Goal: Task Accomplishment & Management: Complete application form

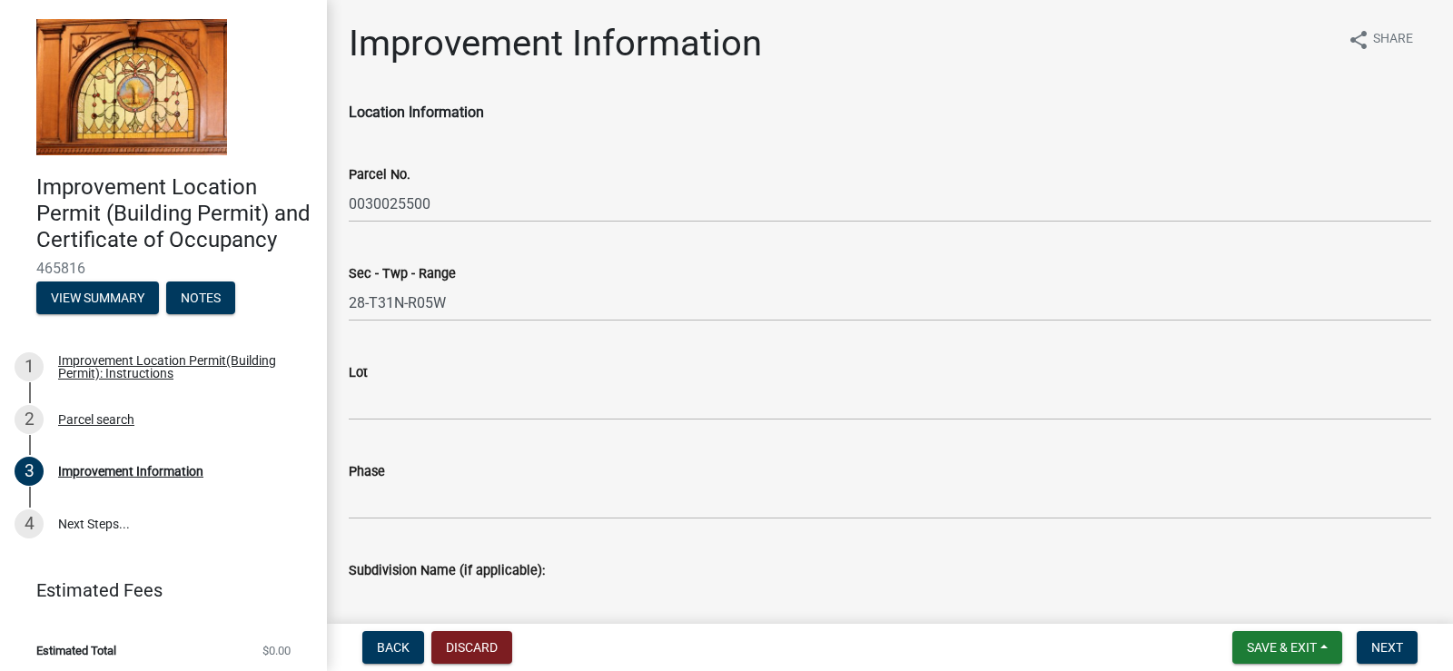
select select "8bbf6709-b682-4859-bc26-bad637e1a2ad"
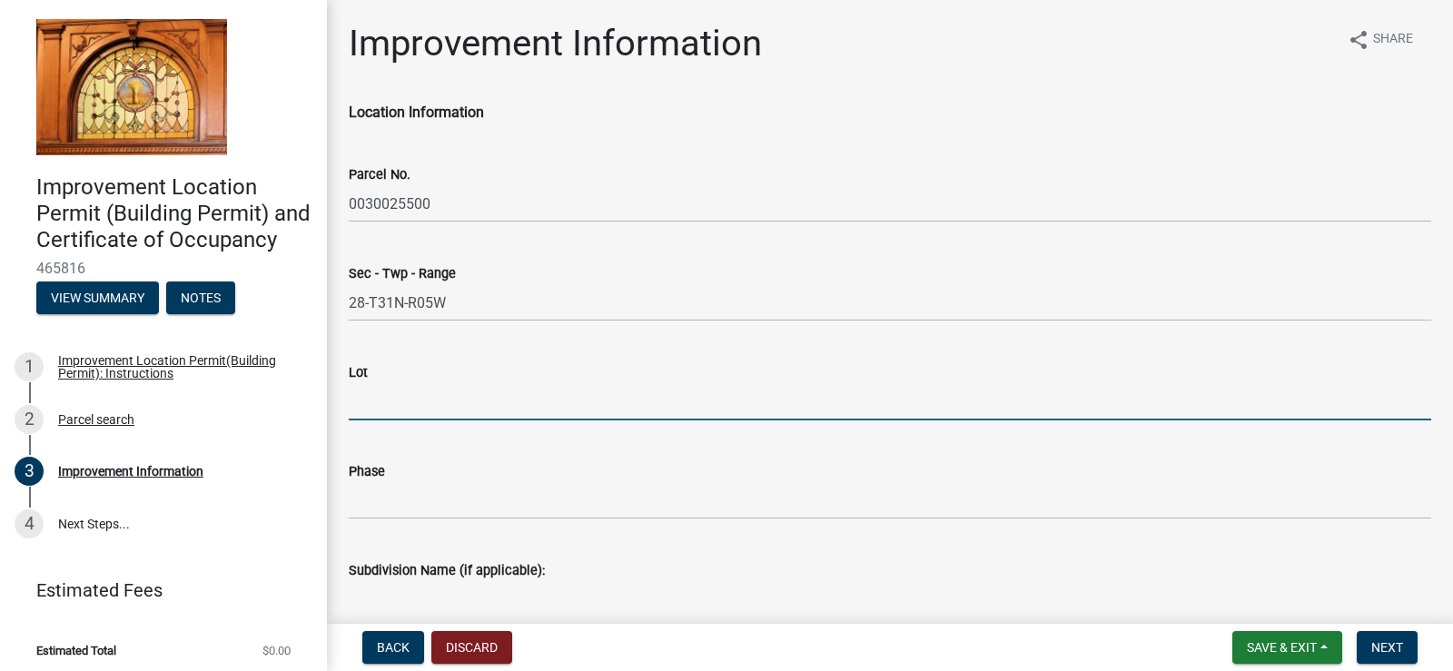
click at [478, 398] on input "Lot" at bounding box center [890, 401] width 1082 height 37
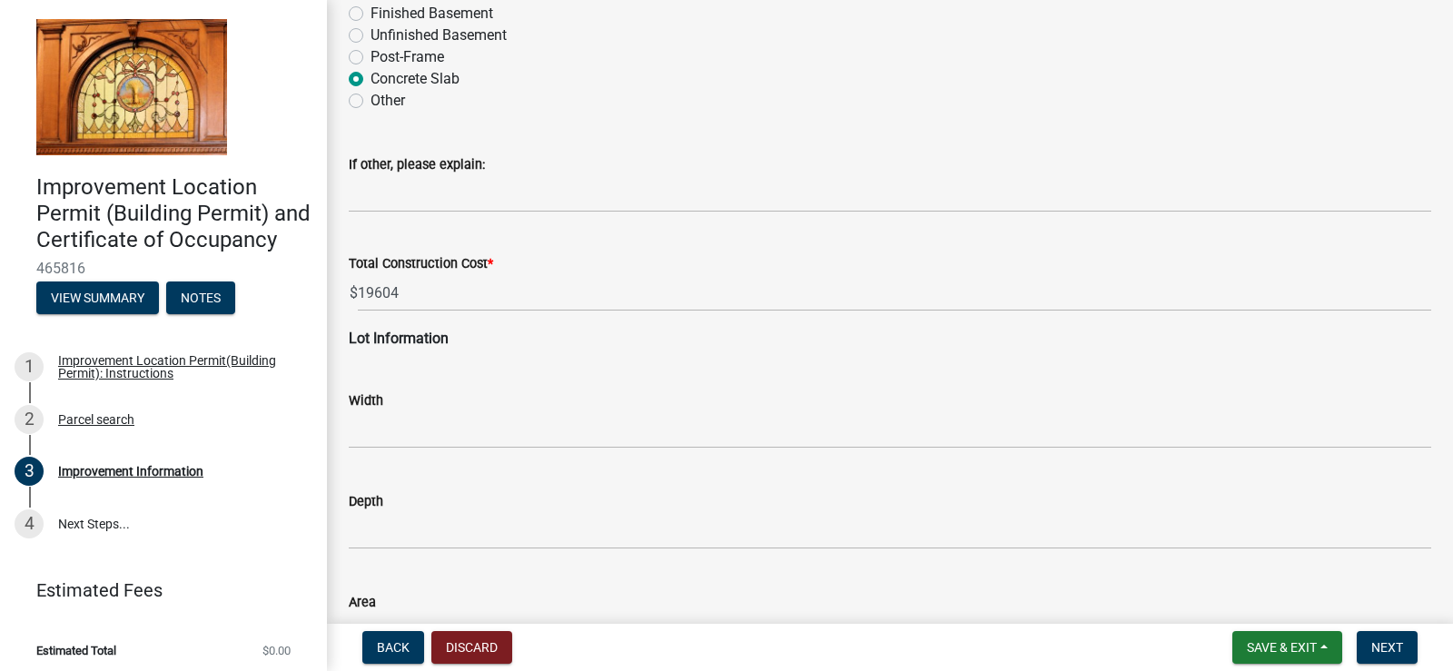
scroll to position [2058, 0]
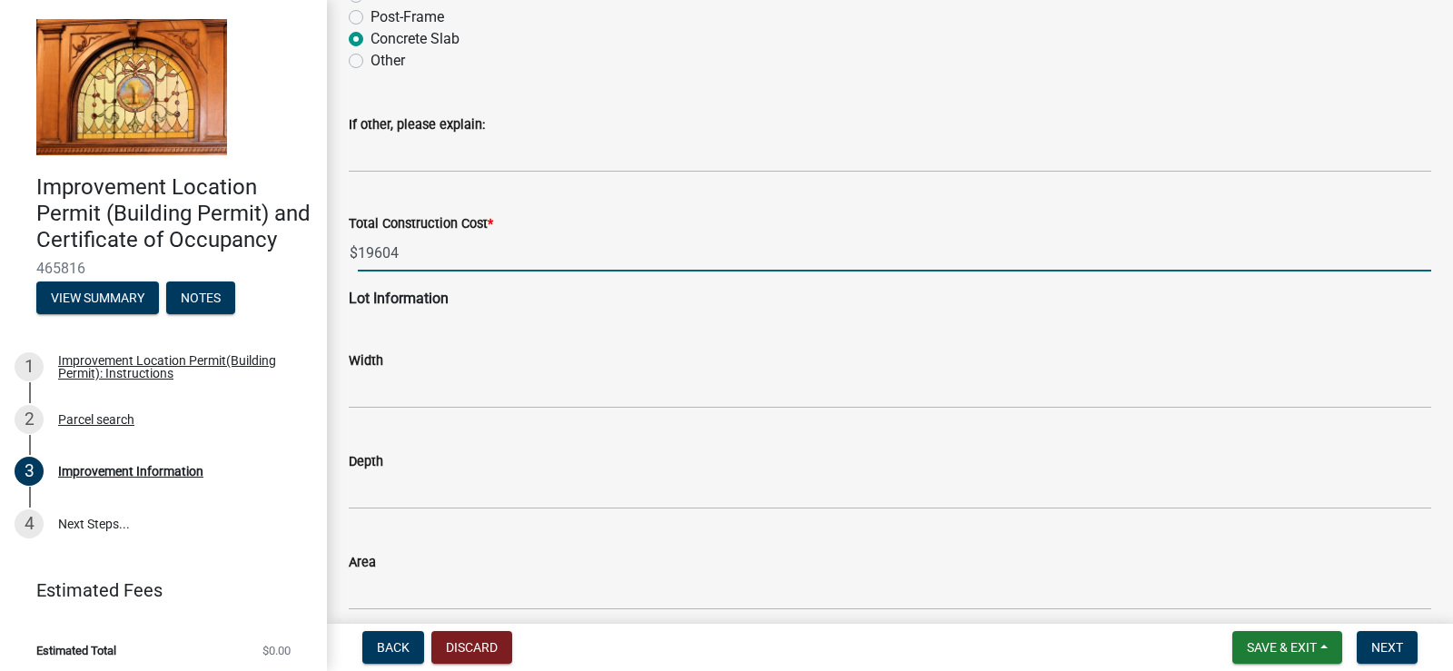
drag, startPoint x: 408, startPoint y: 249, endPoint x: 339, endPoint y: 244, distance: 69.1
click at [339, 244] on div "Total Construction Cost * $ 19604" at bounding box center [889, 229] width 1109 height 84
click at [426, 251] on input "15600" at bounding box center [894, 252] width 1073 height 37
click at [364, 246] on input "15600" at bounding box center [894, 252] width 1073 height 37
click at [360, 246] on input "15600" at bounding box center [894, 252] width 1073 height 37
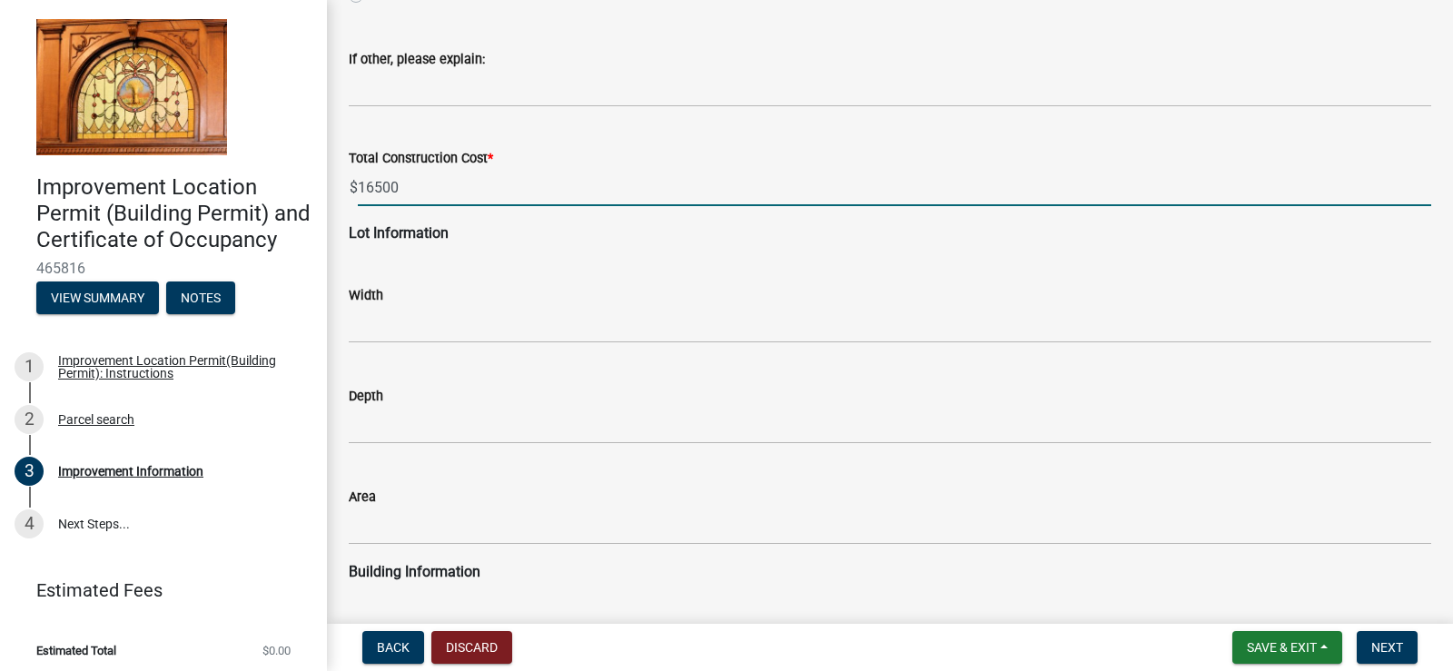
scroll to position [2179, 0]
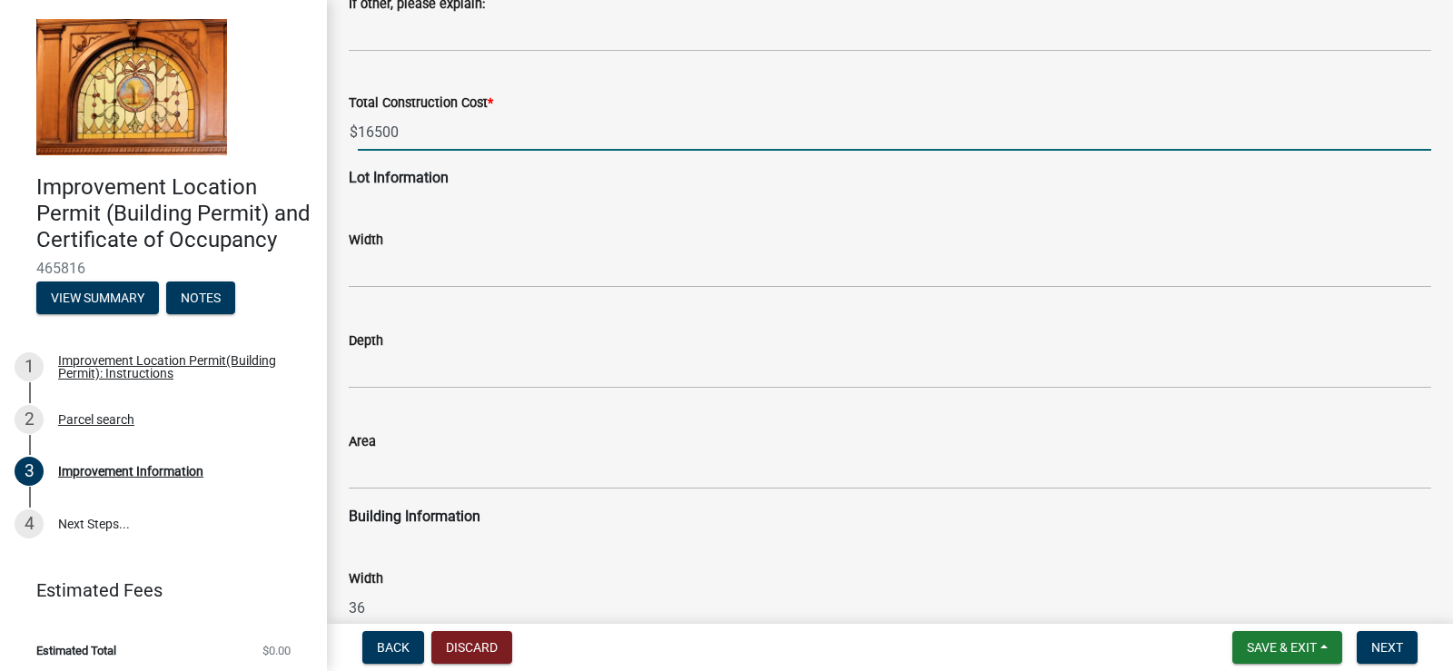
type input "16500"
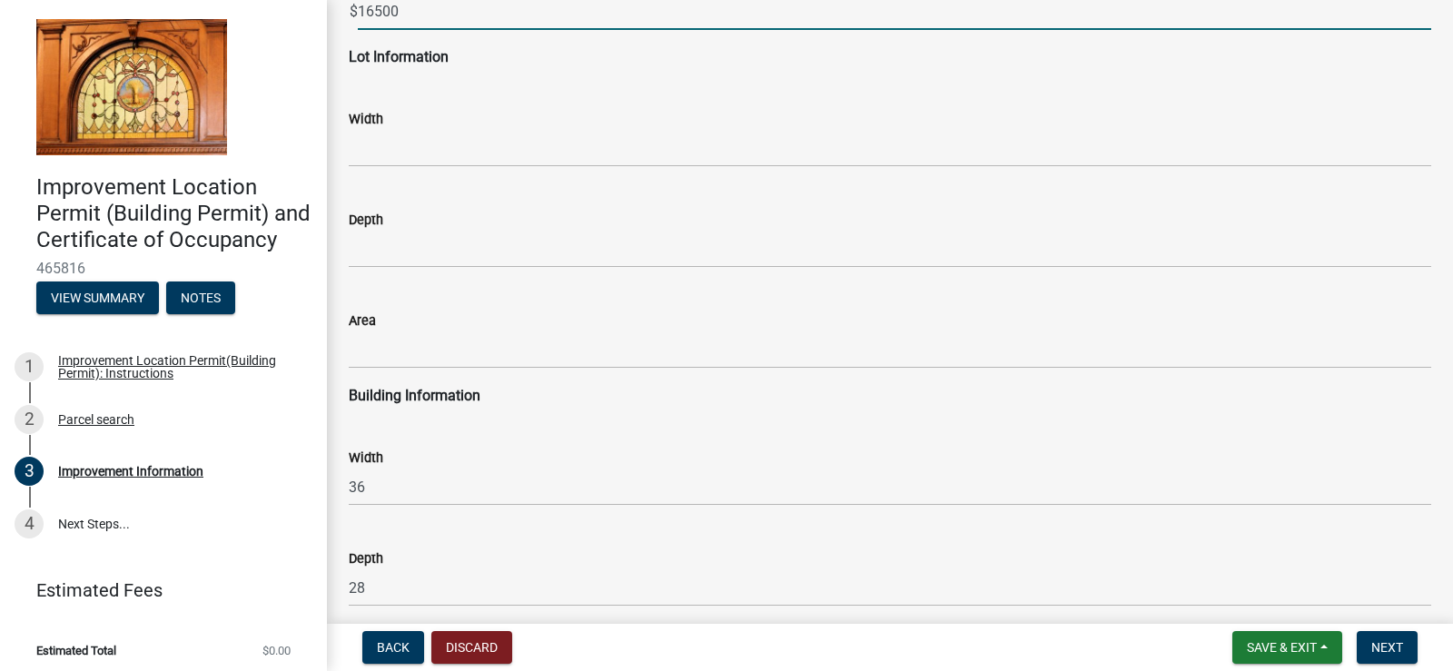
scroll to position [2542, 0]
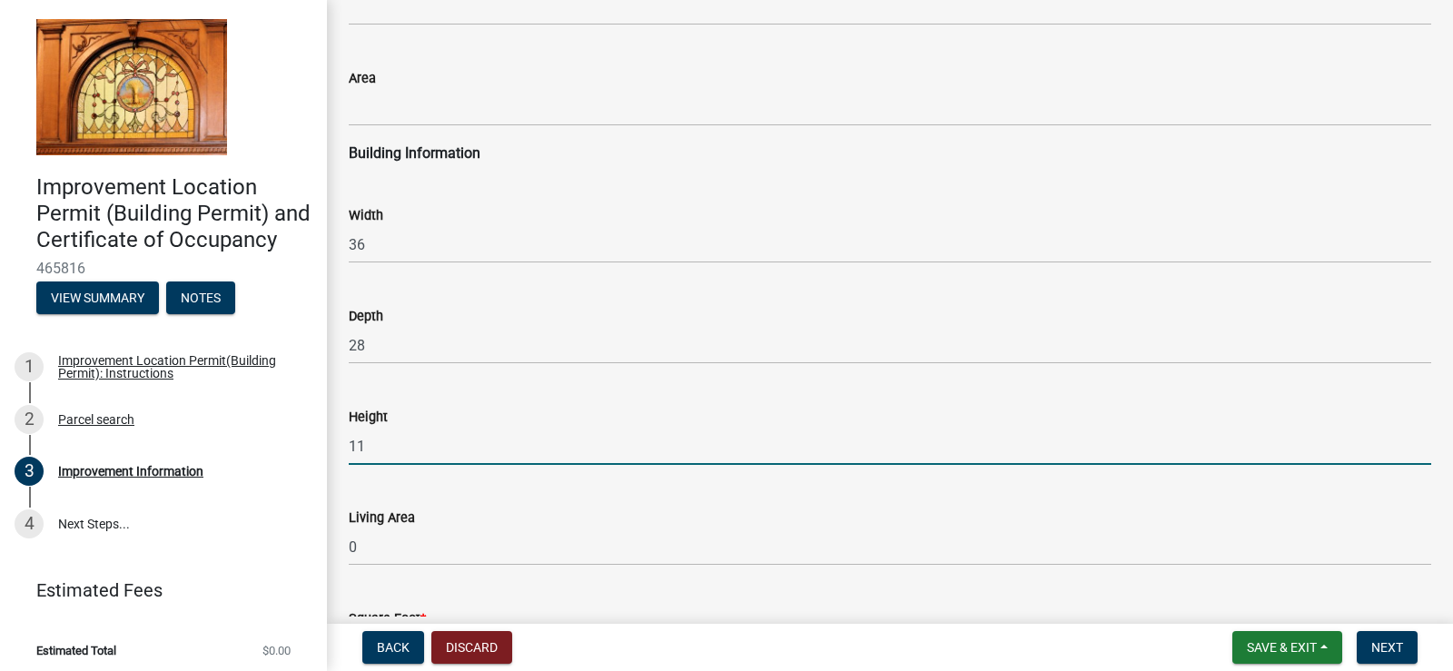
click at [367, 443] on input "11" at bounding box center [890, 446] width 1082 height 37
drag, startPoint x: 367, startPoint y: 443, endPoint x: 356, endPoint y: 442, distance: 10.9
click at [356, 442] on input "11" at bounding box center [890, 446] width 1082 height 37
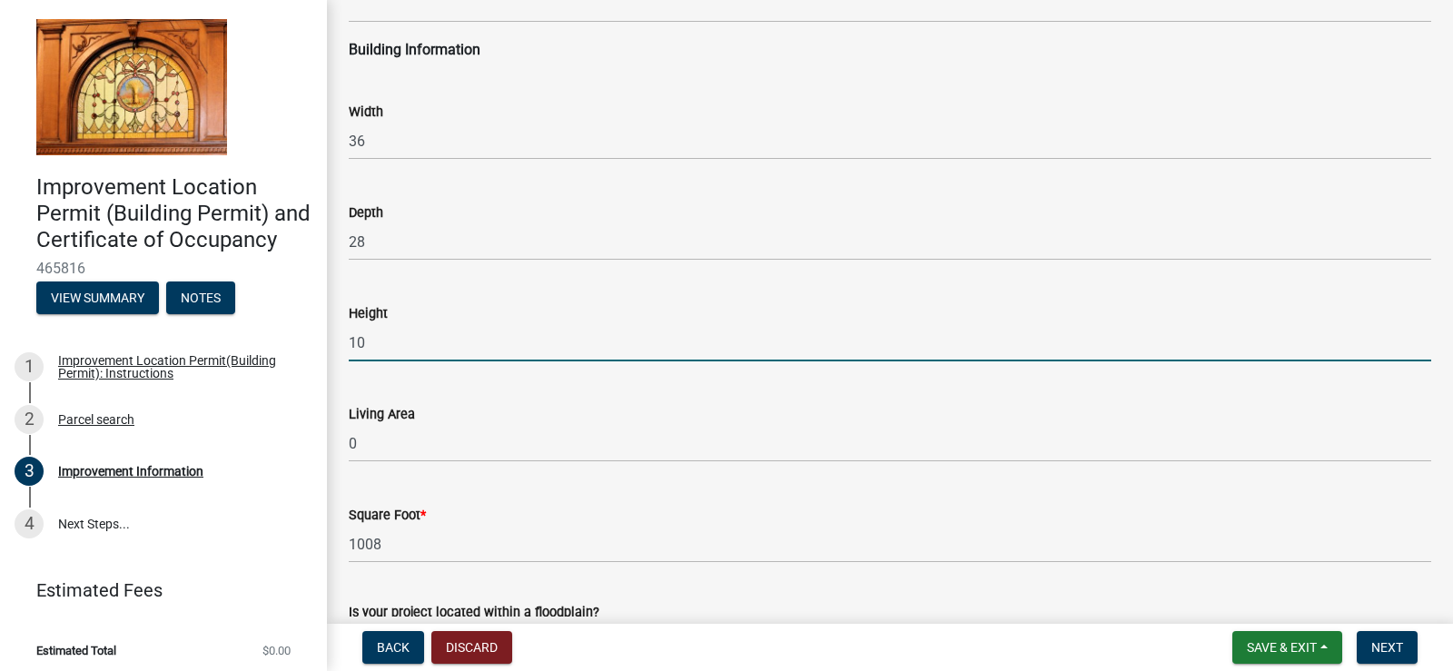
scroll to position [2783, 0]
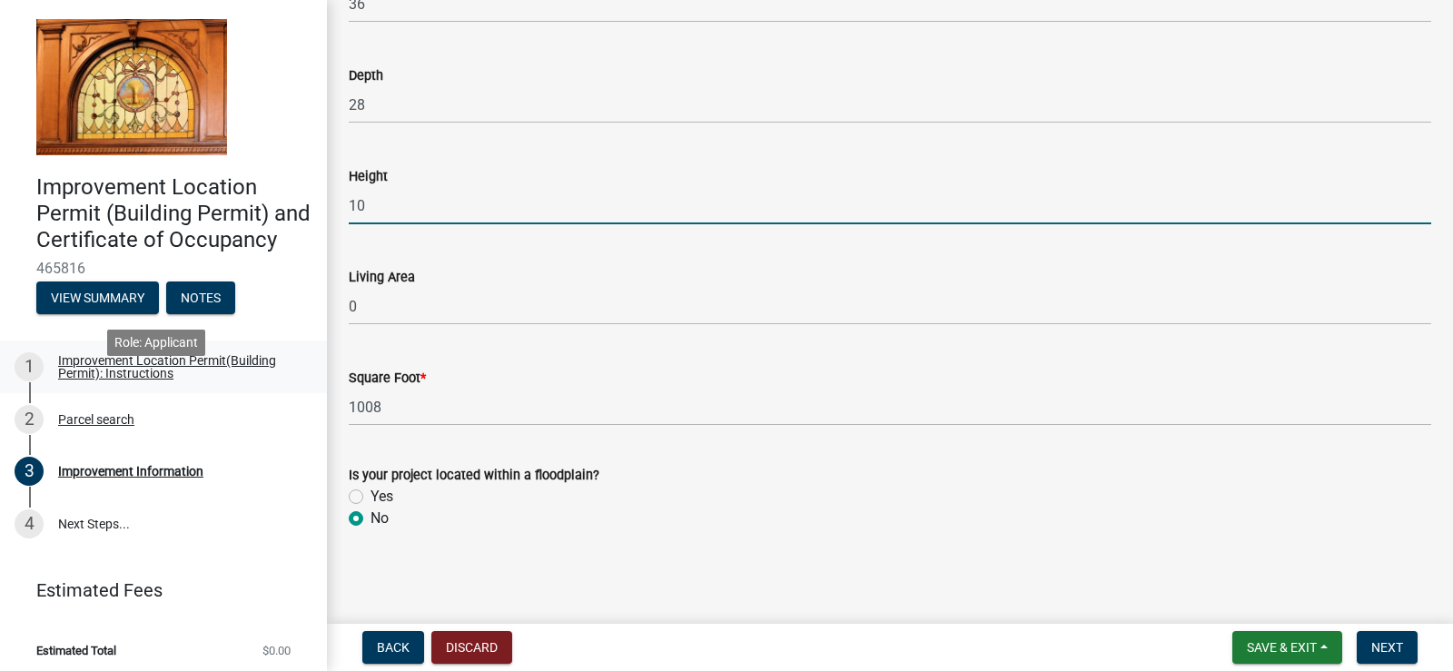
type input "10"
click at [90, 379] on div "Improvement Location Permit(Building Permit): Instructions" at bounding box center [178, 366] width 240 height 25
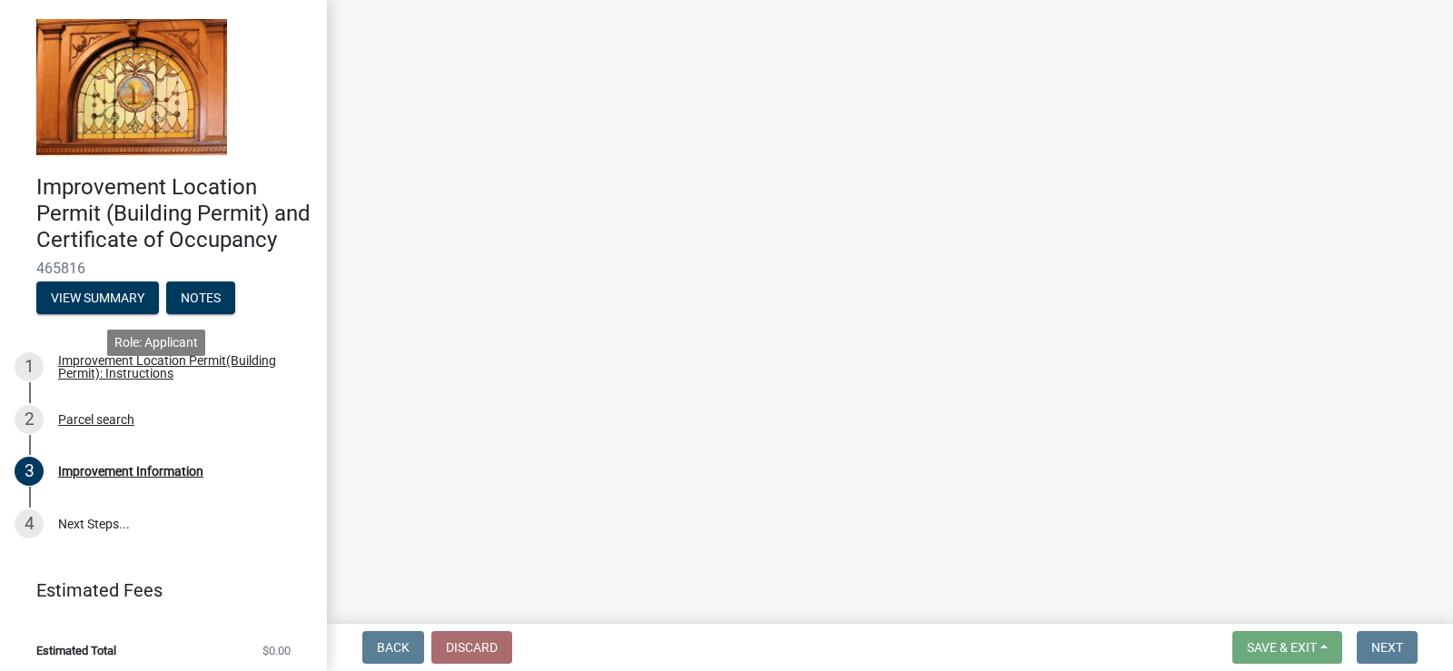
scroll to position [0, 0]
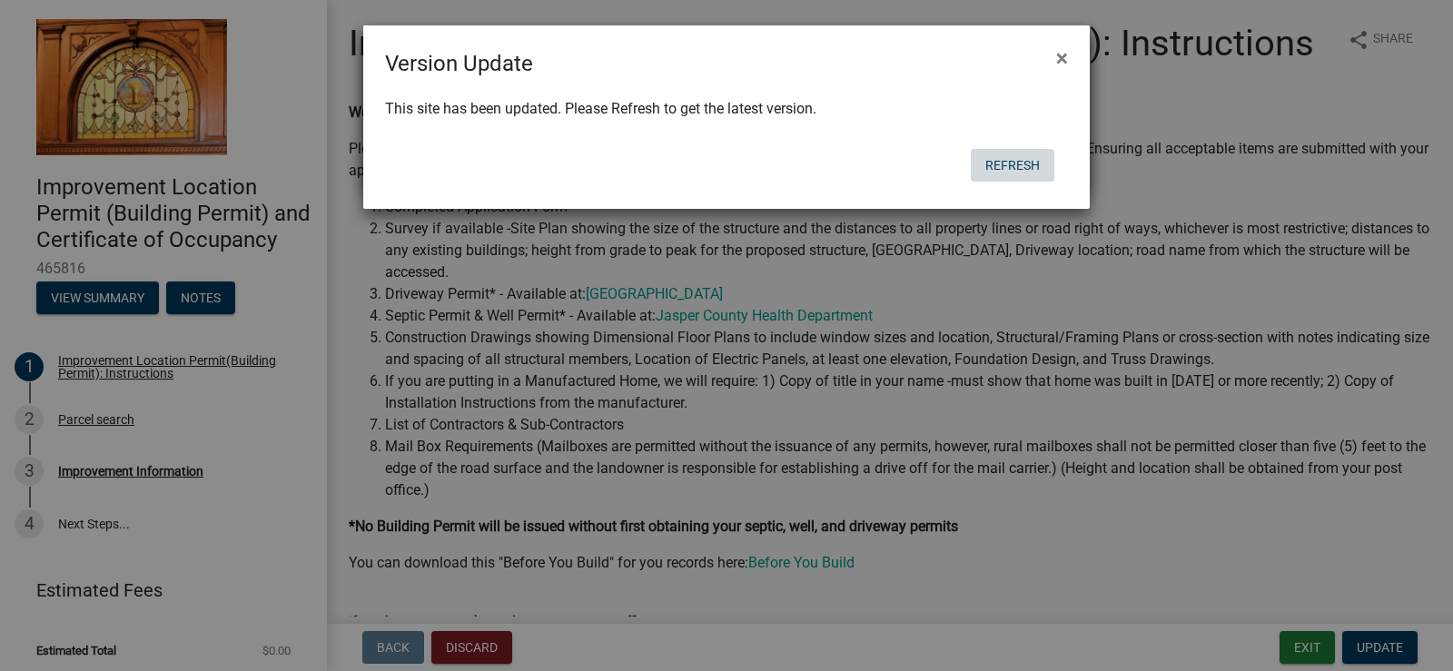
click at [1003, 154] on button "Refresh" at bounding box center [1013, 165] width 84 height 33
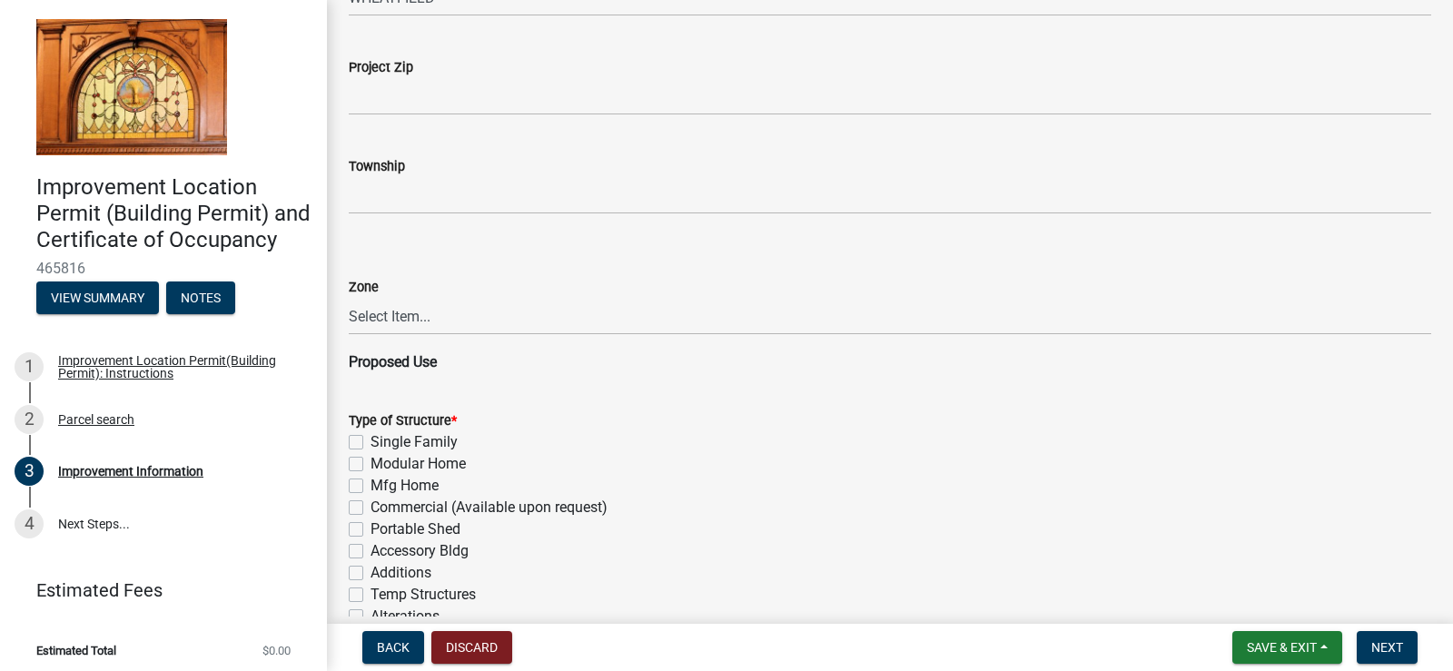
scroll to position [1089, 0]
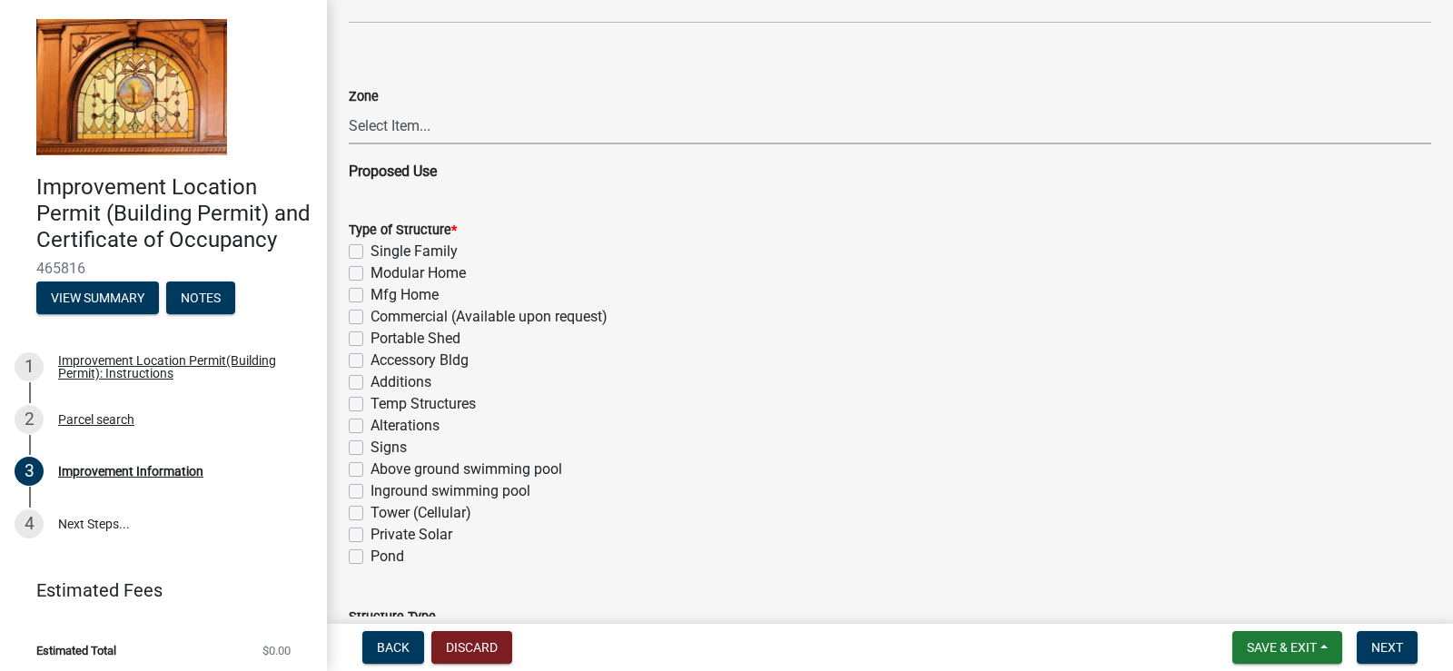
click at [508, 127] on select "Select Item... CO - Conservation PR - Parks & Recreation A1 - Conservation Agri…" at bounding box center [890, 125] width 1082 height 37
click at [508, 128] on select "Select Item... CO - Conservation PR - Parks & Recreation A1 - Conservation Agri…" at bounding box center [890, 125] width 1082 height 37
click at [441, 356] on label "Accessory Bldg" at bounding box center [419, 361] width 98 height 22
click at [382, 356] on input "Accessory Bldg" at bounding box center [376, 356] width 12 height 12
checkbox input "true"
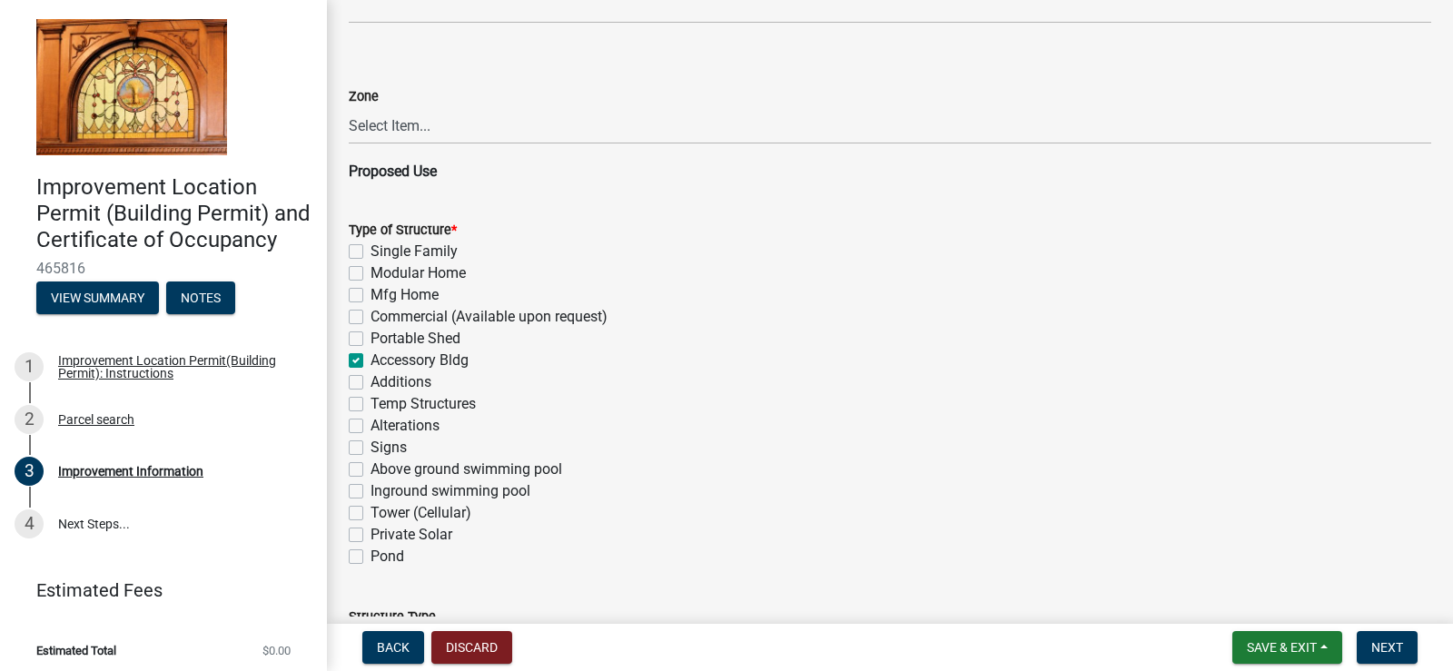
checkbox input "false"
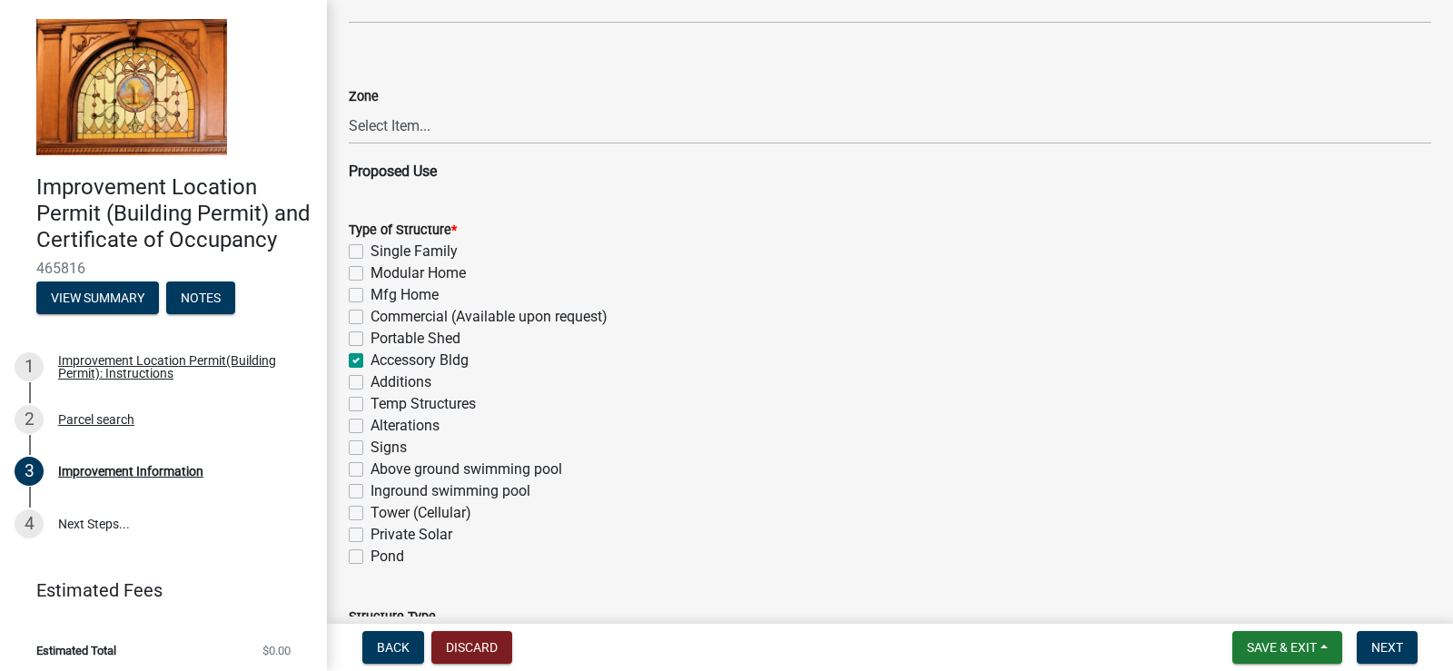
checkbox input "true"
checkbox input "false"
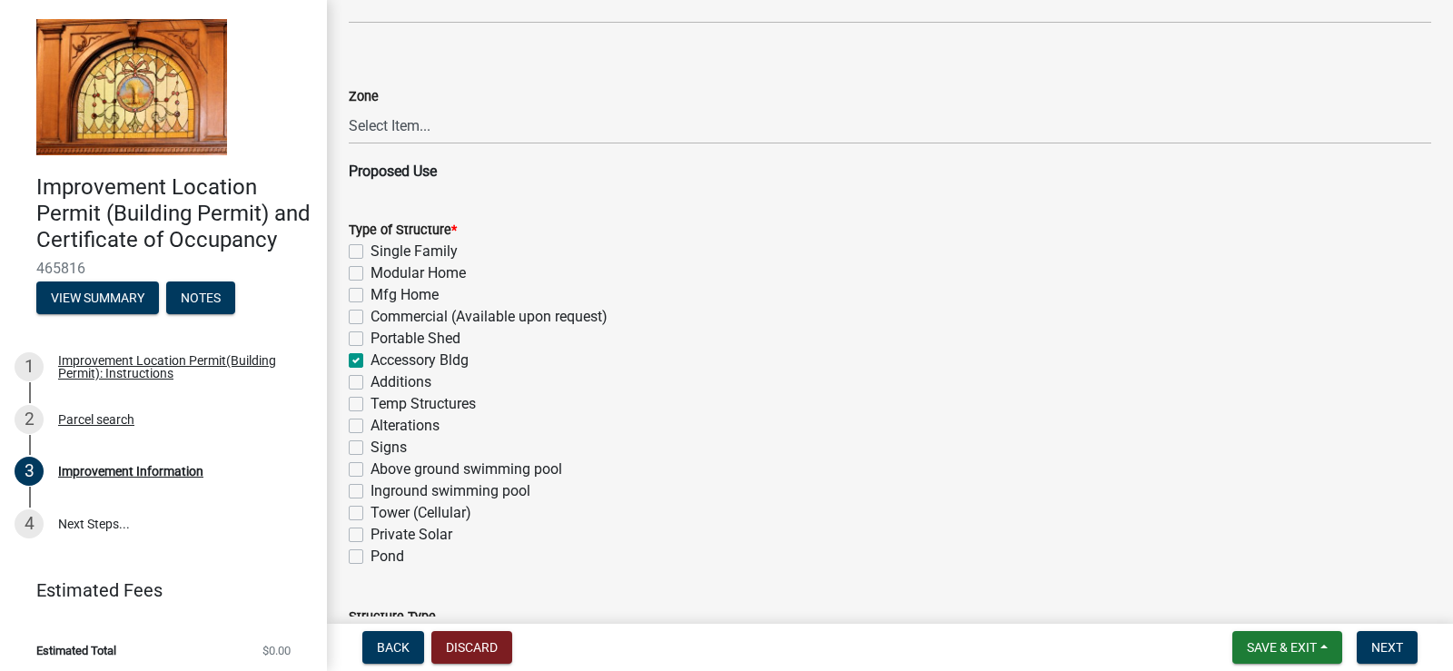
checkbox input "false"
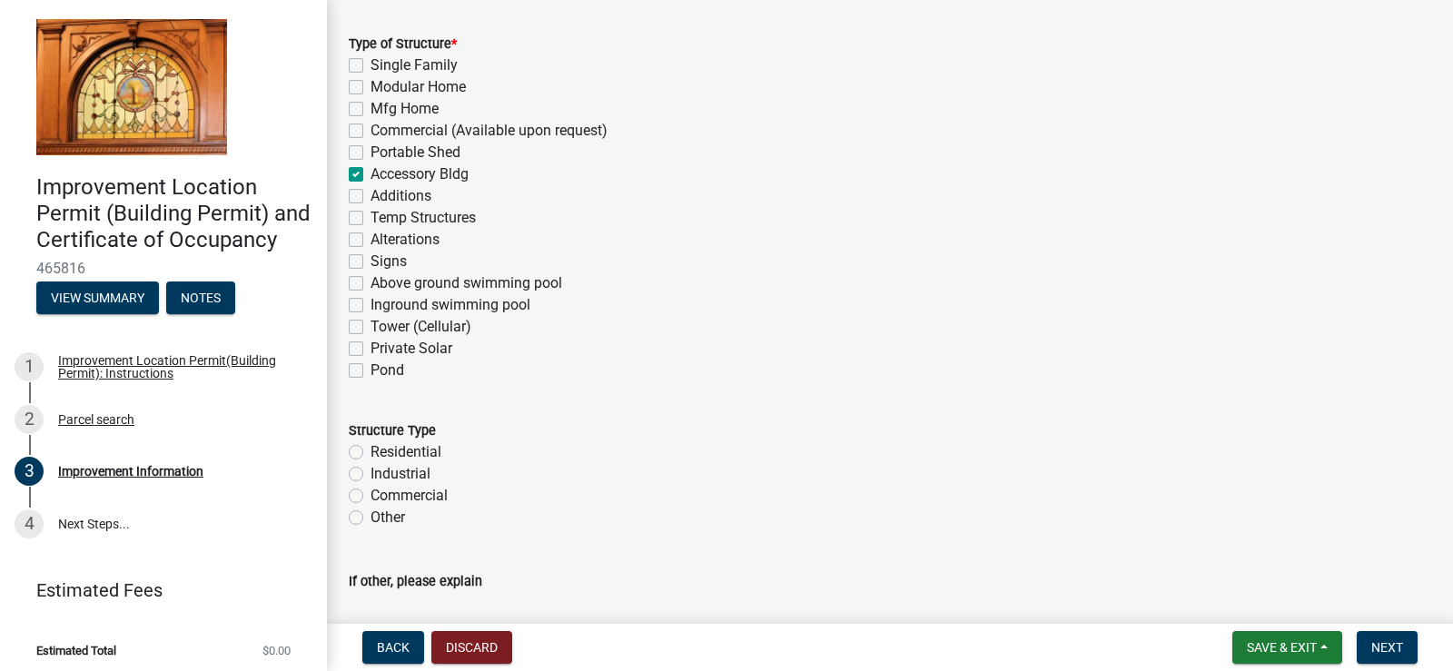
scroll to position [1453, 0]
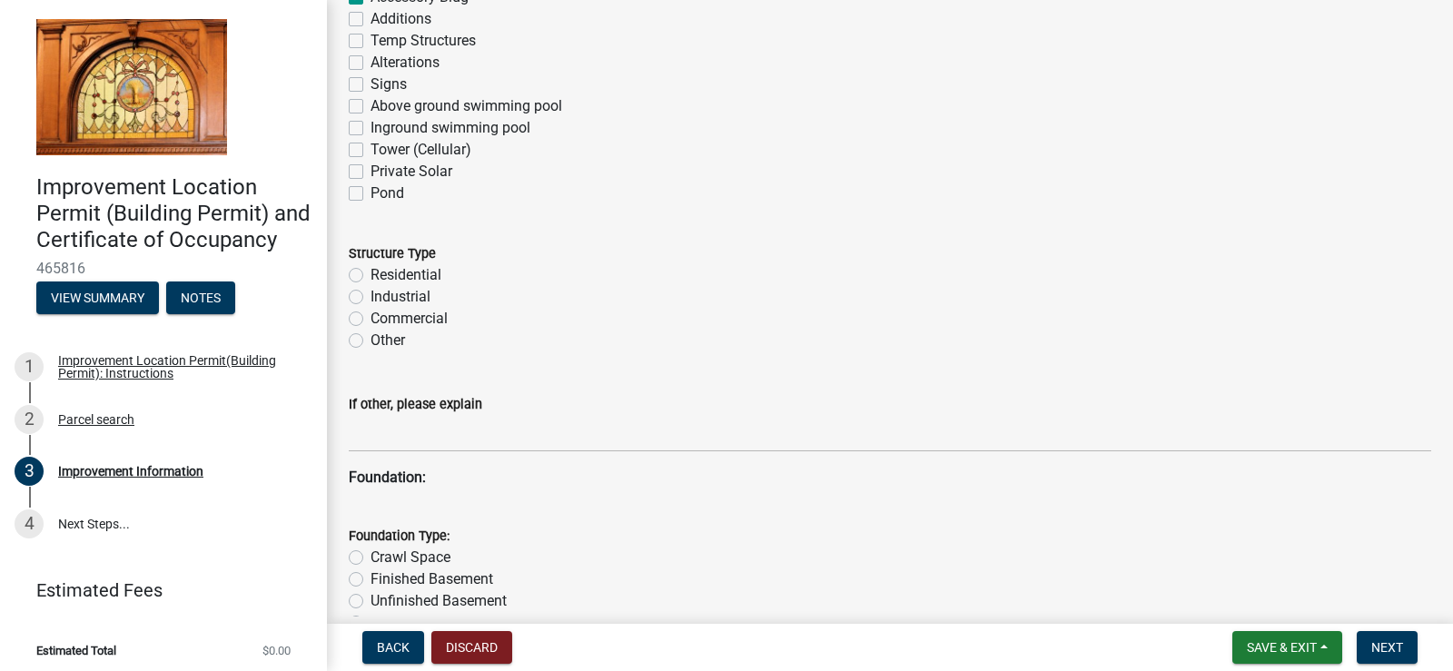
click at [419, 271] on label "Residential" at bounding box center [405, 275] width 71 height 22
click at [382, 271] on input "Residential" at bounding box center [376, 270] width 12 height 12
radio input "true"
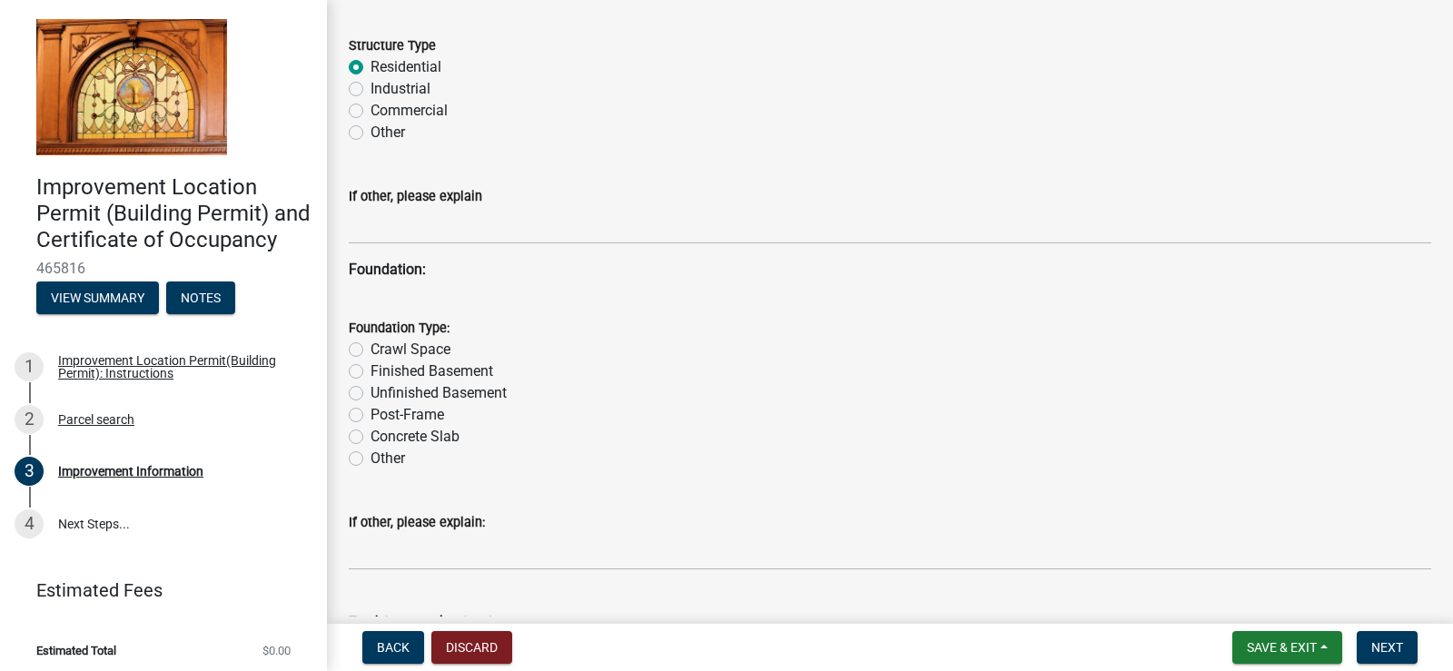
scroll to position [1695, 0]
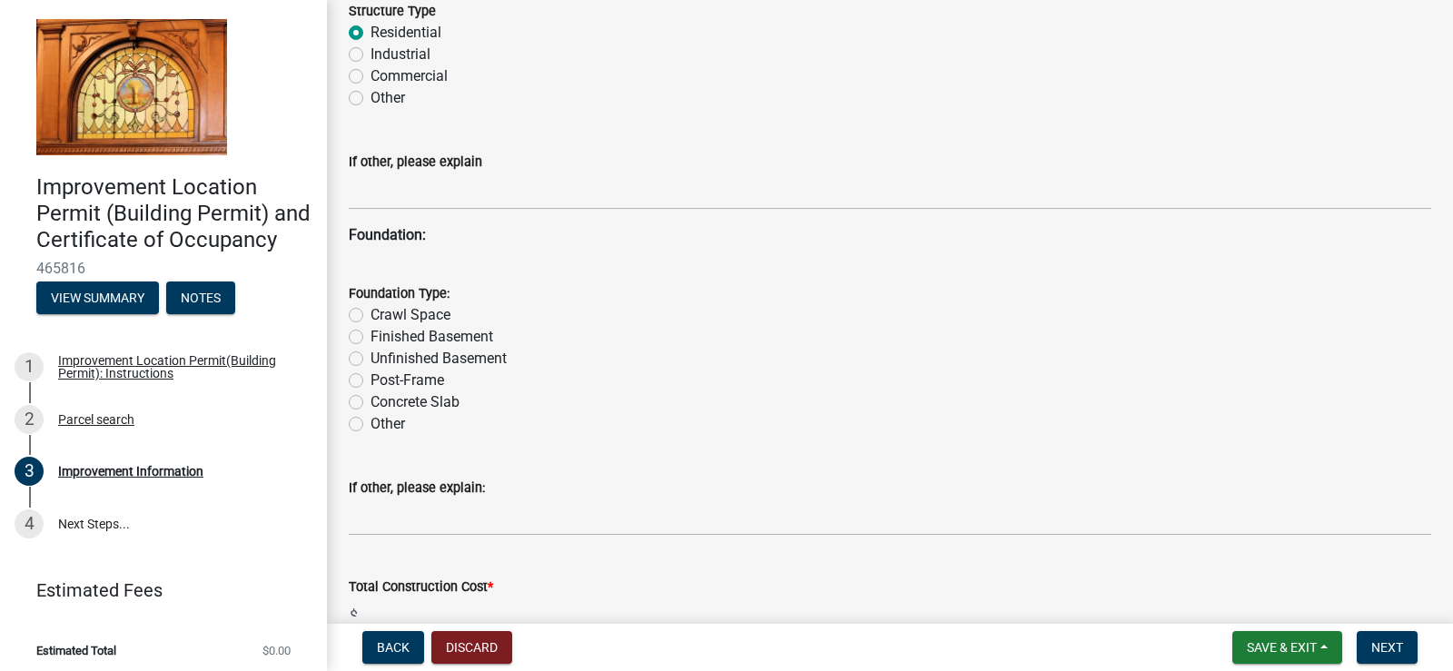
drag, startPoint x: 358, startPoint y: 402, endPoint x: 379, endPoint y: 397, distance: 21.6
click at [370, 401] on label "Concrete Slab" at bounding box center [414, 402] width 89 height 22
click at [370, 401] on input "Concrete Slab" at bounding box center [376, 397] width 12 height 12
radio input "true"
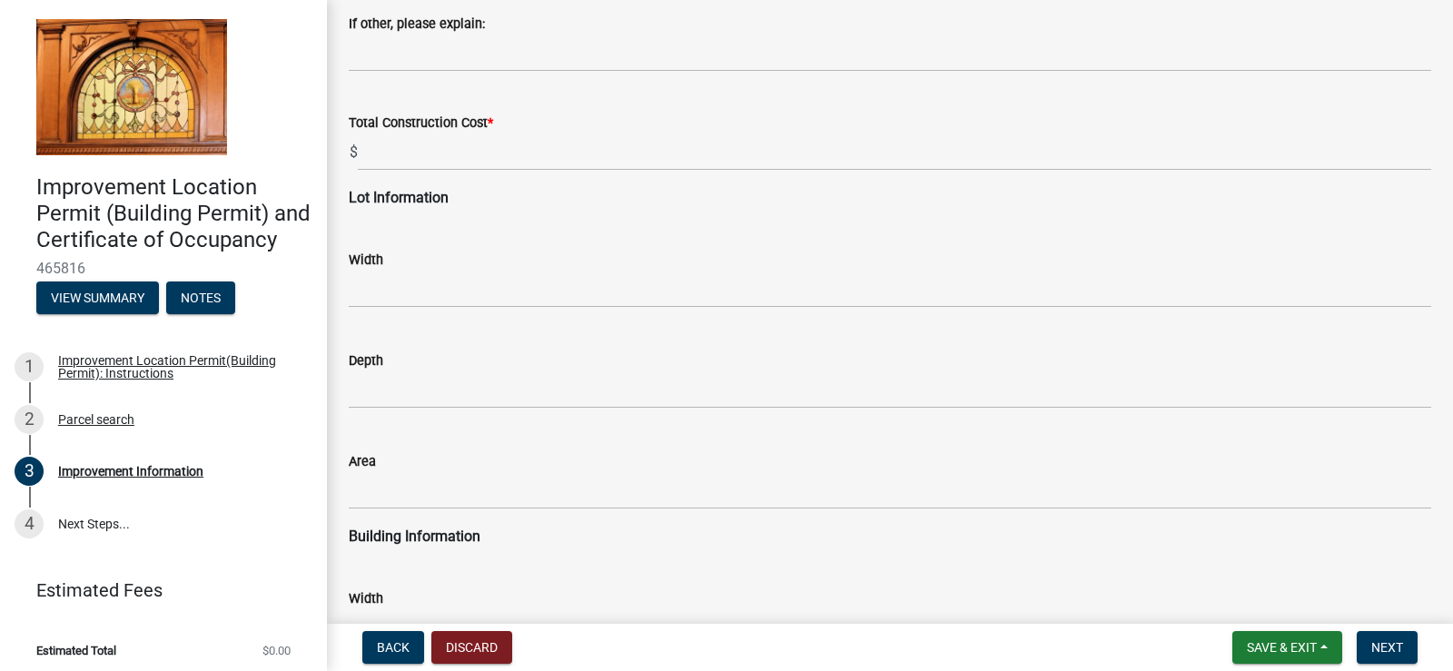
scroll to position [2179, 0]
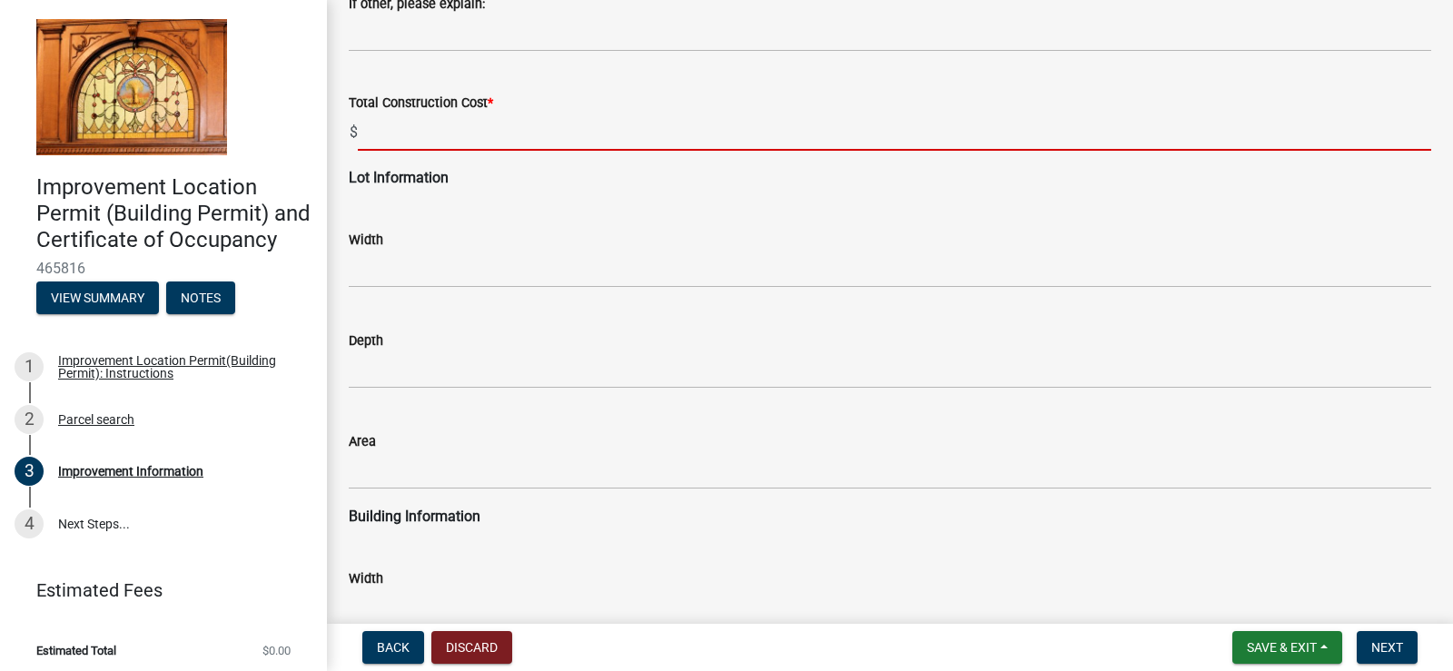
click at [395, 132] on input "text" at bounding box center [894, 131] width 1073 height 37
type input "16500"
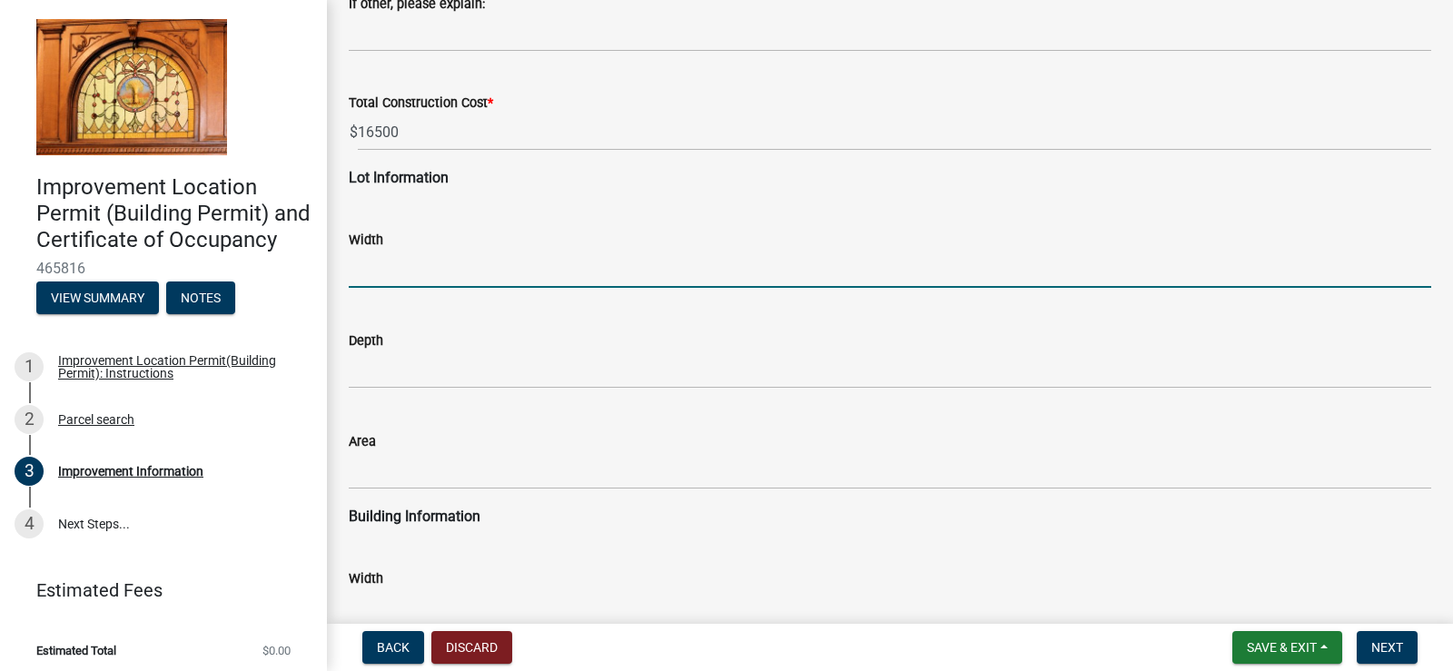
click at [403, 276] on input "text" at bounding box center [890, 269] width 1082 height 37
type input "36"
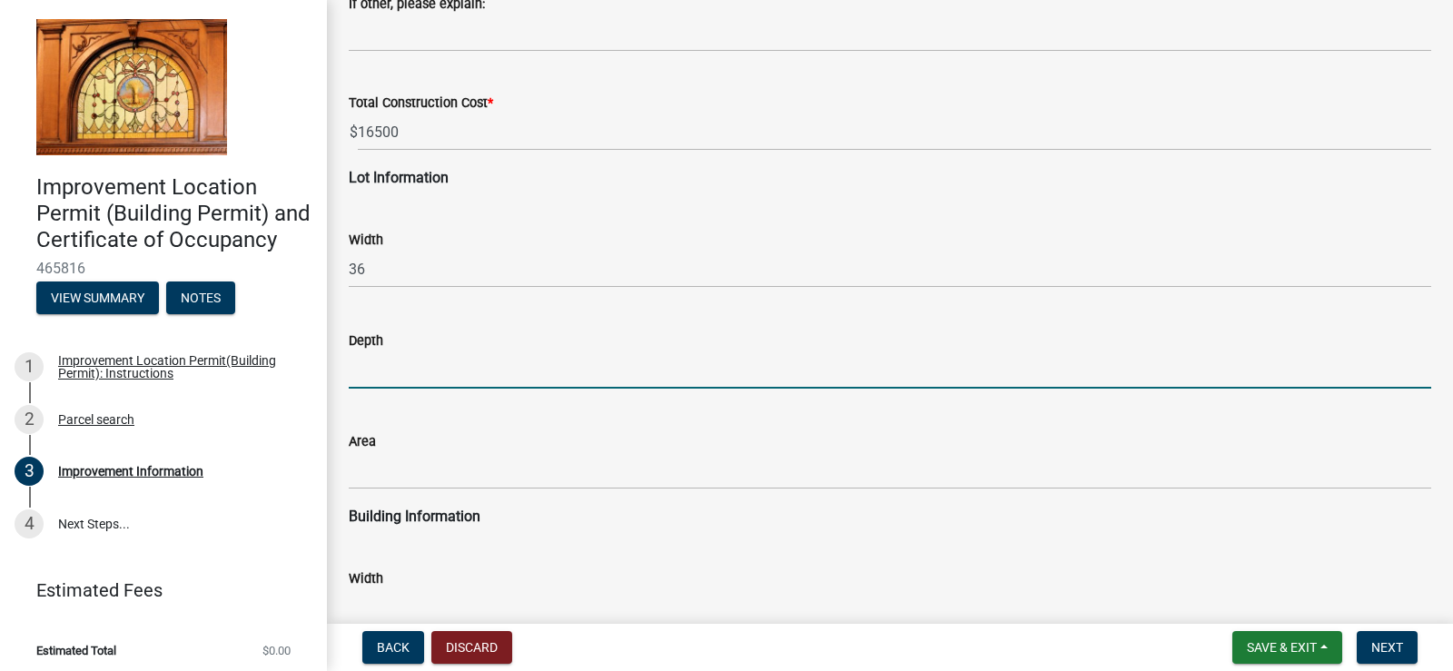
click at [387, 378] on input "text" at bounding box center [890, 369] width 1082 height 37
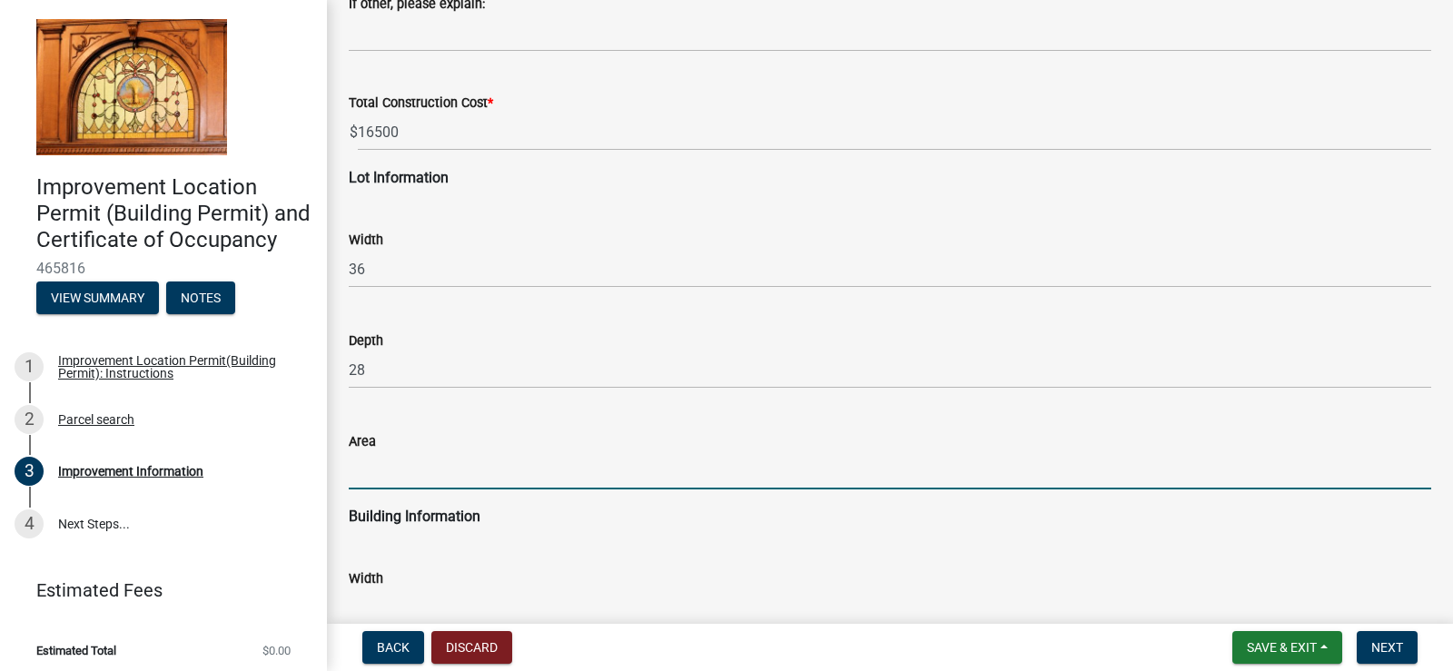
click at [374, 474] on input "text" at bounding box center [890, 470] width 1082 height 37
click at [406, 464] on input "text" at bounding box center [890, 470] width 1082 height 37
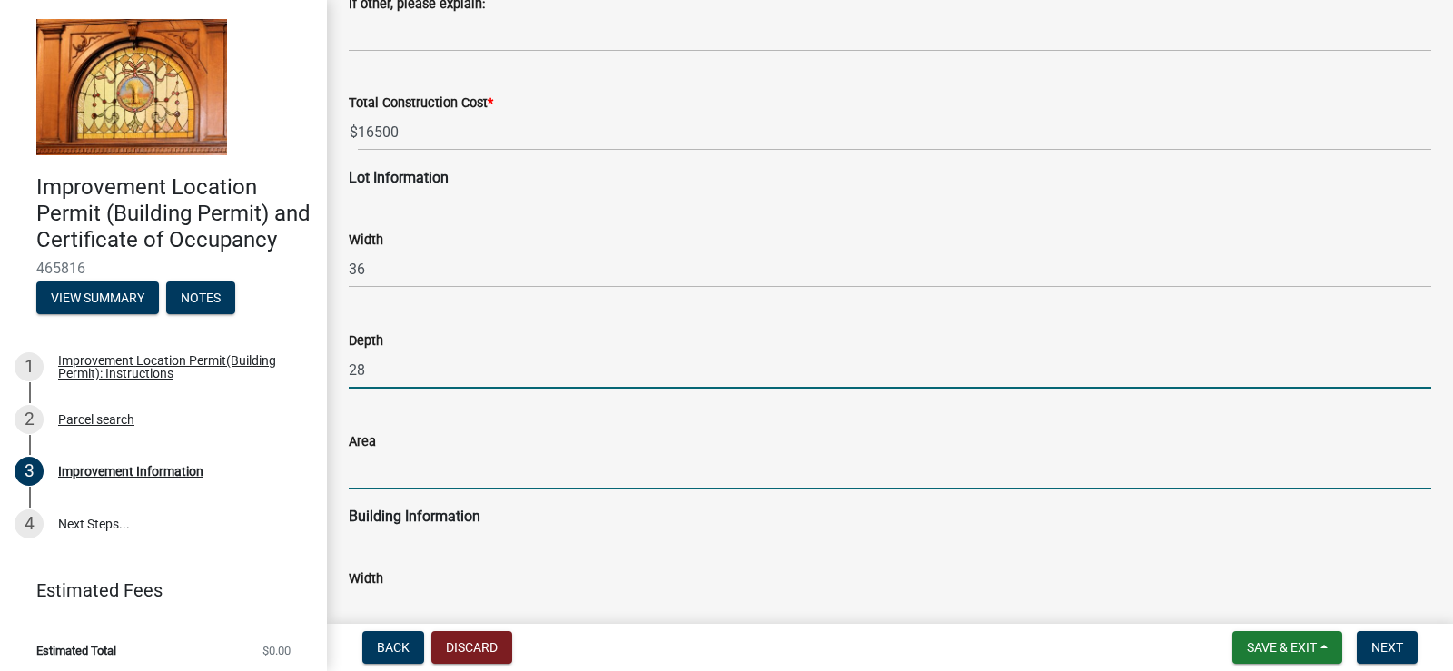
drag, startPoint x: 377, startPoint y: 374, endPoint x: 321, endPoint y: 365, distance: 56.1
click at [370, 370] on input "28" at bounding box center [890, 369] width 1082 height 37
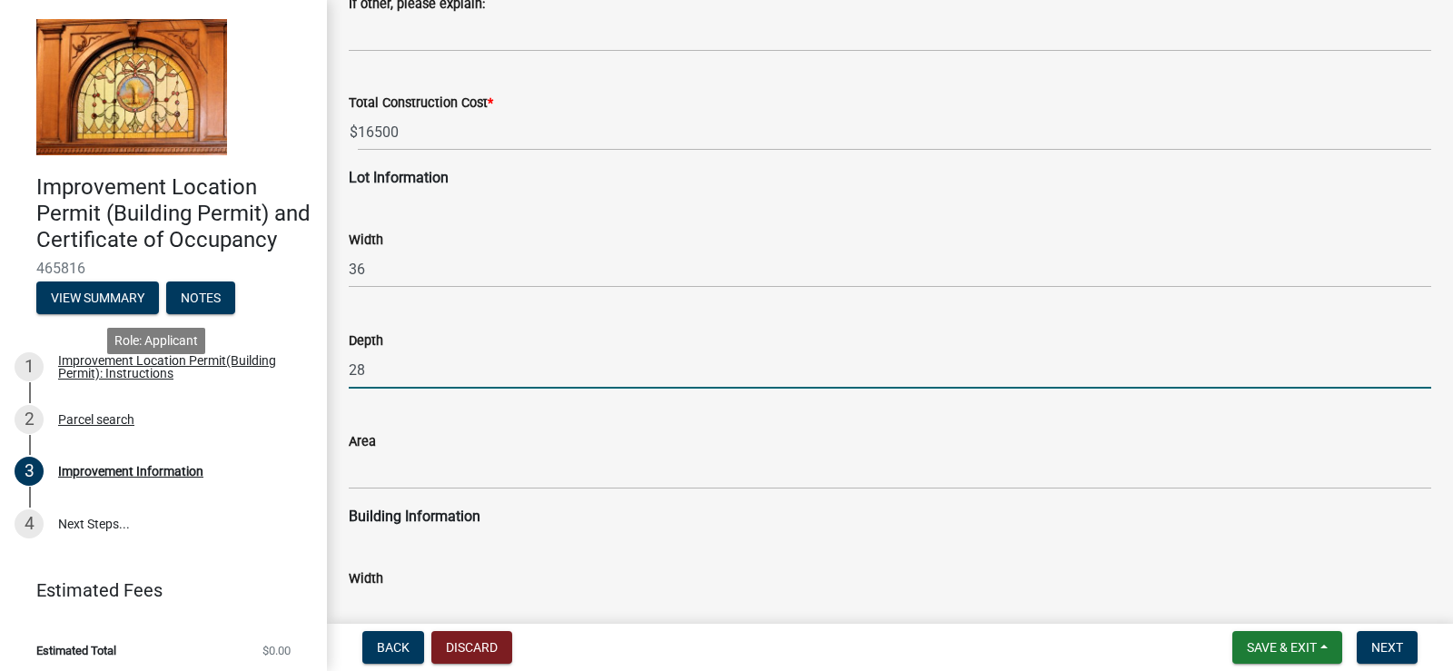
scroll to position [2, 0]
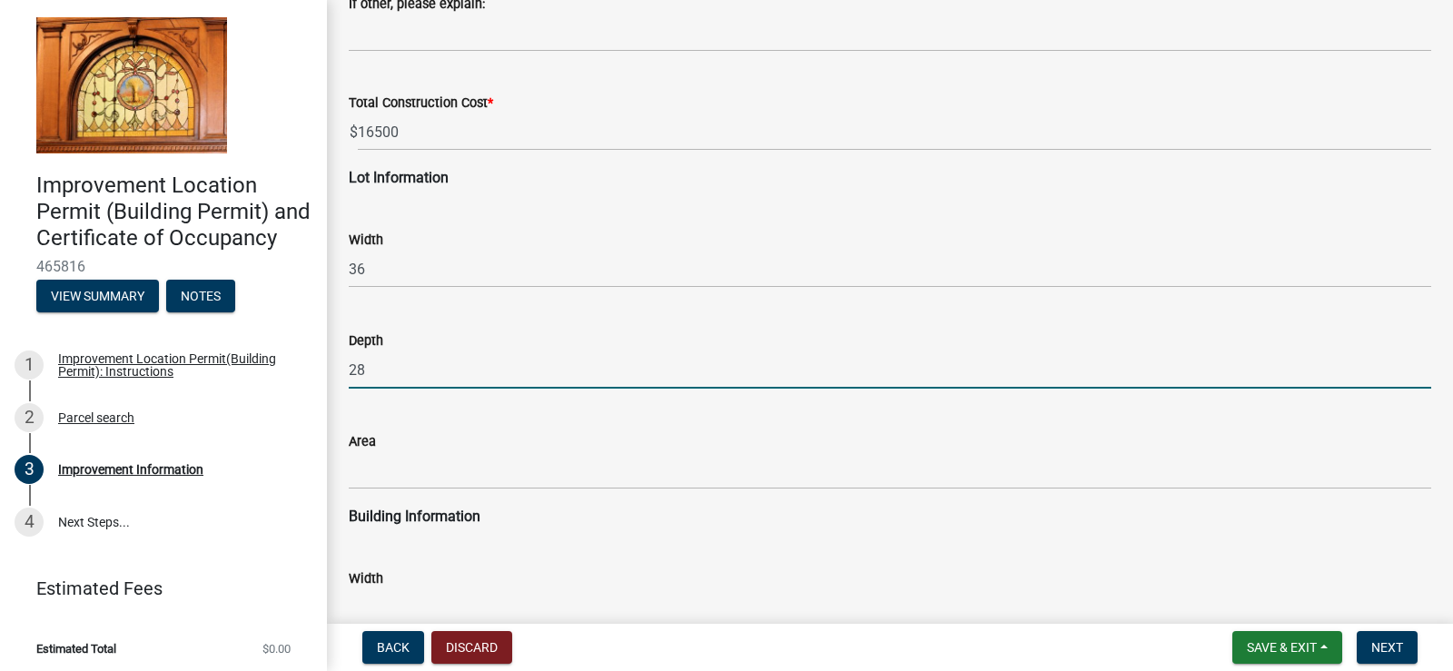
type input "2"
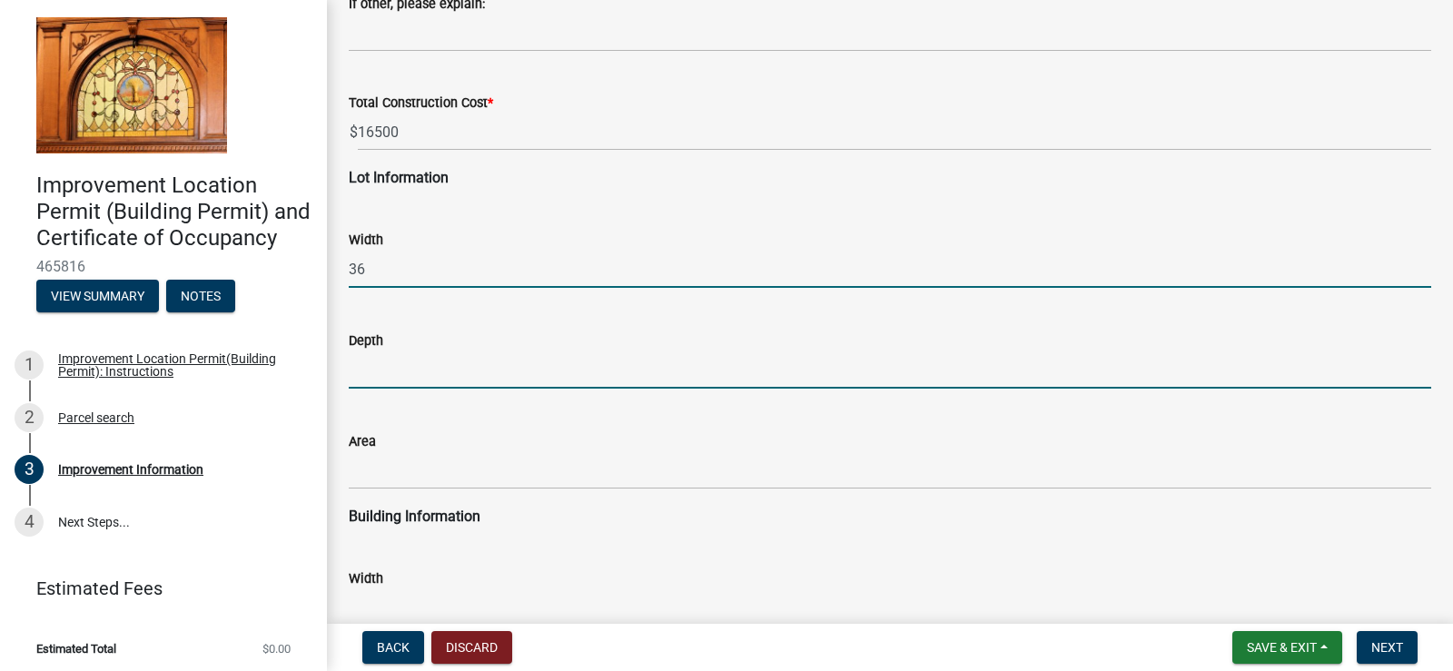
click at [355, 259] on input "36" at bounding box center [890, 269] width 1082 height 37
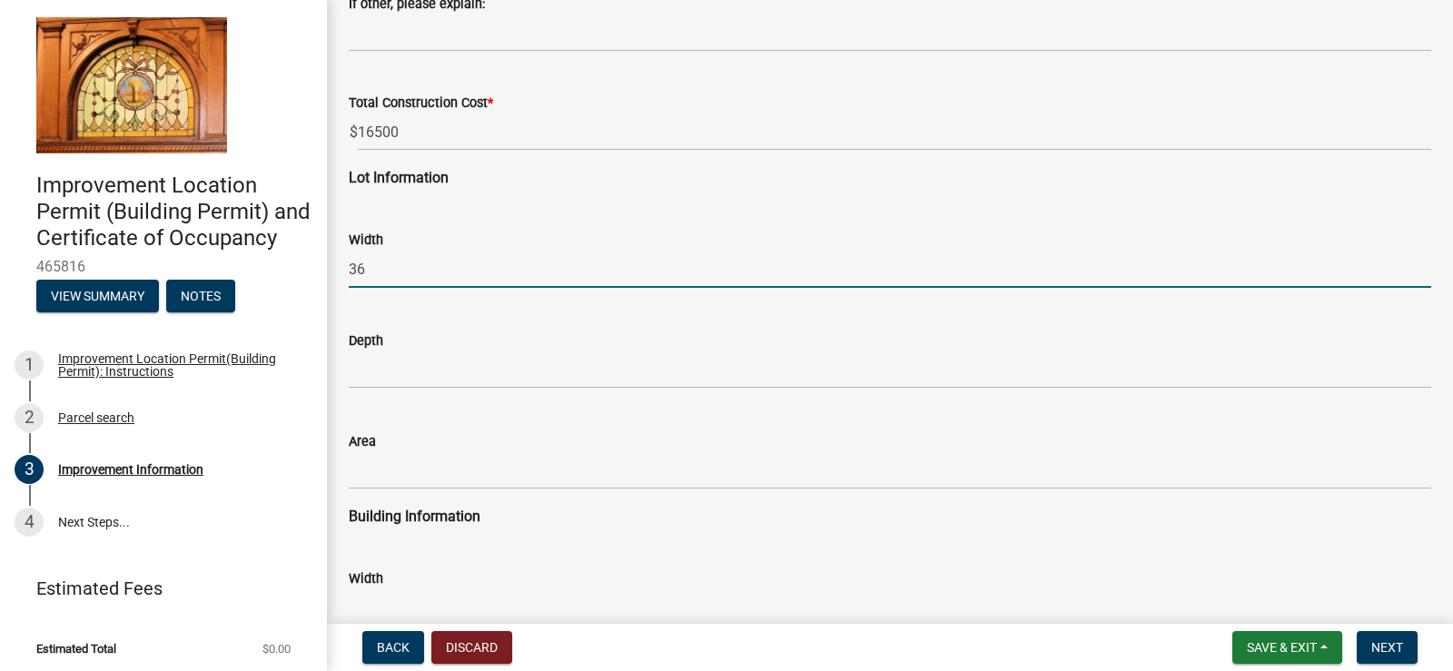
type input "6"
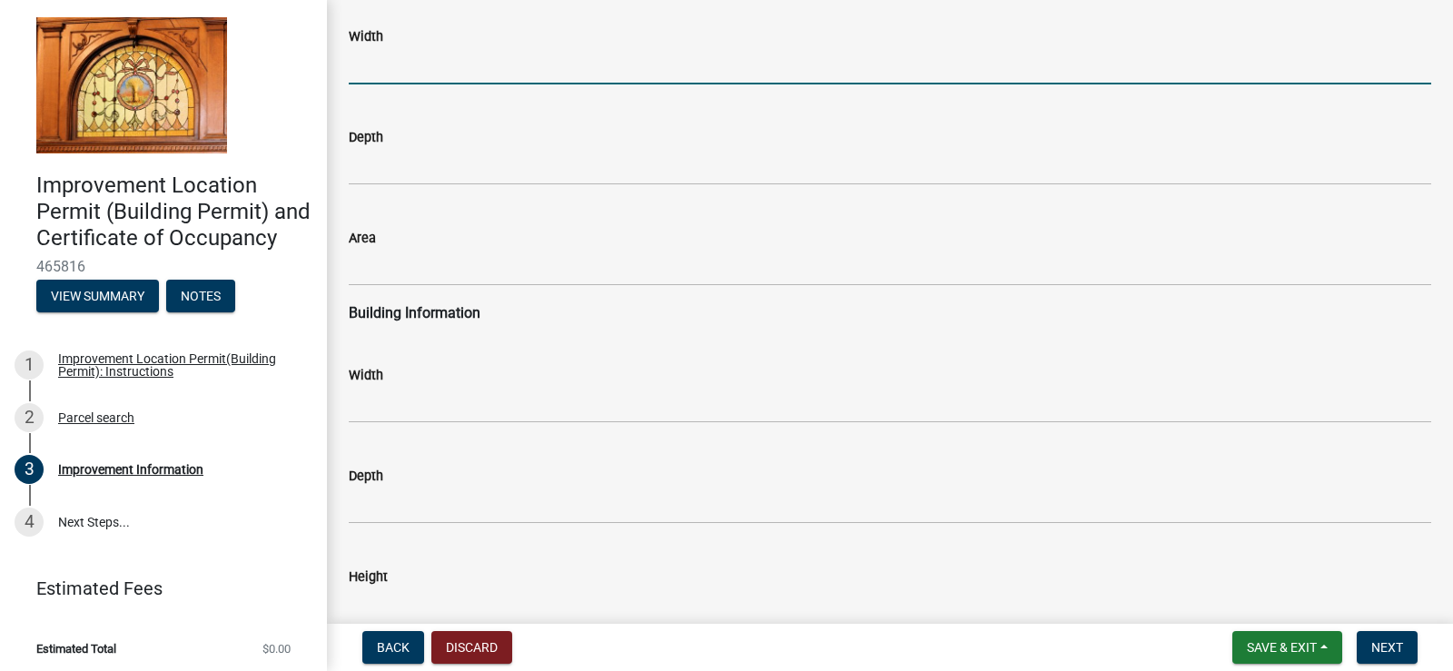
scroll to position [2421, 0]
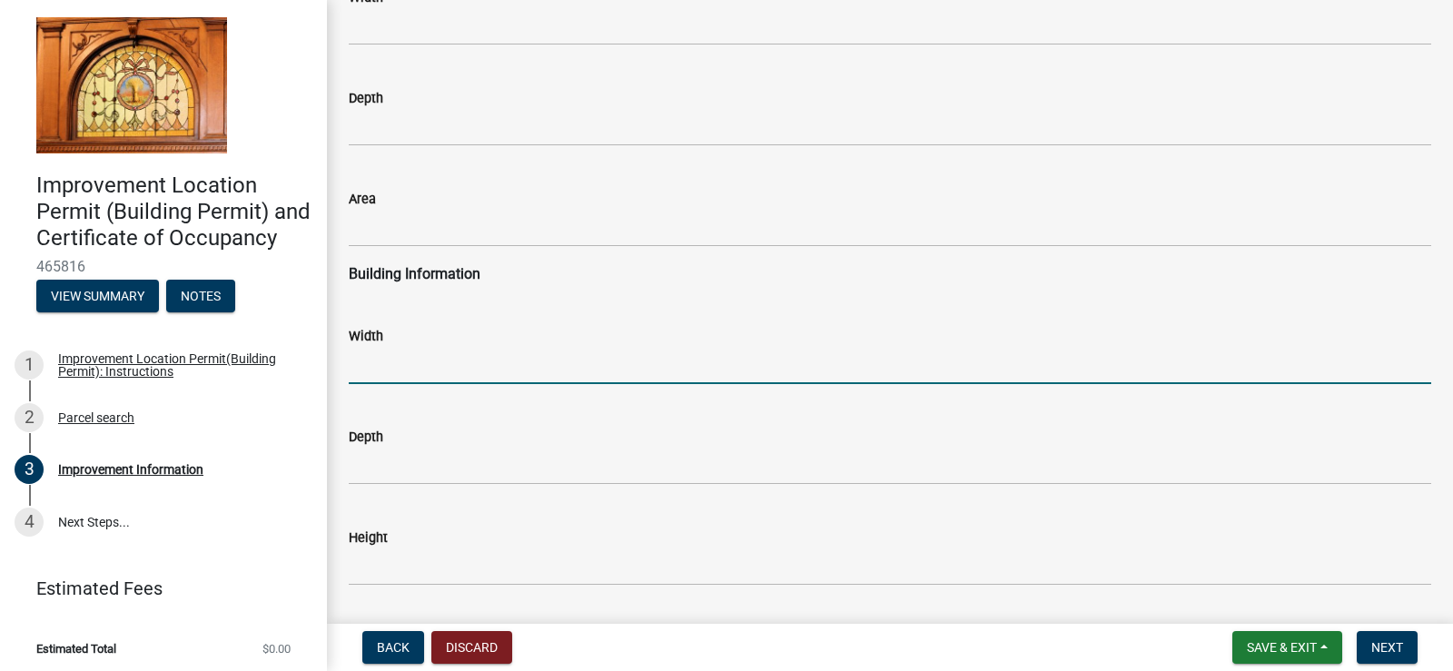
click at [432, 370] on input "text" at bounding box center [890, 365] width 1082 height 37
type input "36"
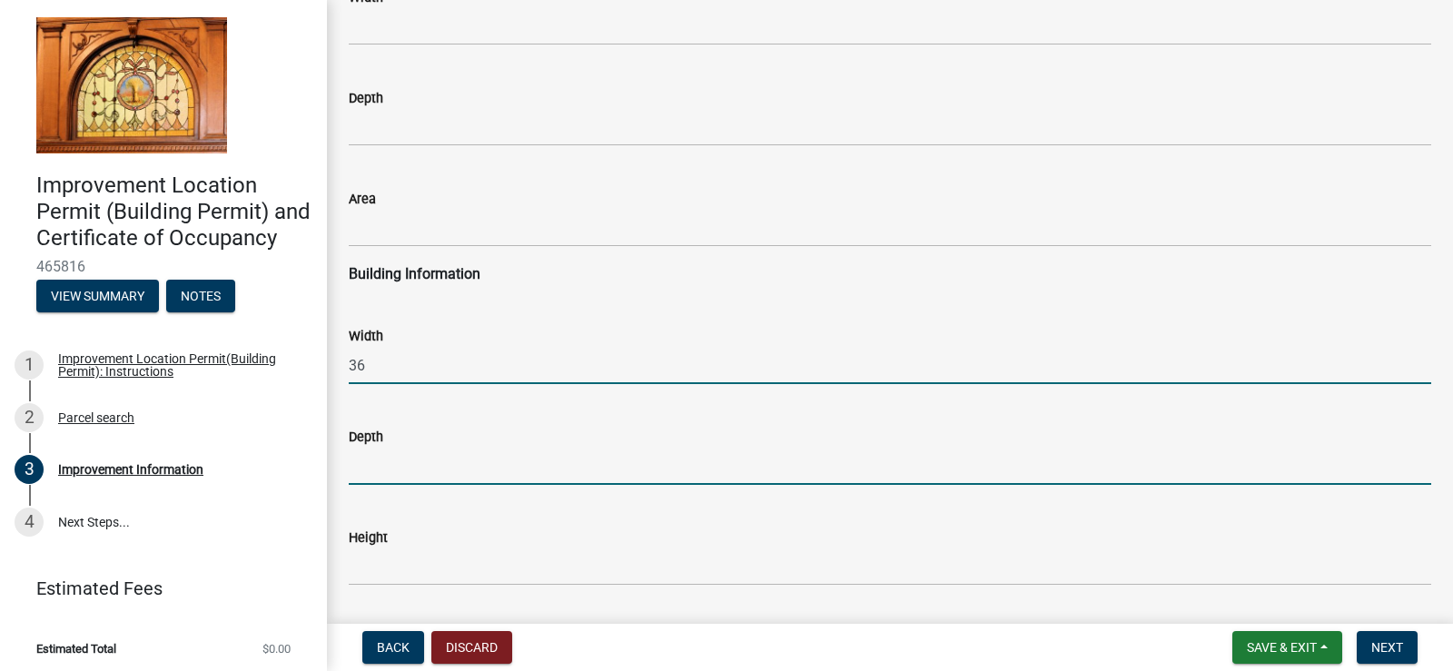
click at [435, 471] on input "text" at bounding box center [890, 466] width 1082 height 37
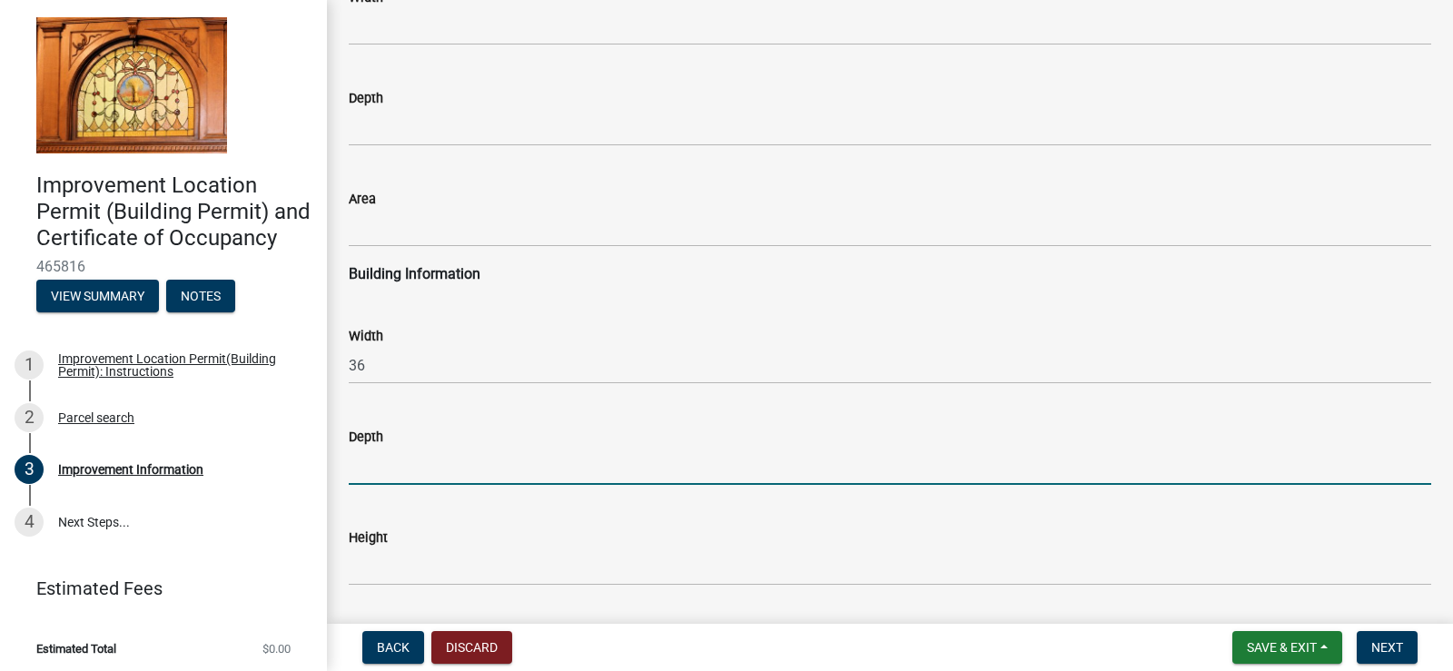
type input "28"
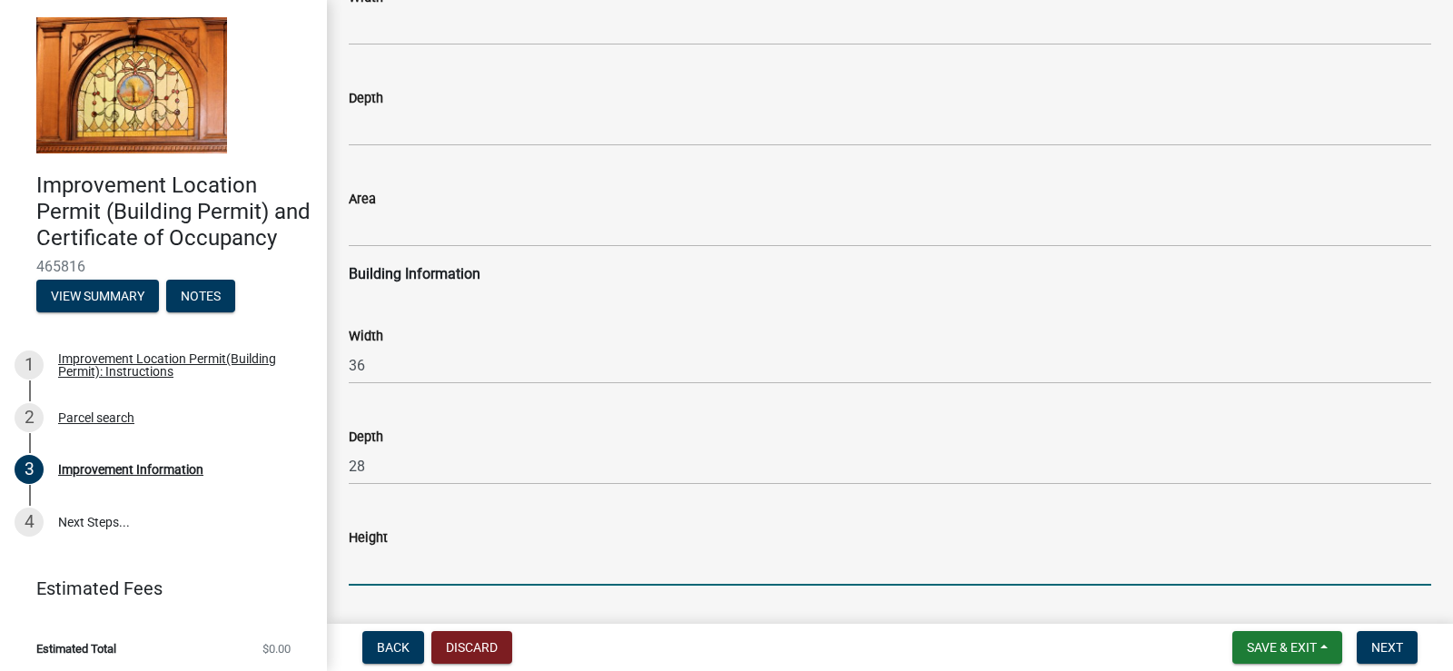
click at [410, 572] on input "text" at bounding box center [890, 566] width 1082 height 37
type input "10"
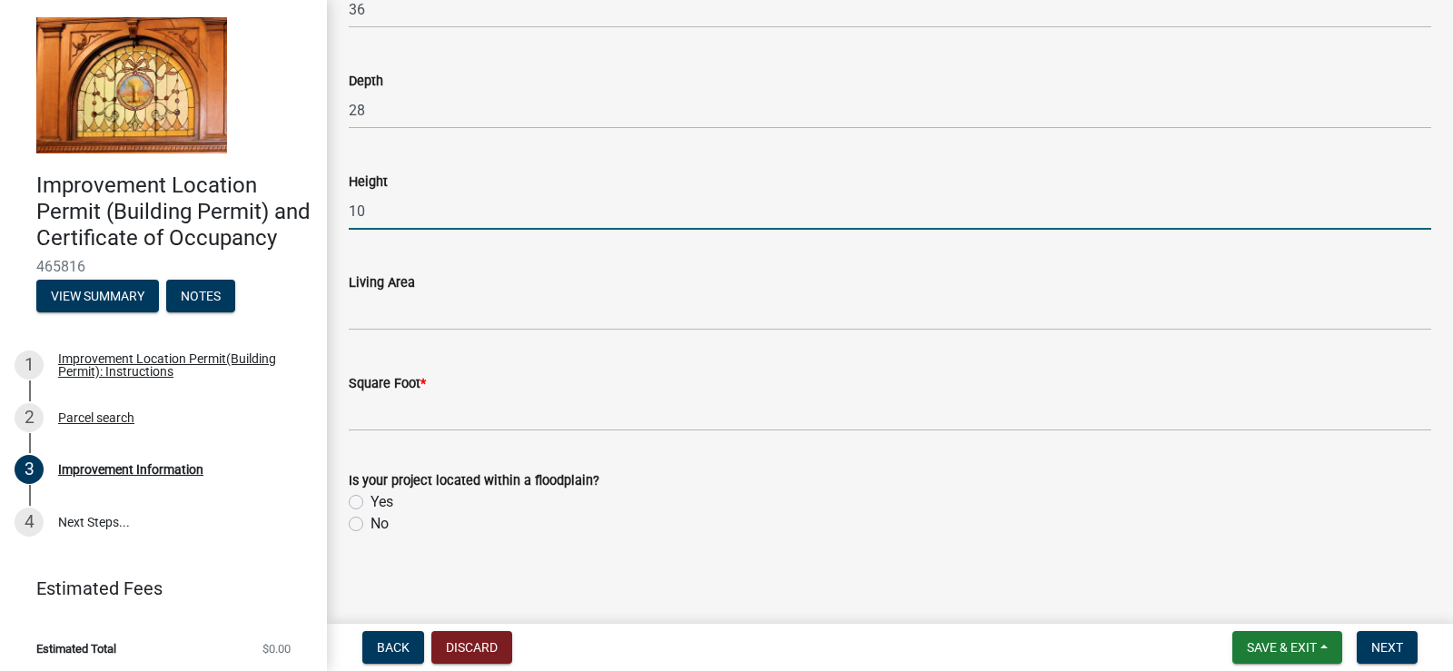
scroll to position [2783, 0]
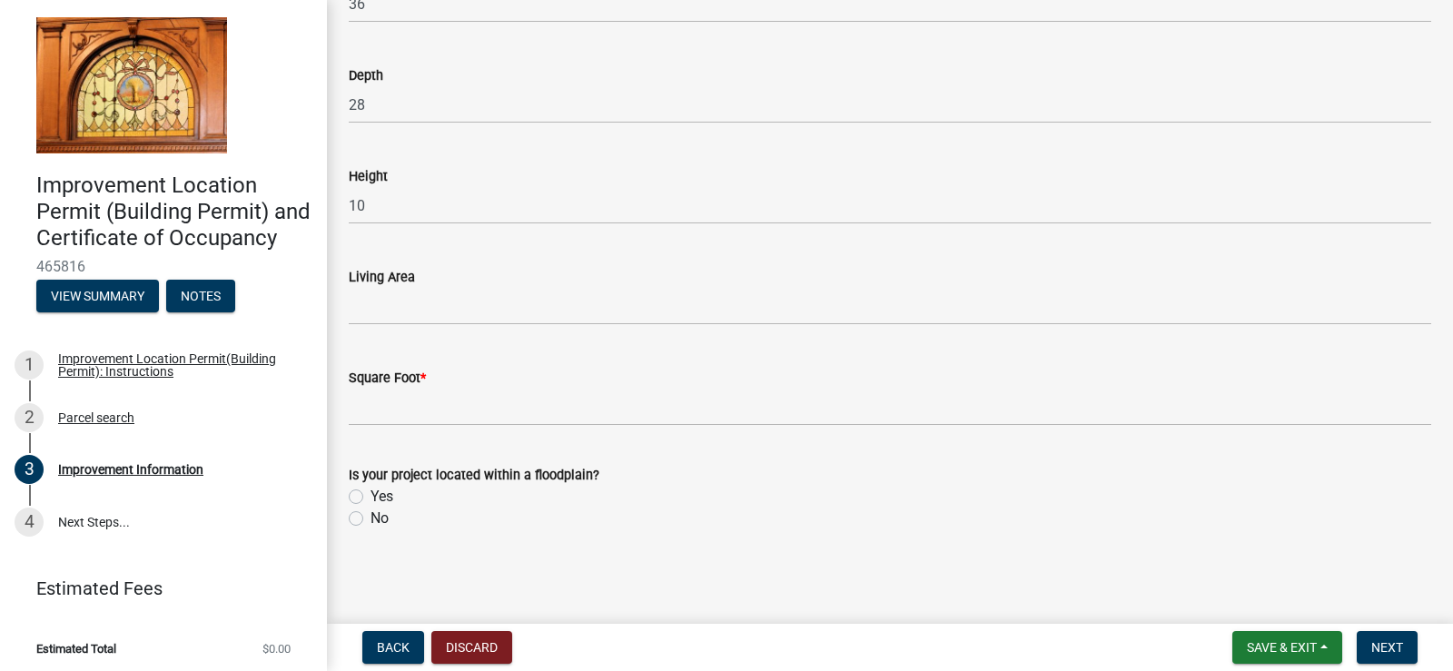
drag, startPoint x: 353, startPoint y: 517, endPoint x: 541, endPoint y: 524, distance: 188.1
click at [370, 519] on label "No" at bounding box center [379, 519] width 18 height 22
click at [370, 519] on input "No" at bounding box center [376, 514] width 12 height 12
radio input "true"
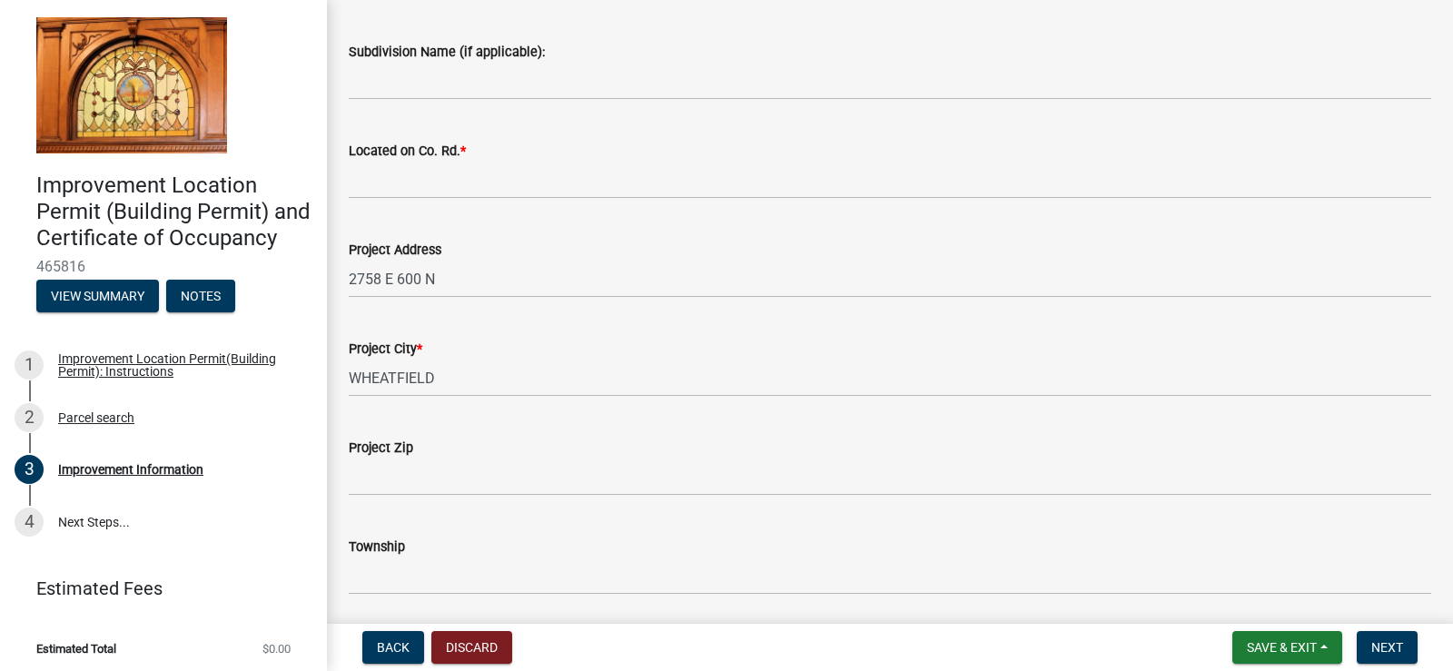
scroll to position [604, 0]
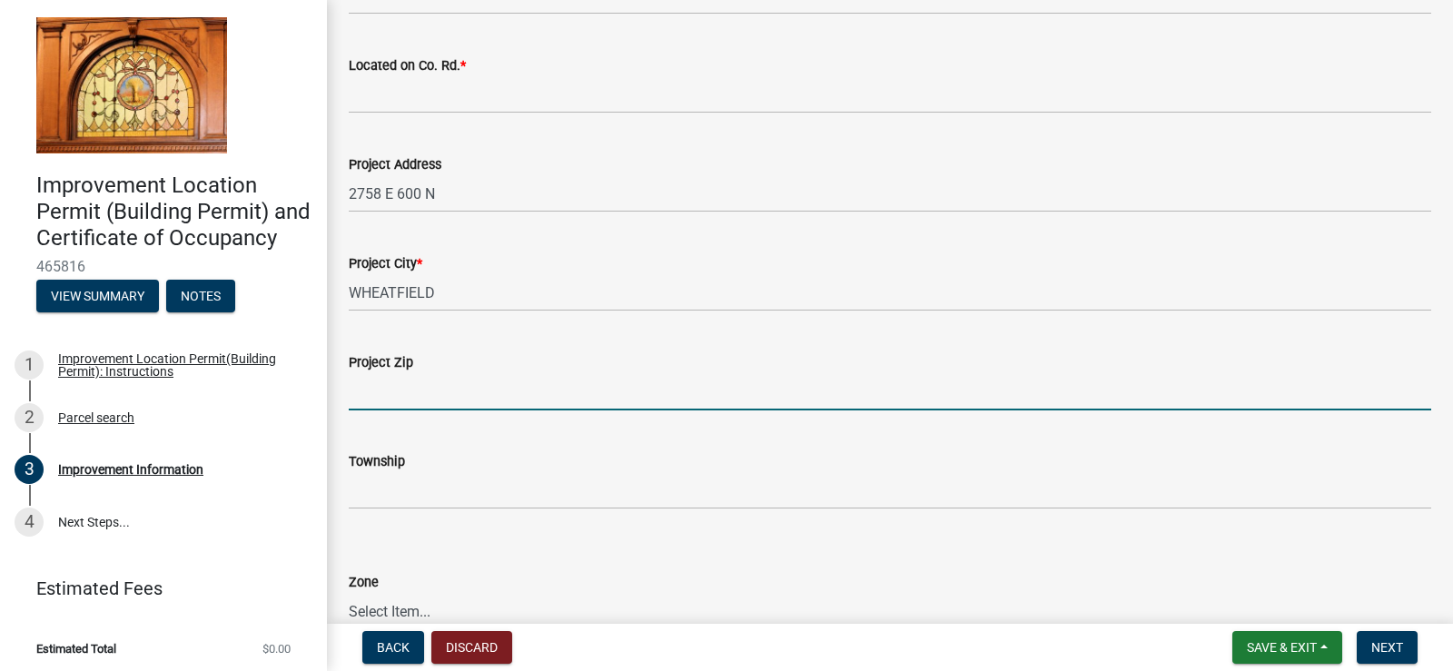
click at [487, 392] on input "Project Zip" at bounding box center [890, 391] width 1082 height 37
type input "46392"
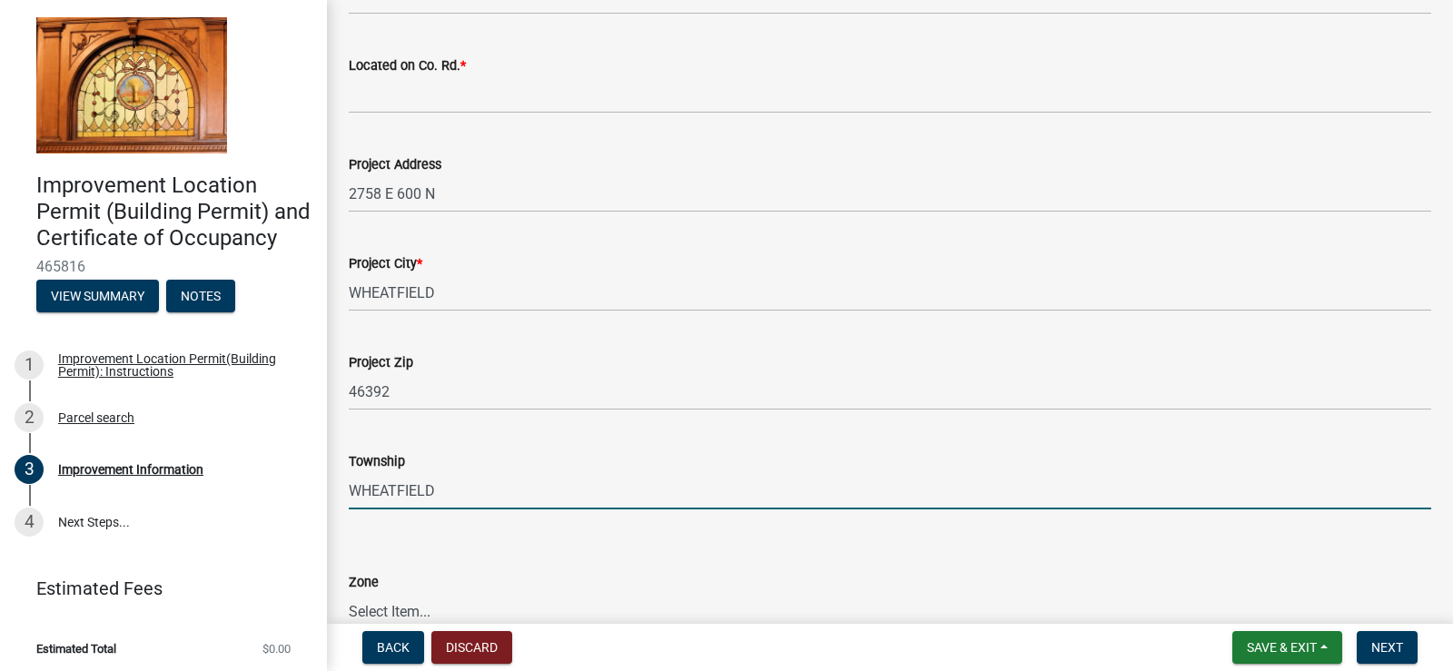
click at [495, 497] on input "WHEATFIELD" at bounding box center [890, 490] width 1082 height 37
click at [785, 478] on input "WHEATFIELD" at bounding box center [890, 490] width 1082 height 37
drag, startPoint x: 443, startPoint y: 487, endPoint x: 298, endPoint y: 485, distance: 145.3
click at [298, 485] on div "Improvement Location Permit (Building Permit) and Certificate of Occupancy 4658…" at bounding box center [726, 335] width 1453 height 671
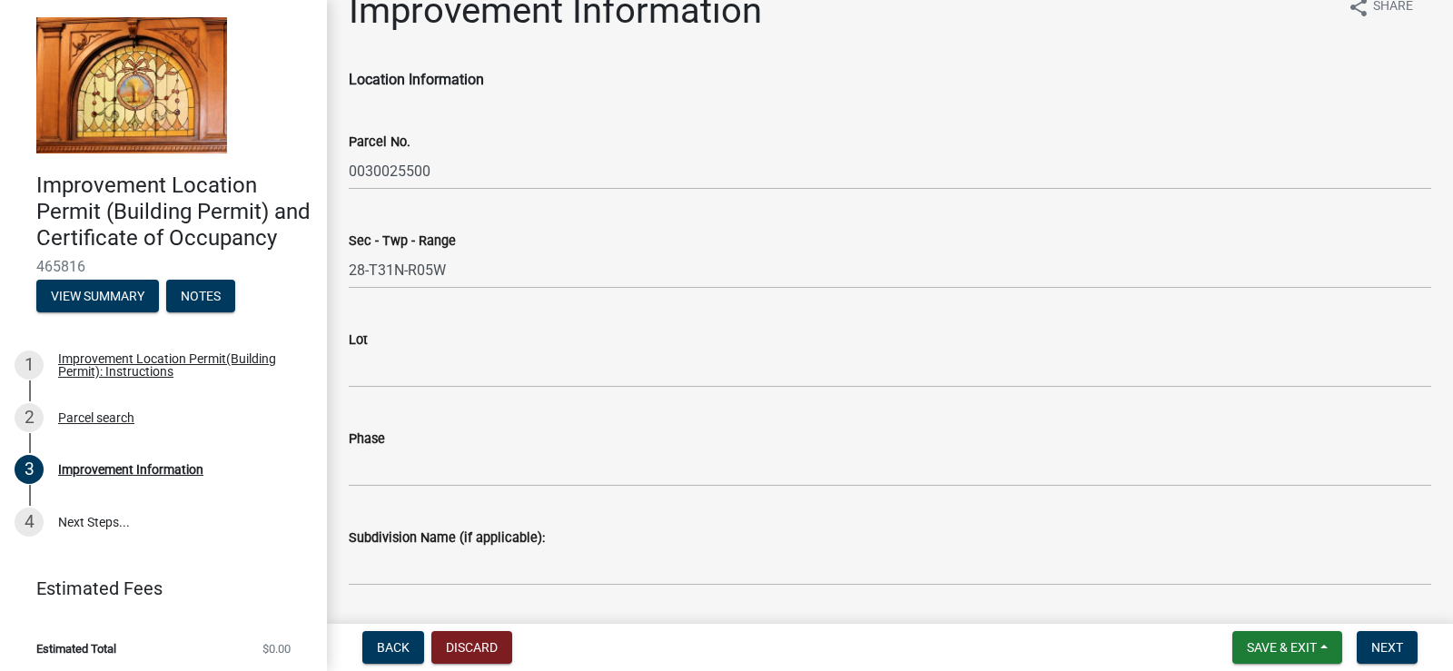
scroll to position [0, 0]
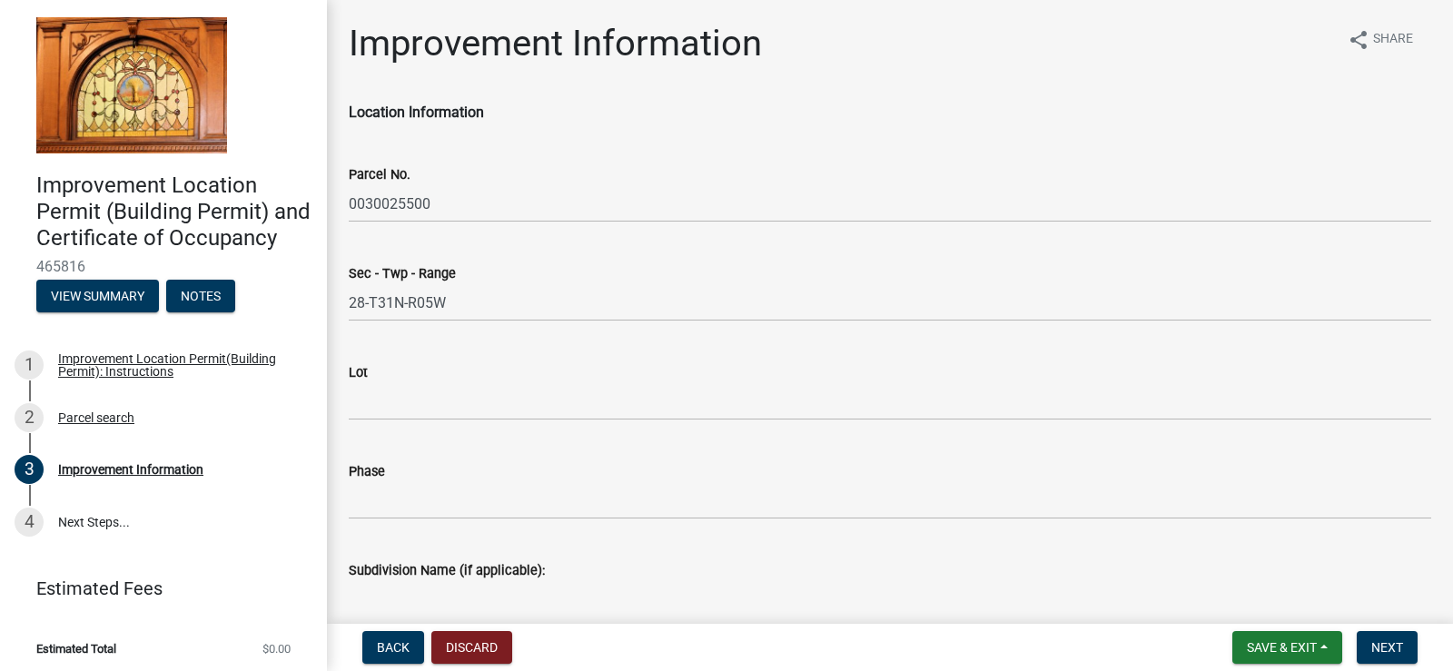
type input "Gilliam"
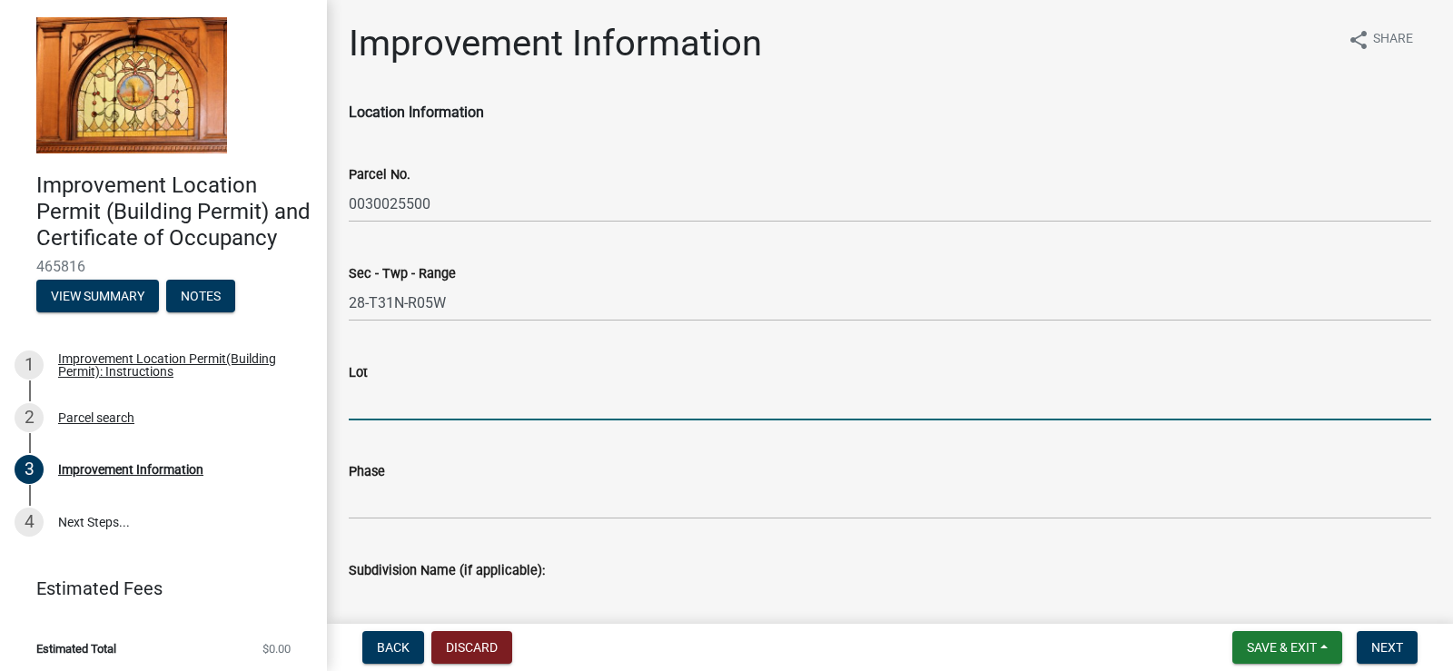
click at [463, 398] on input "Lot" at bounding box center [890, 401] width 1082 height 37
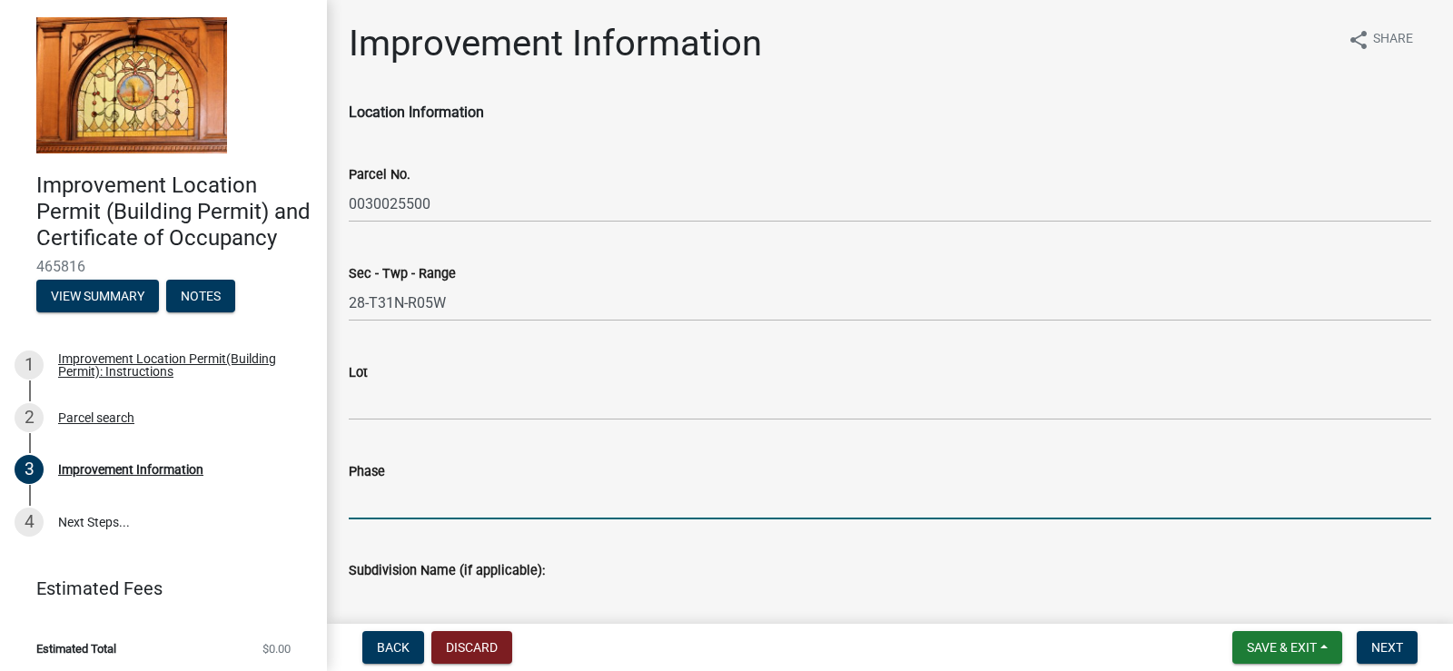
click at [450, 495] on input "Phase" at bounding box center [890, 500] width 1082 height 37
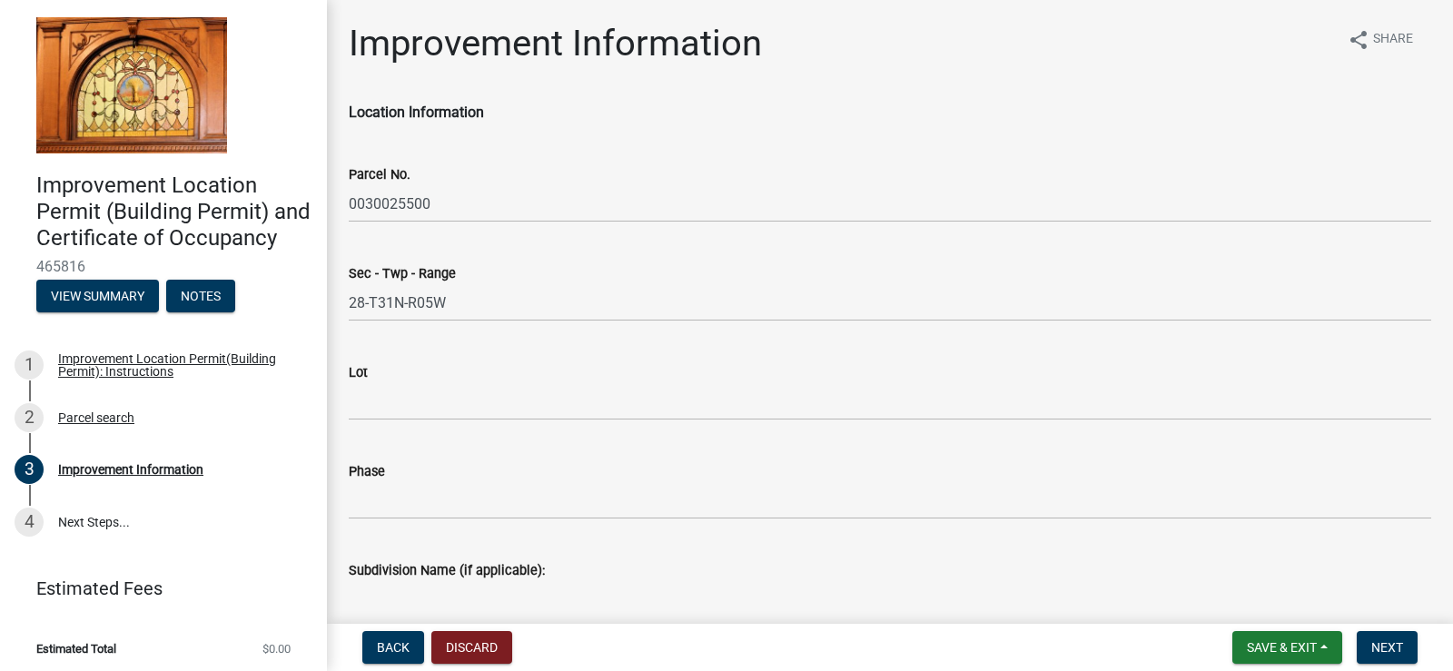
click at [498, 382] on div "Lot" at bounding box center [890, 372] width 1082 height 22
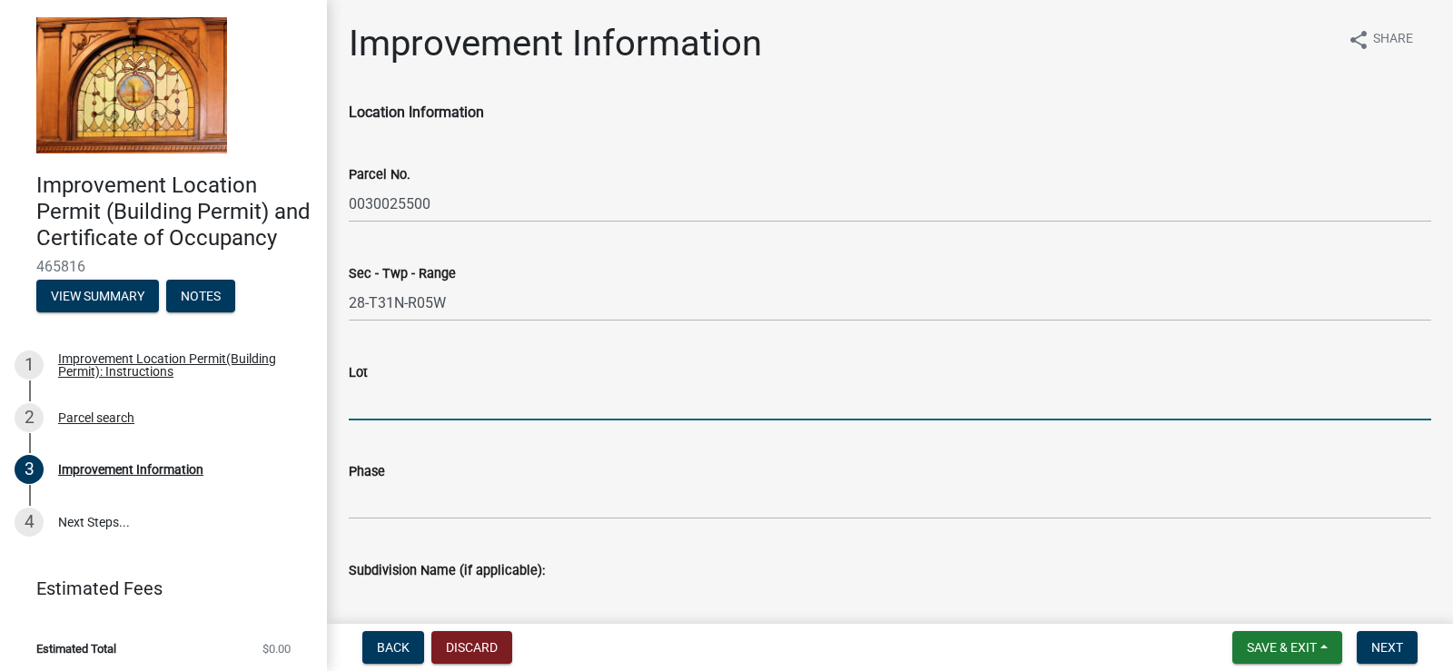
click at [412, 386] on input "Lot" at bounding box center [890, 401] width 1082 height 37
drag, startPoint x: 446, startPoint y: 386, endPoint x: 458, endPoint y: 381, distance: 12.6
click at [453, 384] on input "Lot" at bounding box center [890, 401] width 1082 height 37
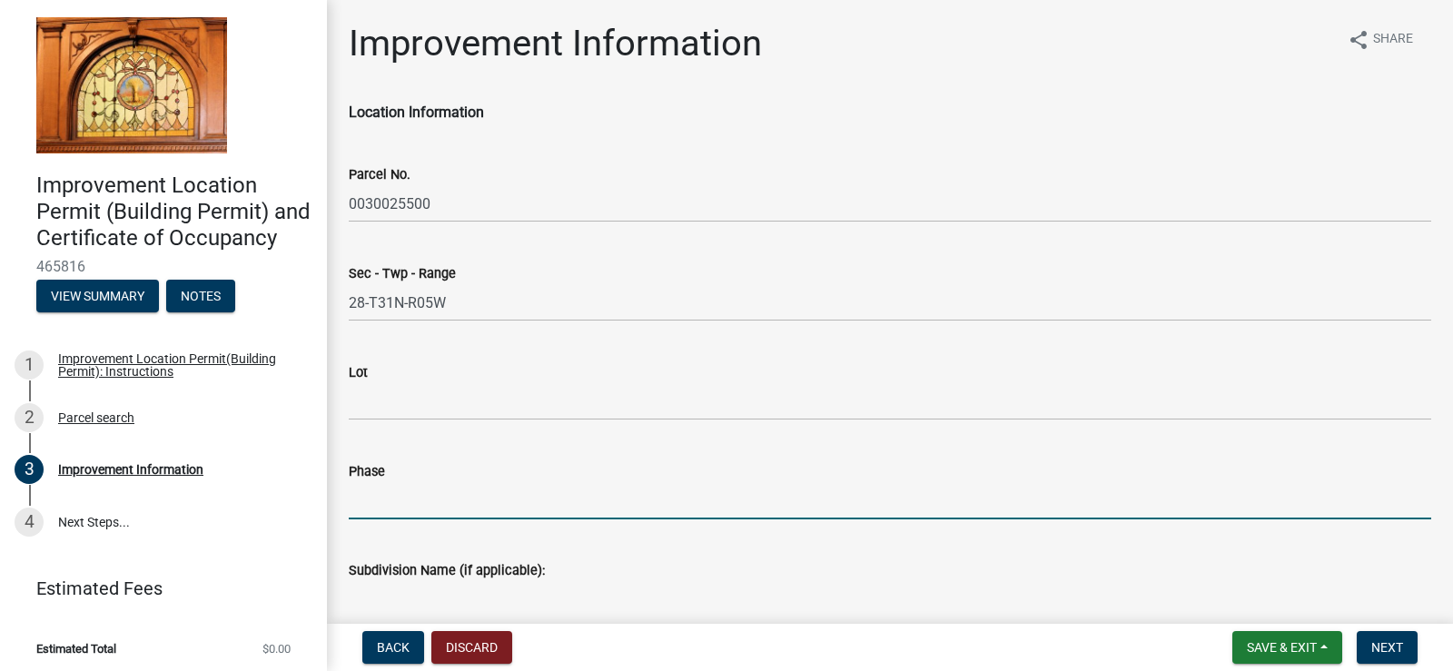
drag, startPoint x: 572, startPoint y: 502, endPoint x: 602, endPoint y: 488, distance: 33.3
click at [575, 502] on input "Phase" at bounding box center [890, 500] width 1082 height 37
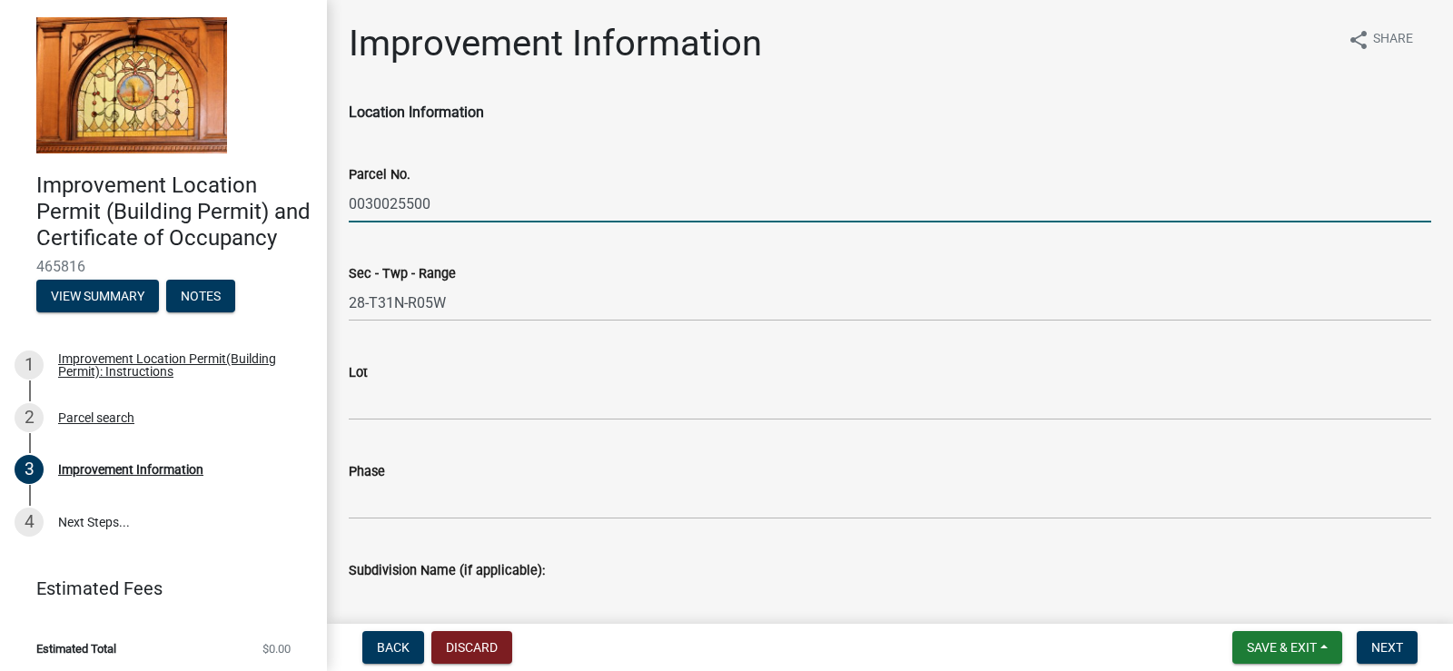
click at [444, 202] on input "0030025500" at bounding box center [890, 203] width 1082 height 37
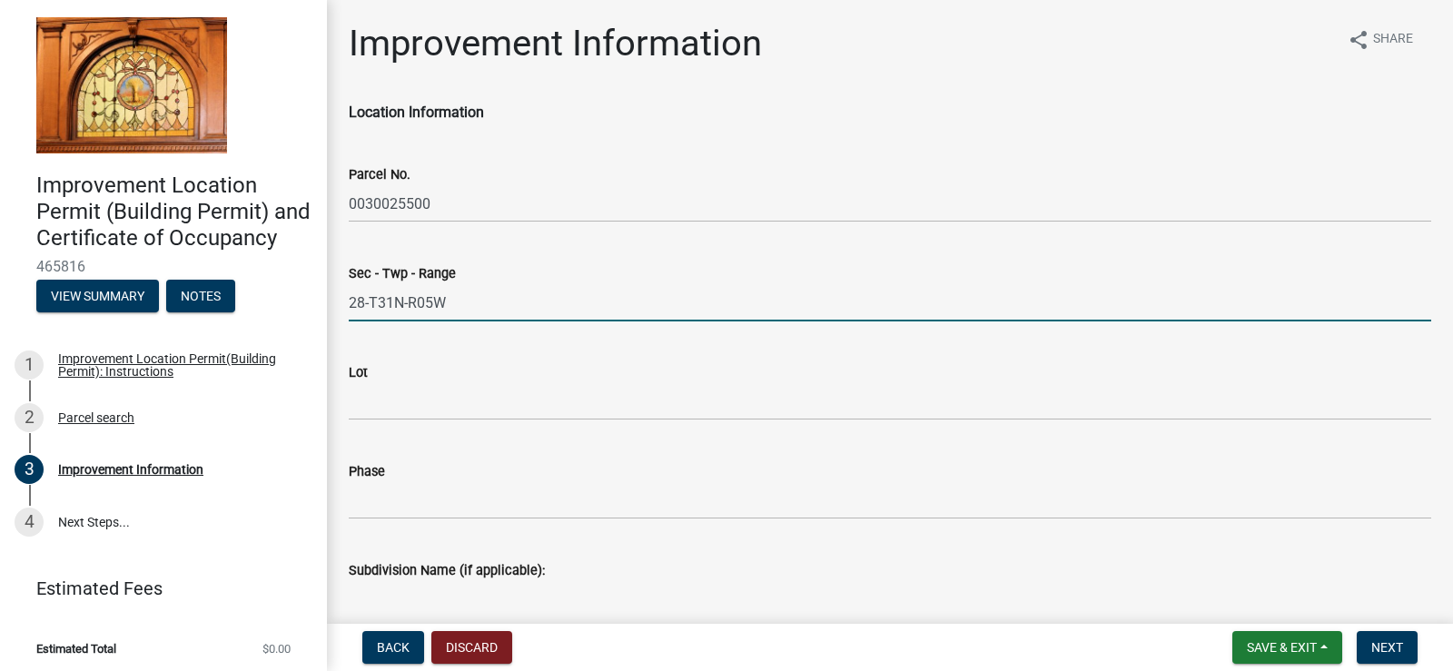
click at [480, 300] on input "28-T31N-R05W" at bounding box center [890, 302] width 1082 height 37
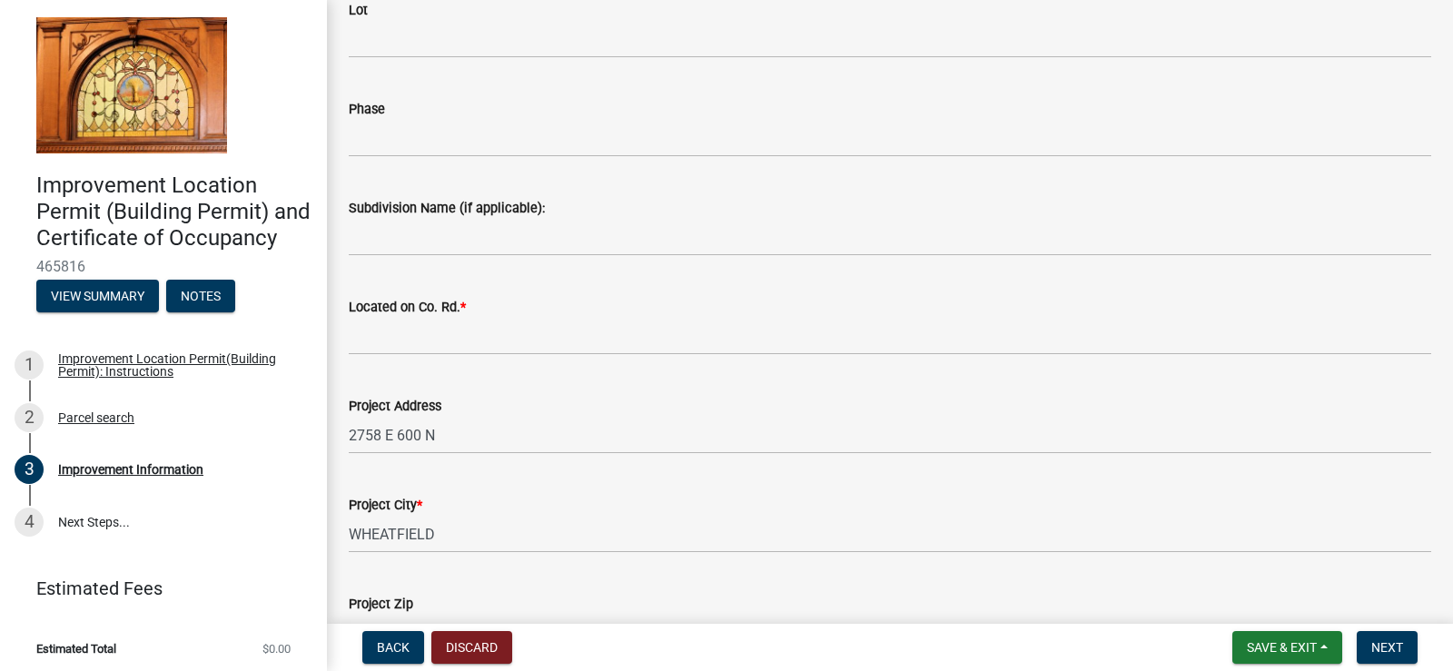
scroll to position [363, 0]
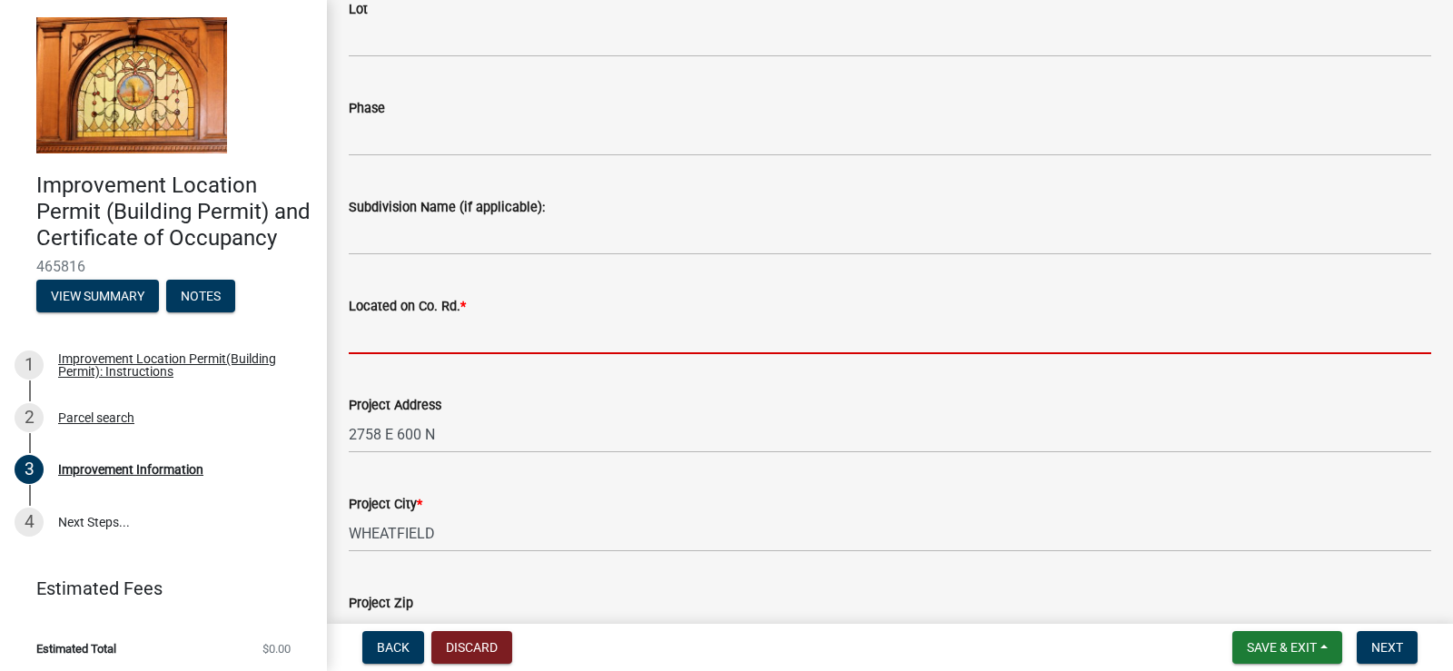
click at [401, 331] on input "Located on Co. Rd. *" at bounding box center [890, 335] width 1082 height 37
type input "600 N"
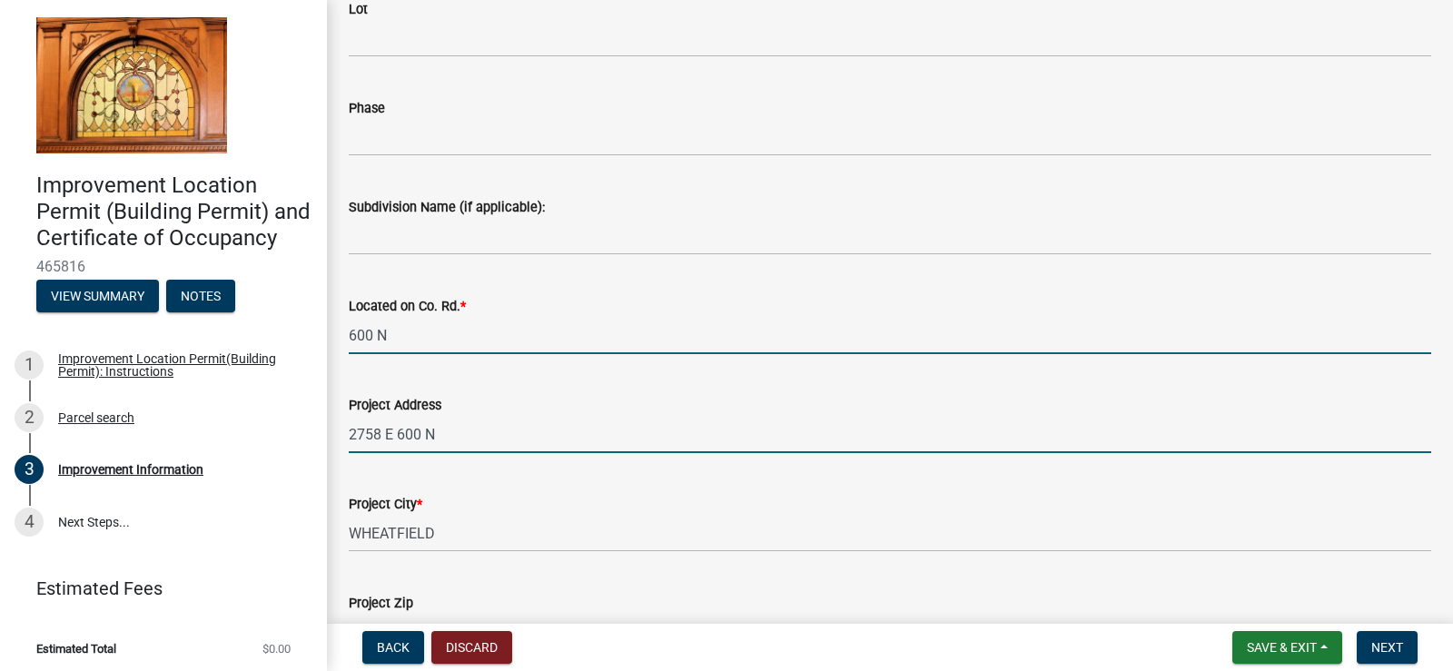
click at [479, 441] on input "2758 E 600 N" at bounding box center [890, 434] width 1082 height 37
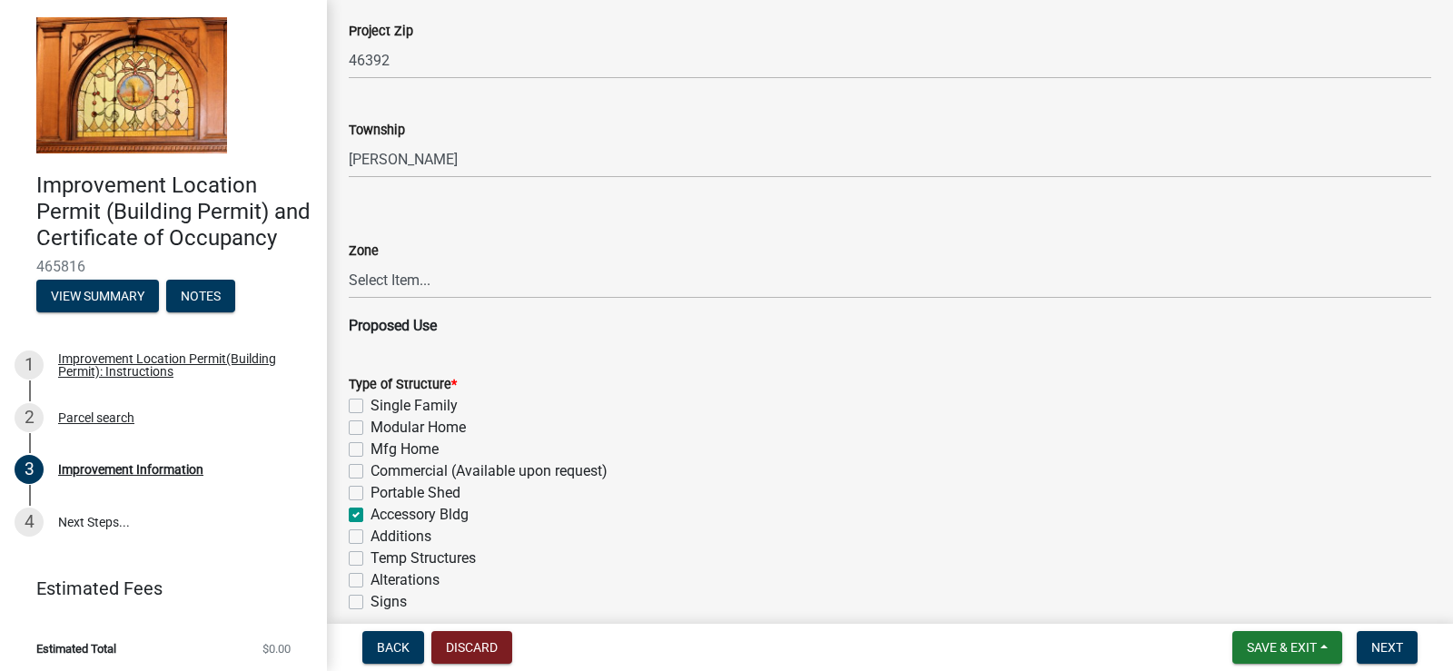
scroll to position [969, 0]
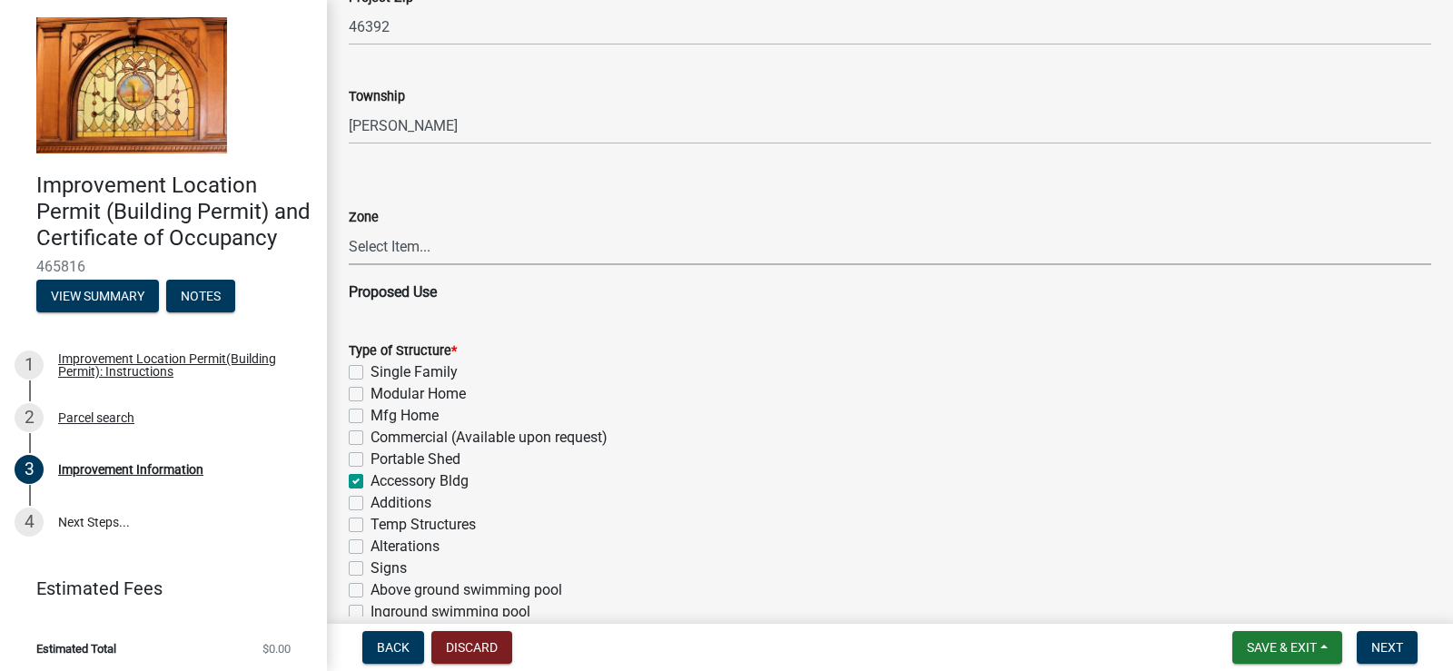
click at [433, 248] on select "Select Item... CO - Conservation PR - Parks & Recreation A1 - Conservation Agri…" at bounding box center [890, 246] width 1082 height 37
click at [349, 228] on select "Select Item... CO - Conservation PR - Parks & Recreation A1 - Conservation Agri…" at bounding box center [890, 246] width 1082 height 37
select select "8bbf6709-b682-4859-bc26-bad637e1a2ad"
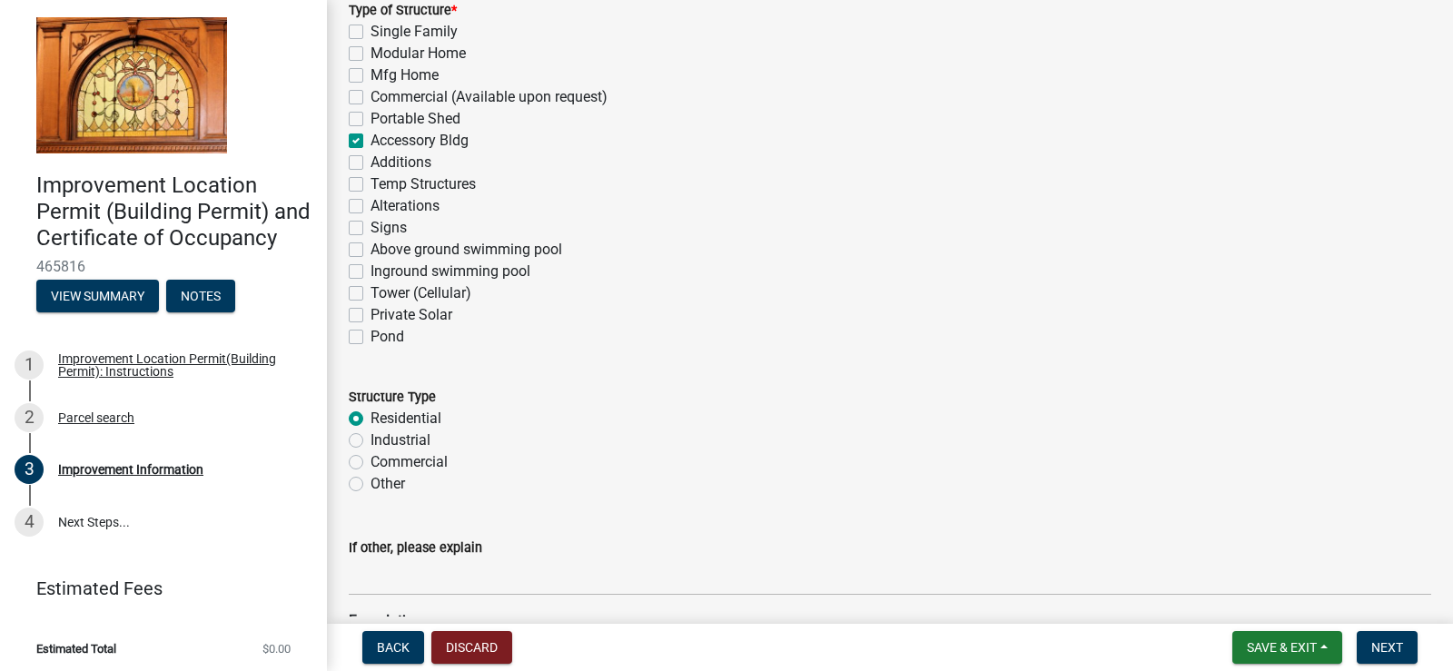
scroll to position [1332, 0]
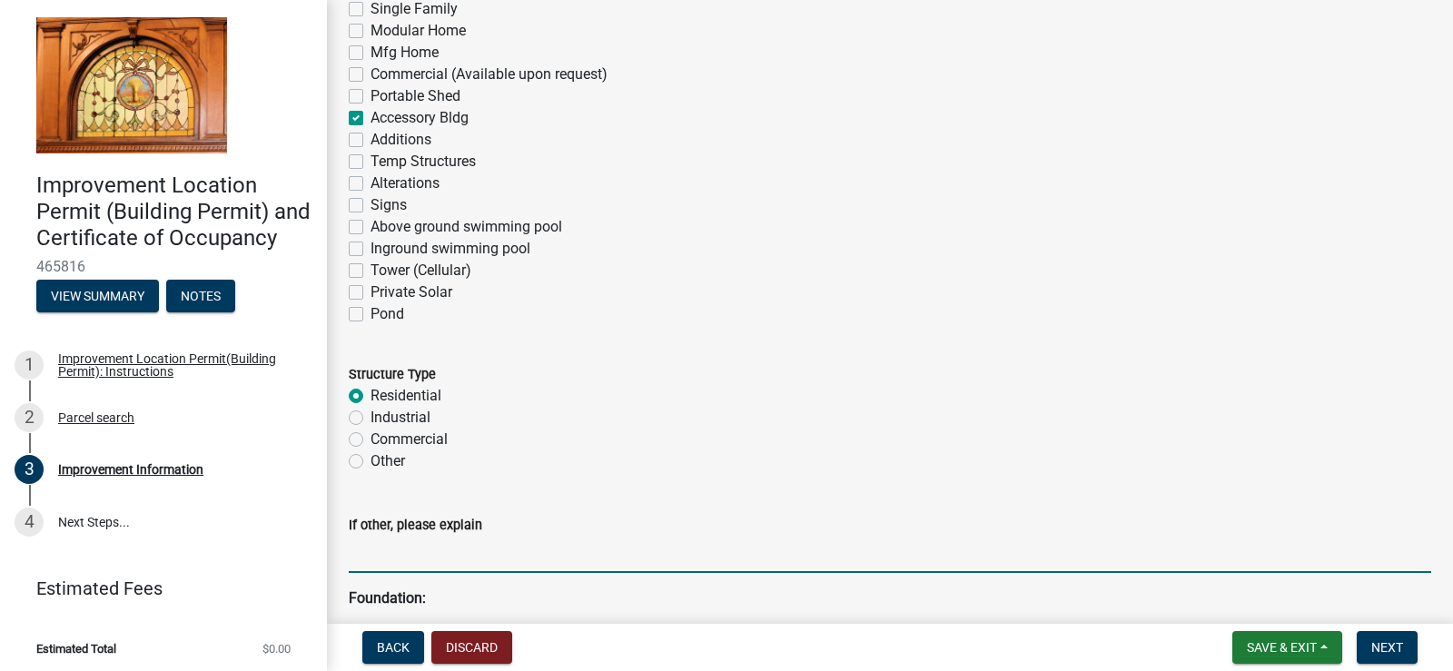
click at [375, 560] on input "If other, please explain" at bounding box center [890, 554] width 1082 height 37
click at [667, 547] on input "Steel structure Pole Barn 36 X 28 - personal use ( workshop)" at bounding box center [890, 554] width 1082 height 37
type input "Steel structure Pole Barn 36 X 28 - personal use (workshop)"
drag, startPoint x: 872, startPoint y: 353, endPoint x: 891, endPoint y: 323, distance: 35.5
click at [872, 344] on form "Structure Type Residential Industrial Commercial Other" at bounding box center [890, 406] width 1082 height 131
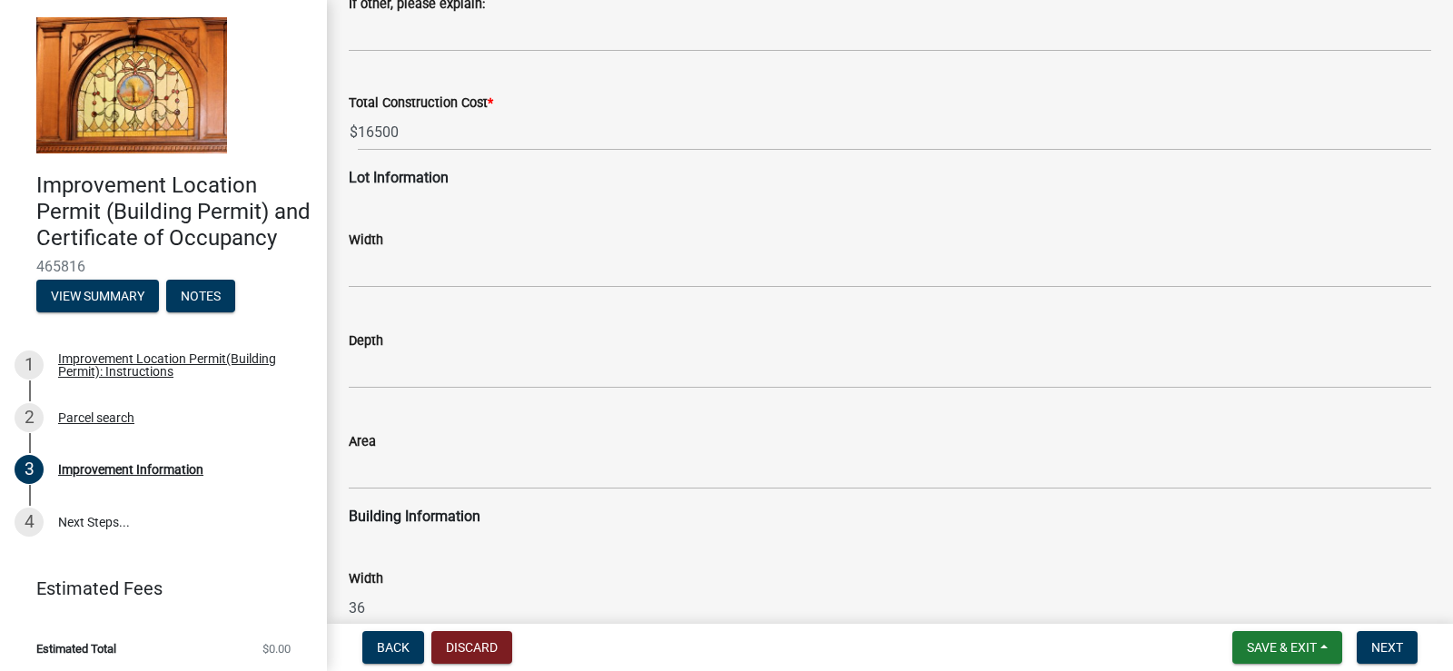
scroll to position [2300, 0]
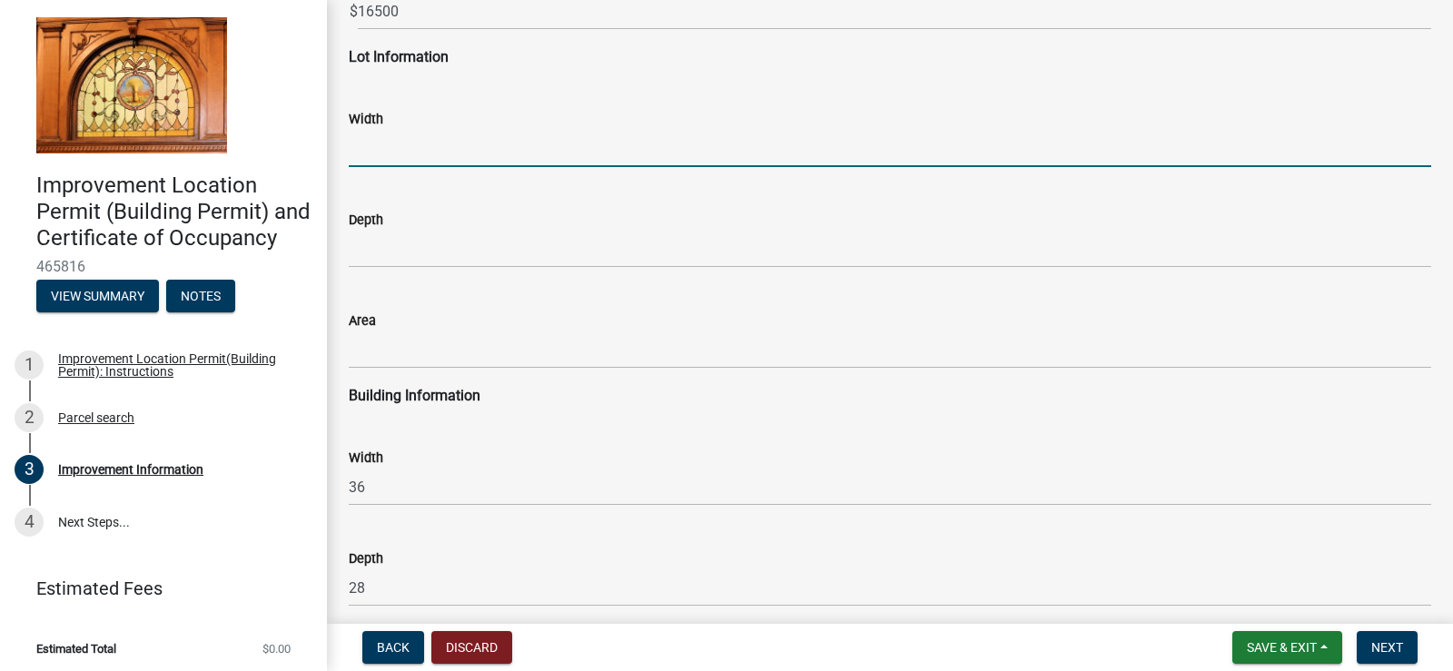
click at [418, 151] on input "text" at bounding box center [890, 148] width 1082 height 37
click at [417, 151] on input "text" at bounding box center [890, 148] width 1082 height 37
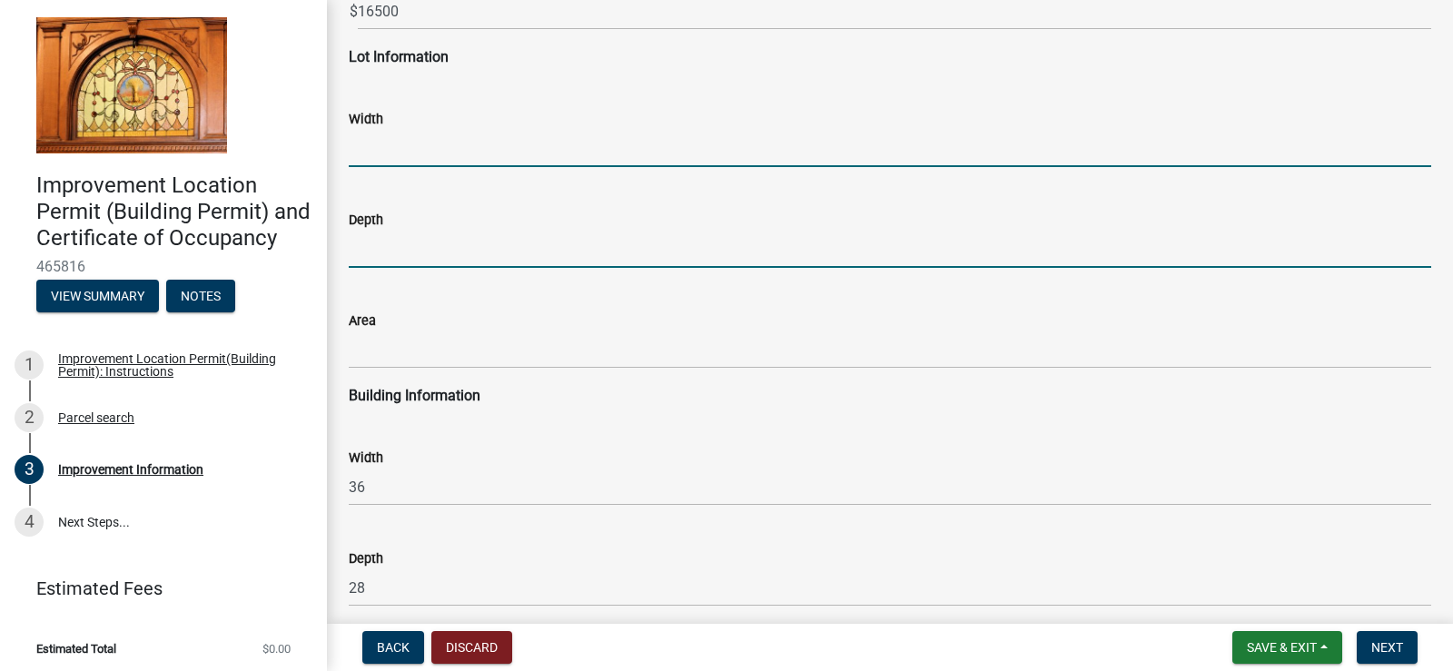
click at [427, 247] on input "text" at bounding box center [890, 249] width 1082 height 37
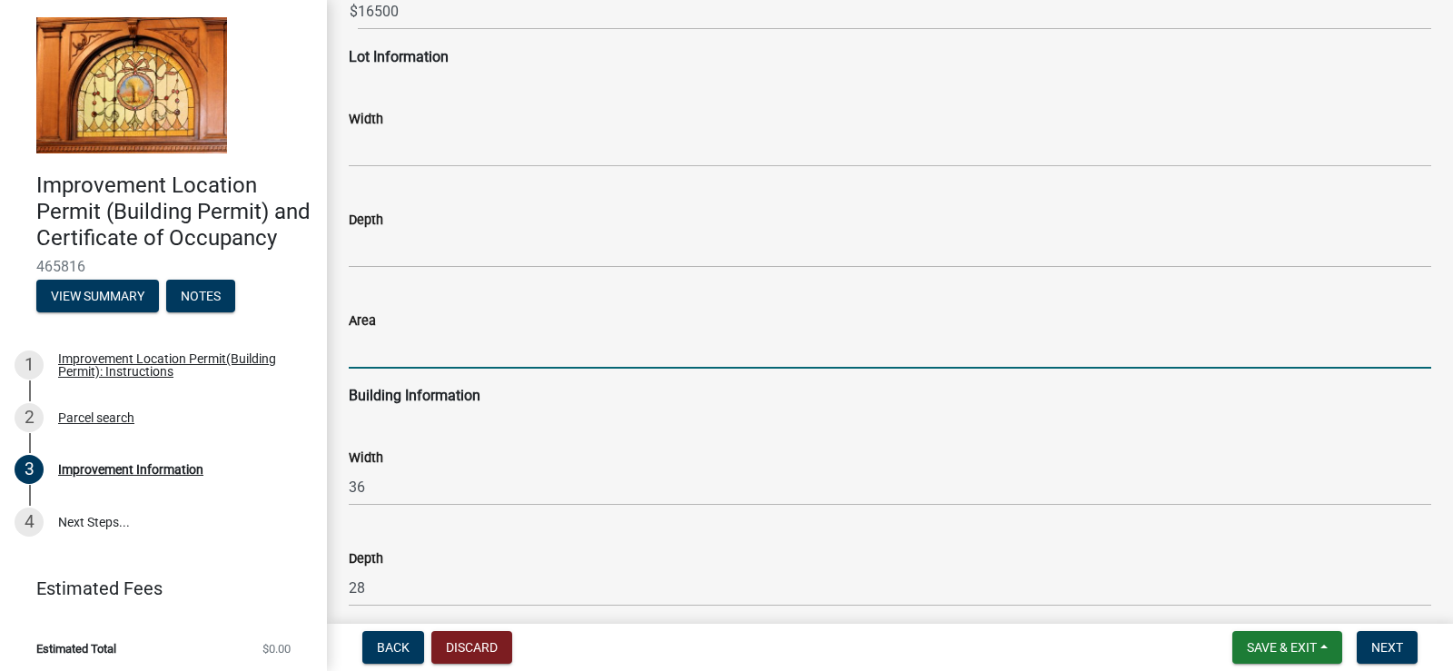
click at [429, 344] on input "text" at bounding box center [890, 349] width 1082 height 37
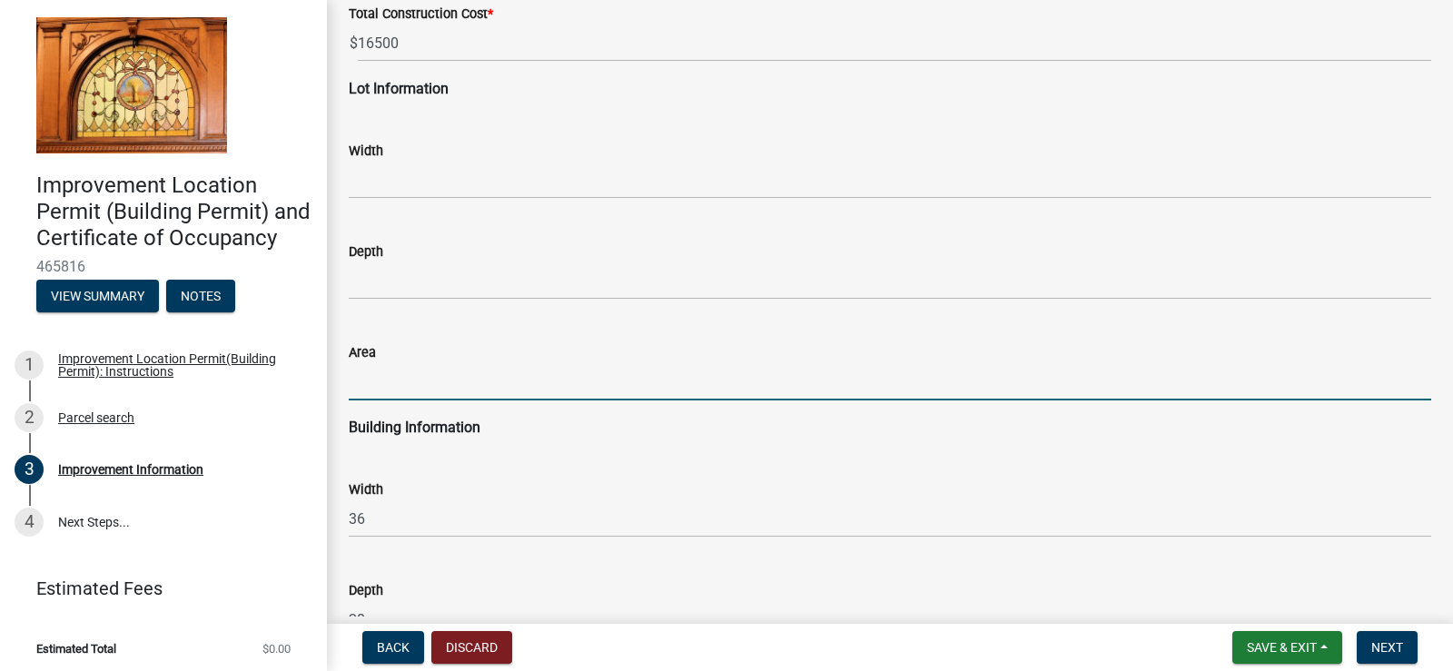
scroll to position [2179, 0]
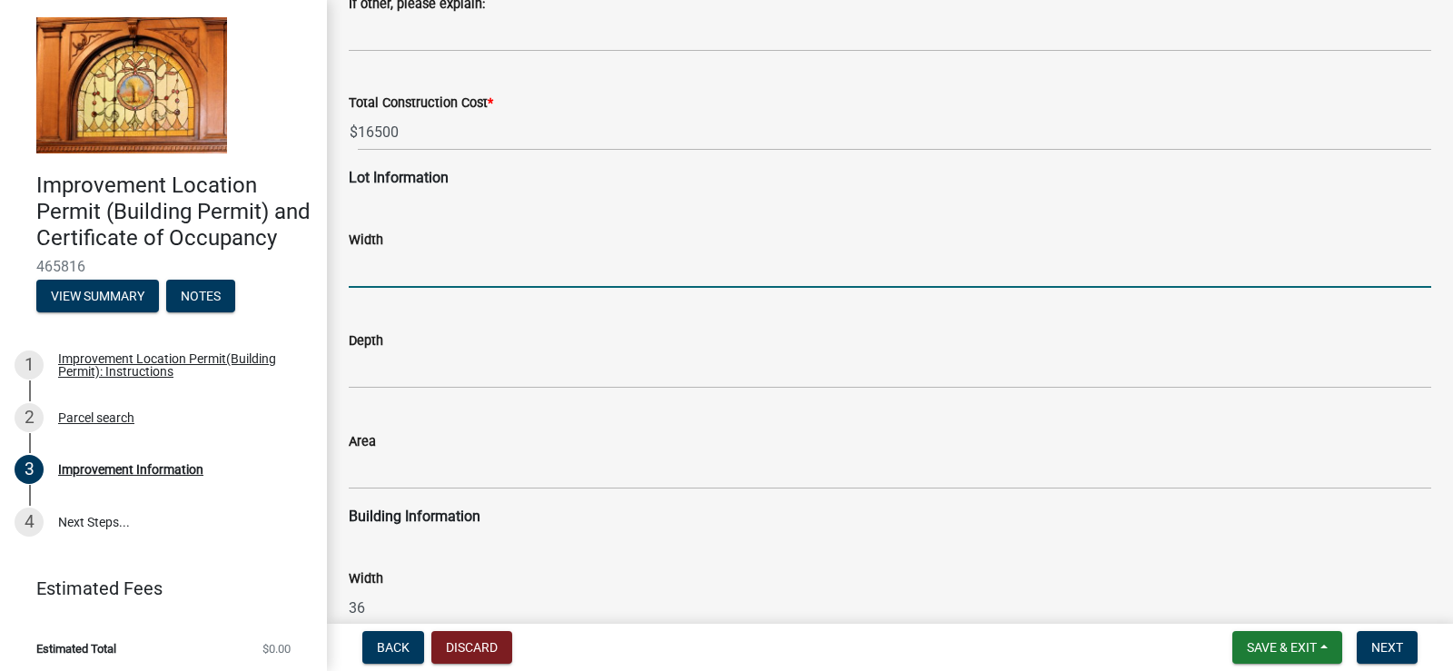
click at [419, 275] on input "text" at bounding box center [890, 269] width 1082 height 37
type input "500"
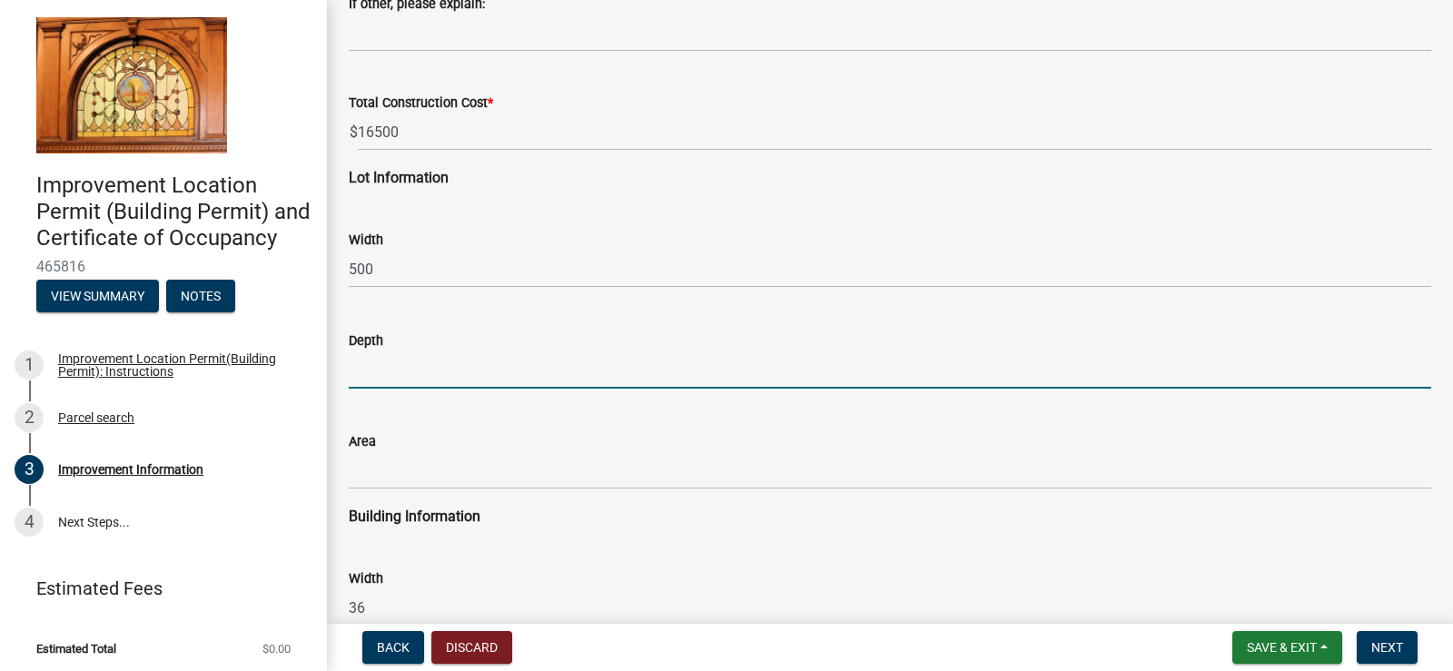
click at [400, 369] on input "text" at bounding box center [890, 369] width 1082 height 37
type input "349"
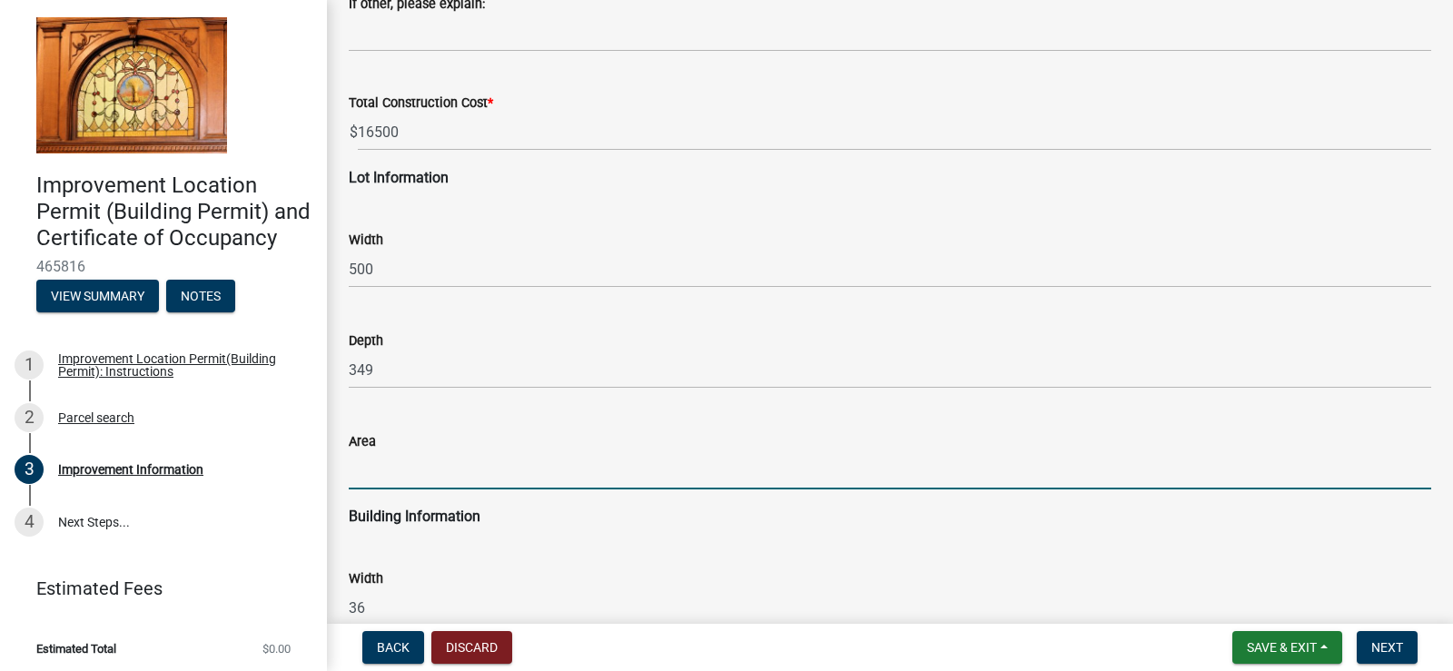
drag, startPoint x: 458, startPoint y: 467, endPoint x: 567, endPoint y: 465, distance: 108.1
click at [461, 467] on input "text" at bounding box center [890, 470] width 1082 height 37
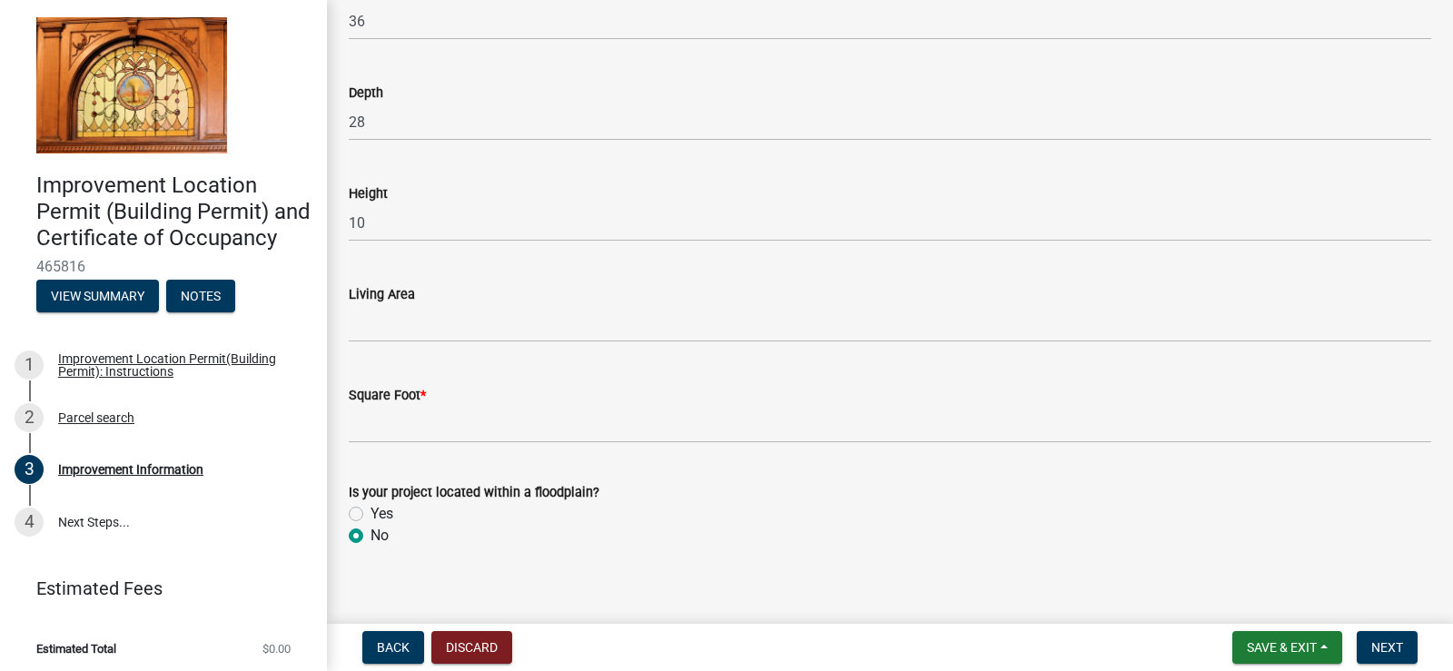
scroll to position [2783, 0]
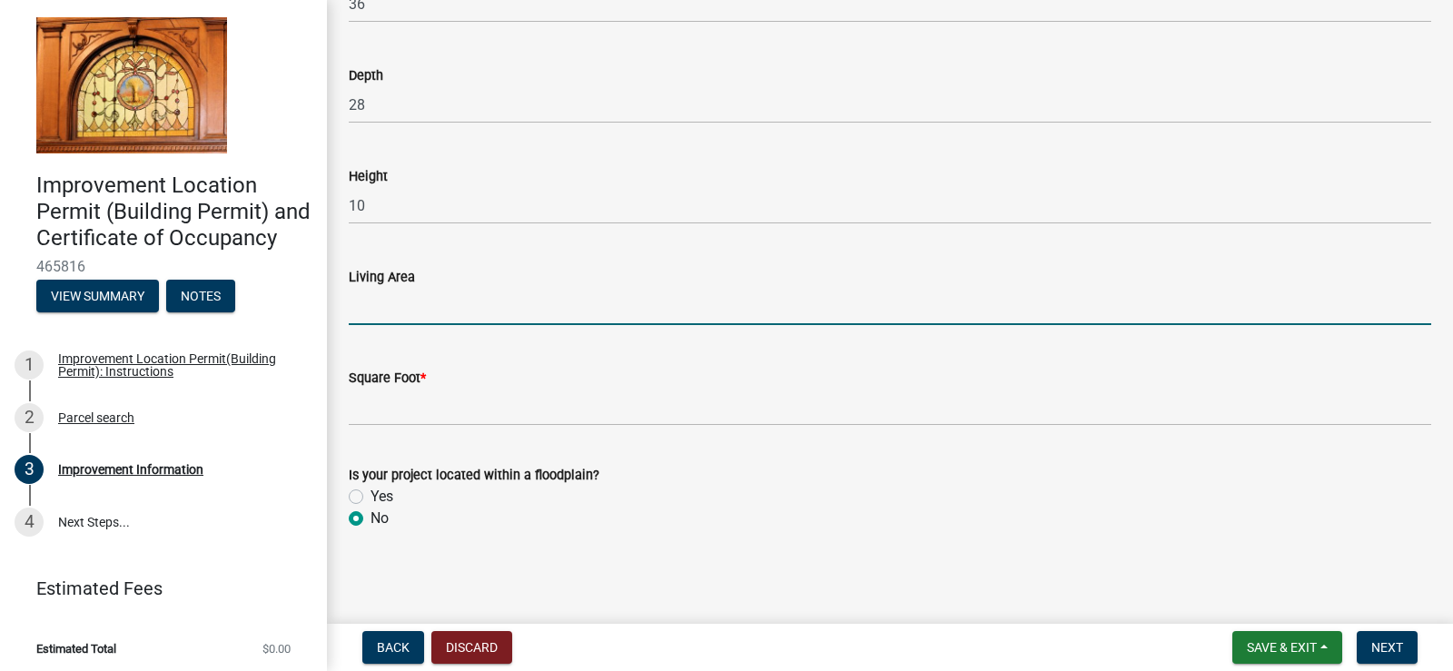
click at [456, 310] on input "text" at bounding box center [890, 306] width 1082 height 37
type input "0"
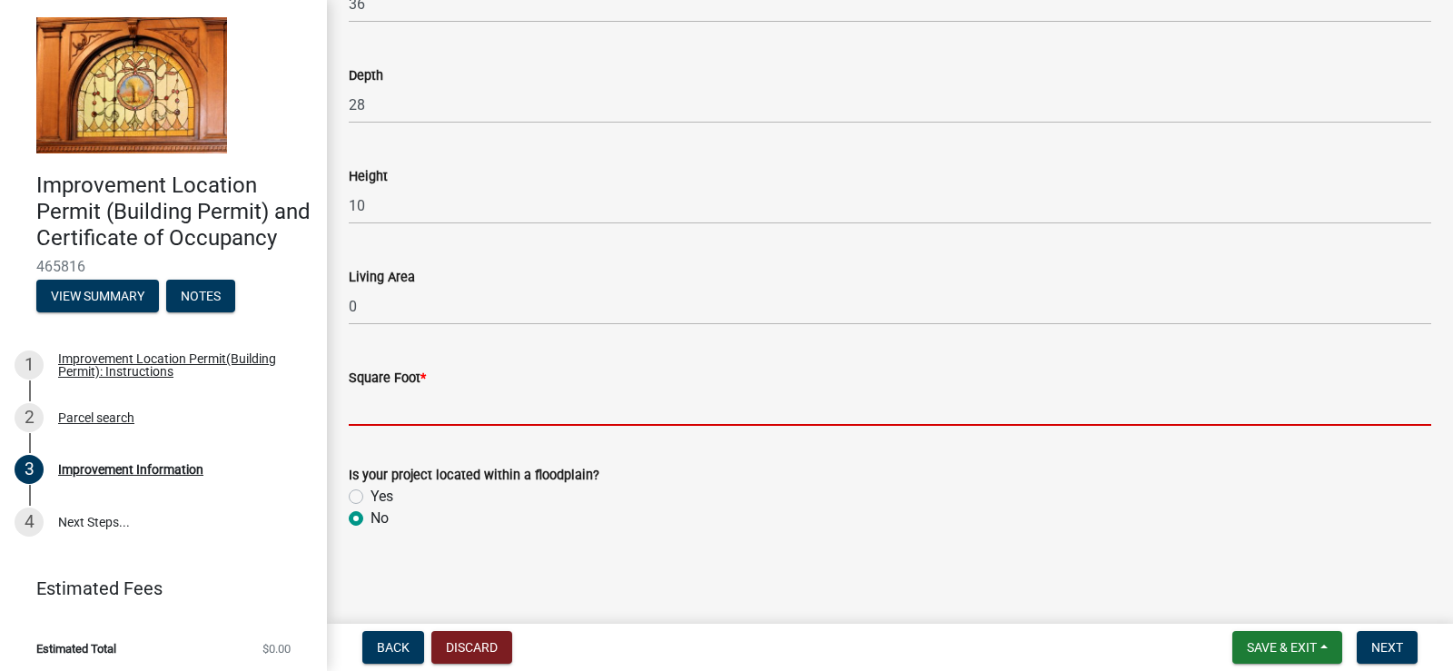
click at [433, 404] on input "text" at bounding box center [890, 407] width 1082 height 37
type input "1008"
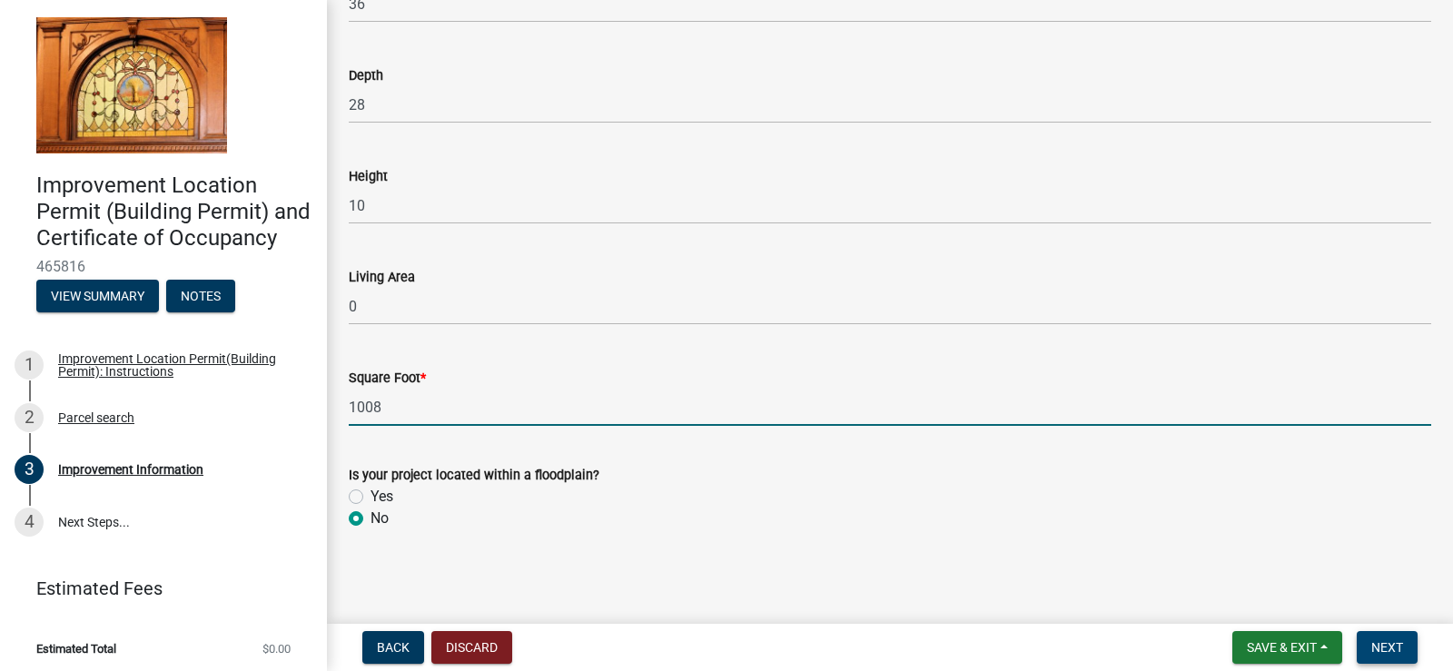
click at [1381, 648] on span "Next" at bounding box center [1387, 647] width 32 height 15
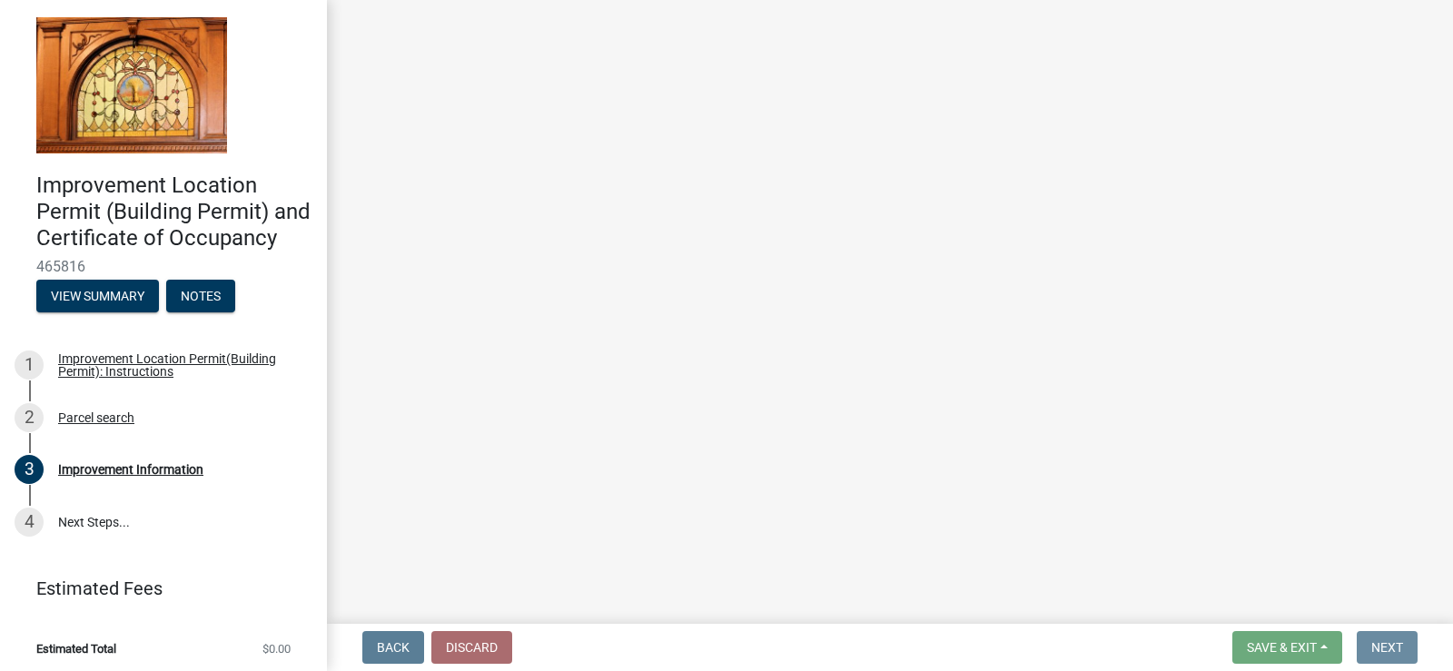
scroll to position [0, 0]
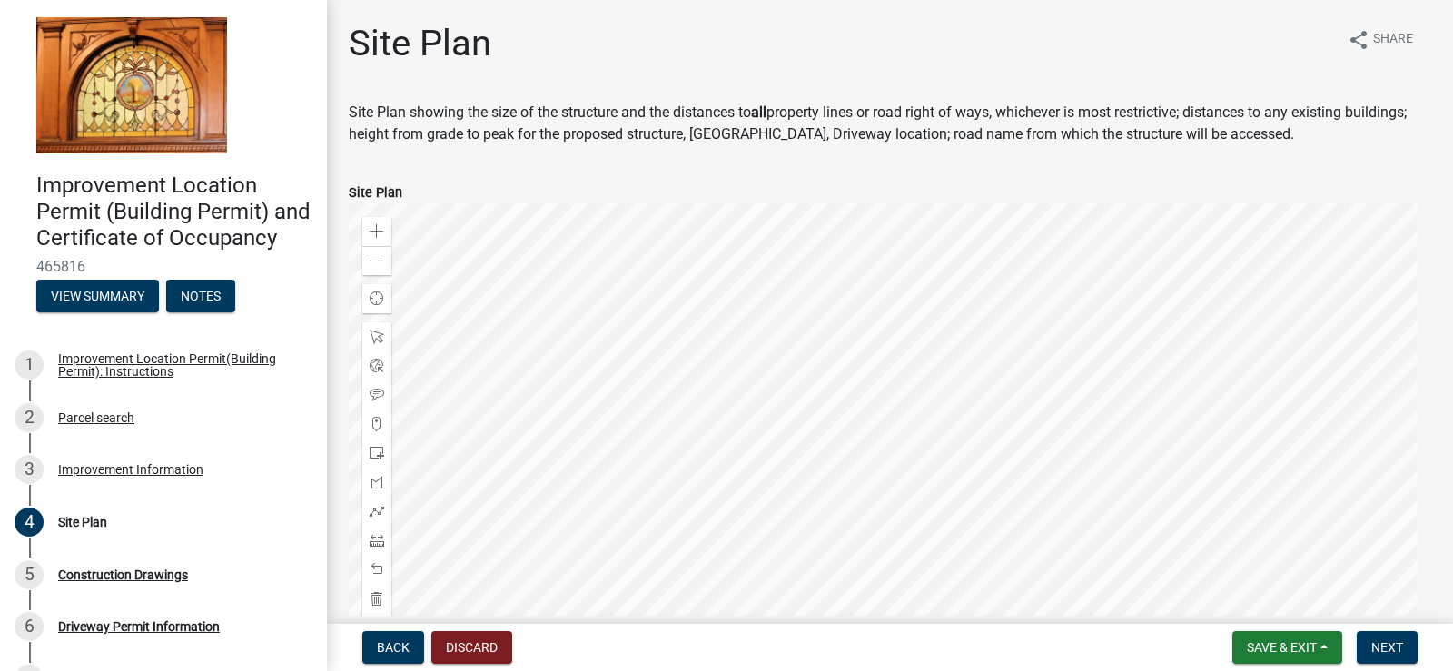
click at [1078, 467] on div at bounding box center [890, 430] width 1082 height 454
click at [1431, 344] on div at bounding box center [890, 430] width 1082 height 454
click at [1126, 315] on div at bounding box center [890, 430] width 1082 height 454
click at [1216, 459] on div at bounding box center [890, 430] width 1082 height 454
click at [376, 450] on span at bounding box center [377, 453] width 15 height 15
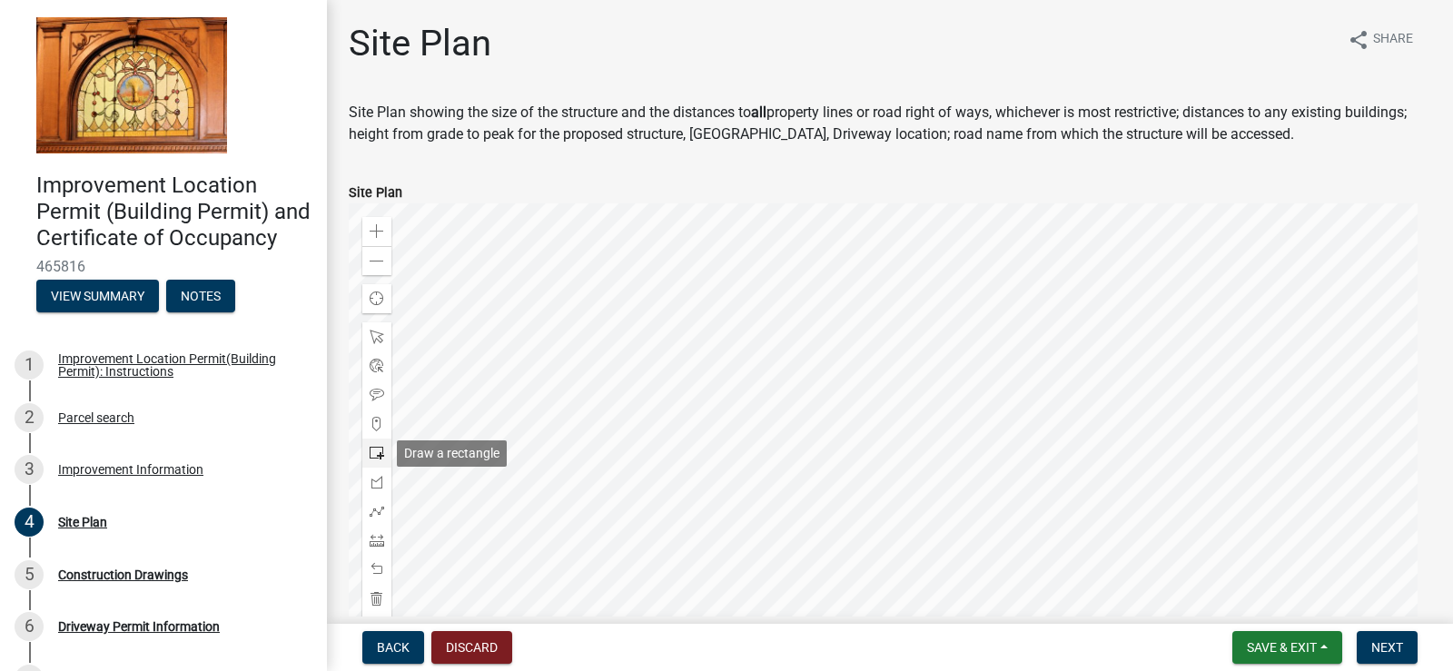
scroll to position [41, 0]
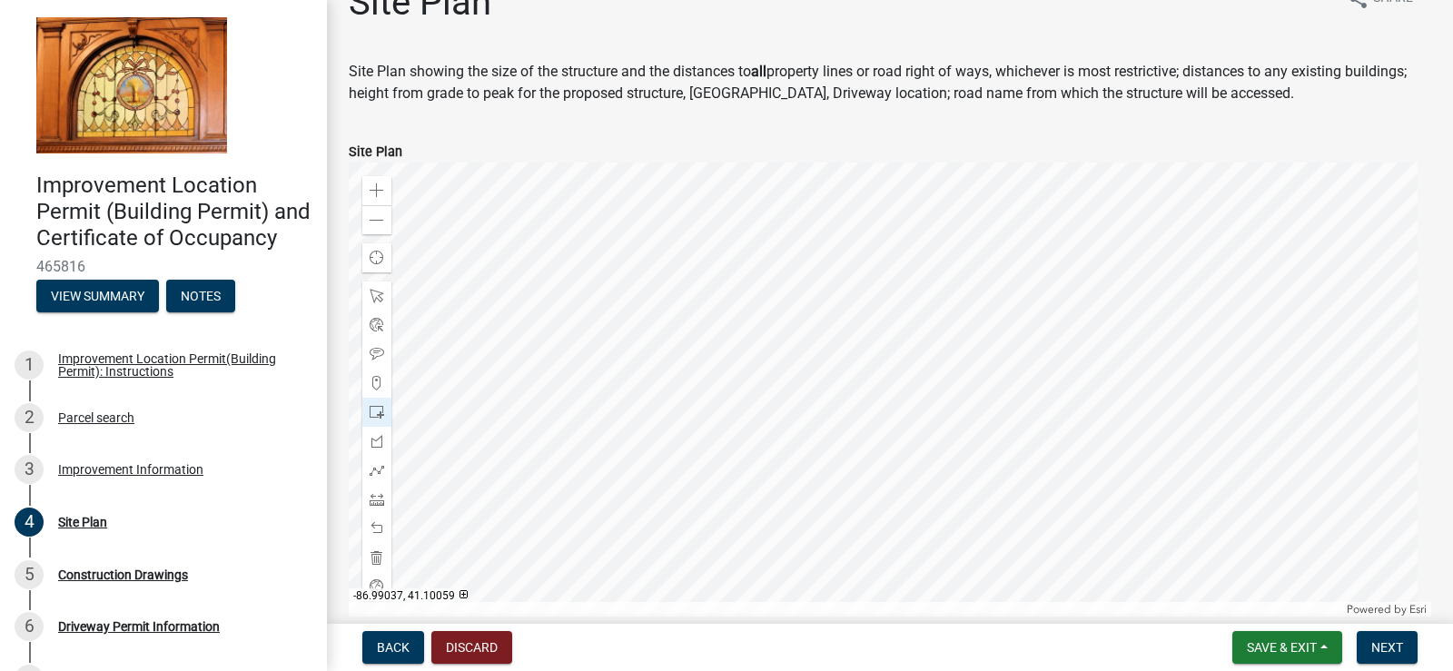
click at [921, 338] on div at bounding box center [890, 390] width 1082 height 454
click at [937, 325] on div at bounding box center [890, 390] width 1082 height 454
click at [935, 324] on div at bounding box center [890, 390] width 1082 height 454
click at [955, 316] on div at bounding box center [890, 390] width 1082 height 454
click at [380, 522] on span at bounding box center [377, 528] width 15 height 15
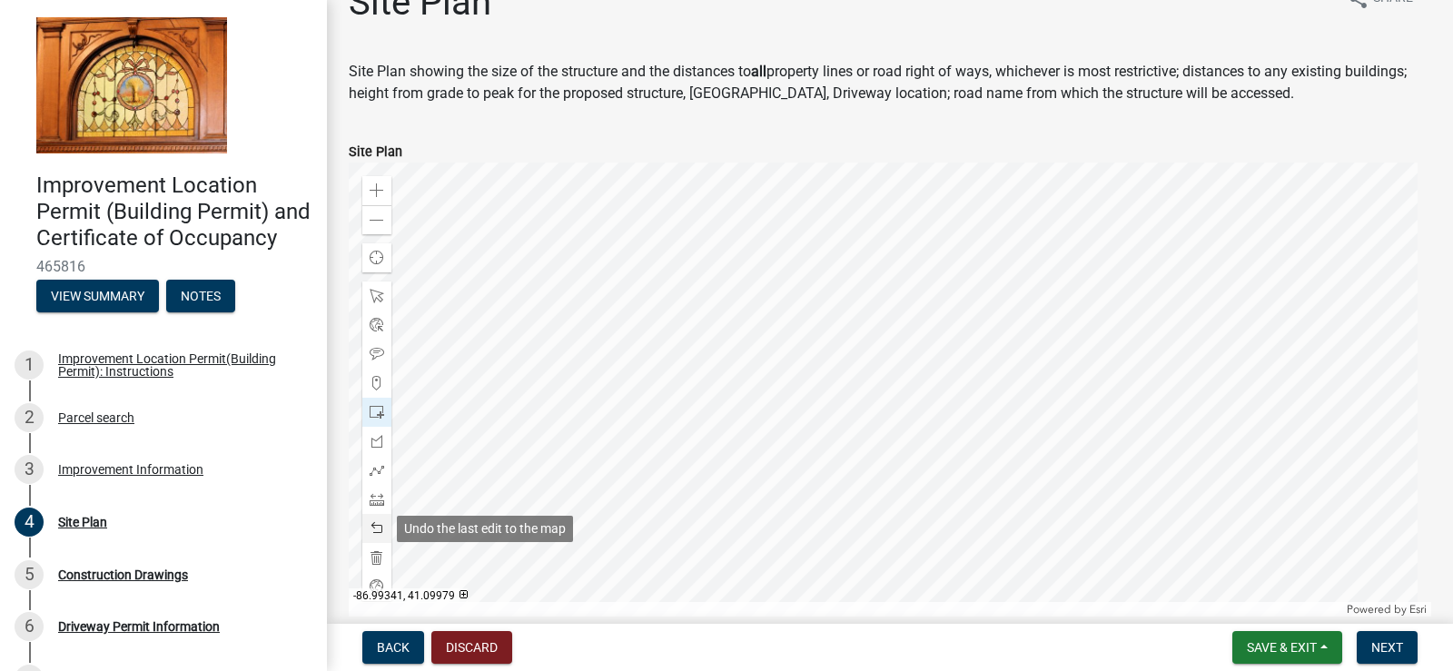
click at [380, 522] on span at bounding box center [377, 528] width 15 height 15
click at [376, 522] on span at bounding box center [377, 528] width 15 height 15
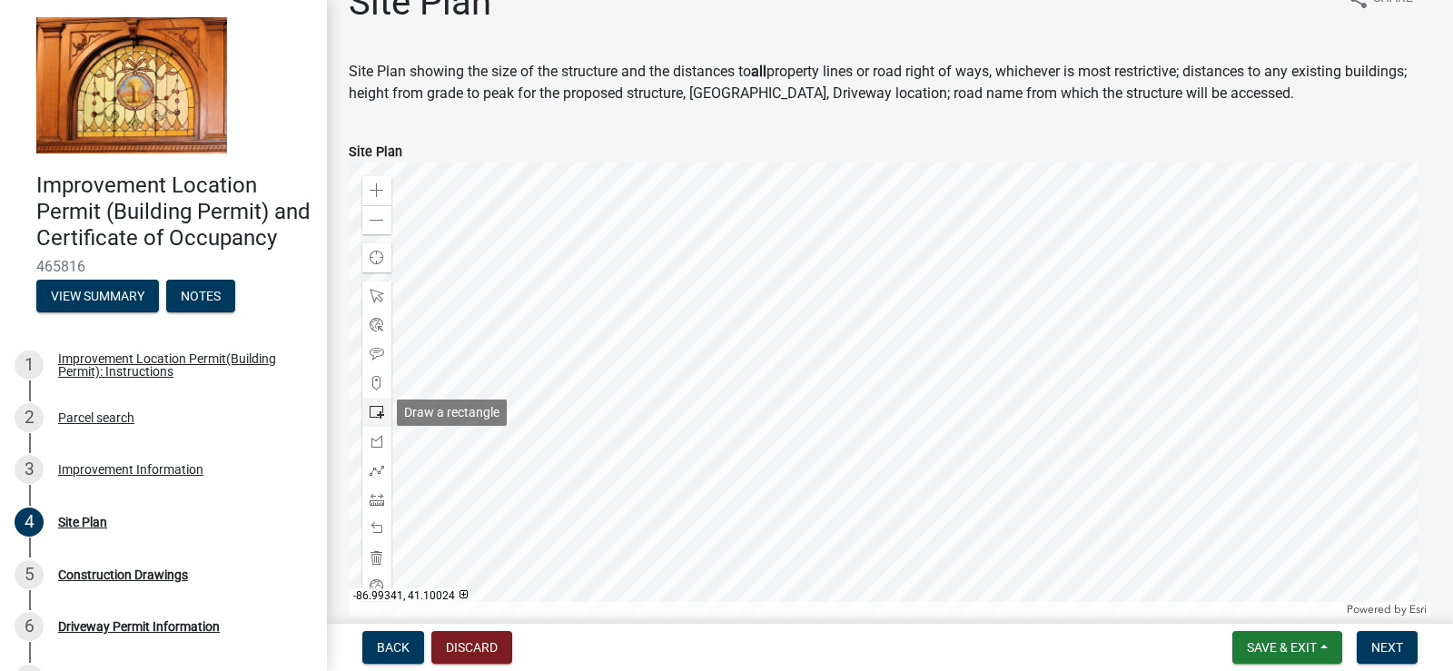
click at [378, 411] on span at bounding box center [377, 412] width 15 height 15
click at [908, 324] on div at bounding box center [890, 390] width 1082 height 454
click at [935, 350] on div at bounding box center [890, 390] width 1082 height 454
click at [931, 345] on div at bounding box center [890, 390] width 1082 height 454
click at [375, 213] on span at bounding box center [377, 220] width 15 height 15
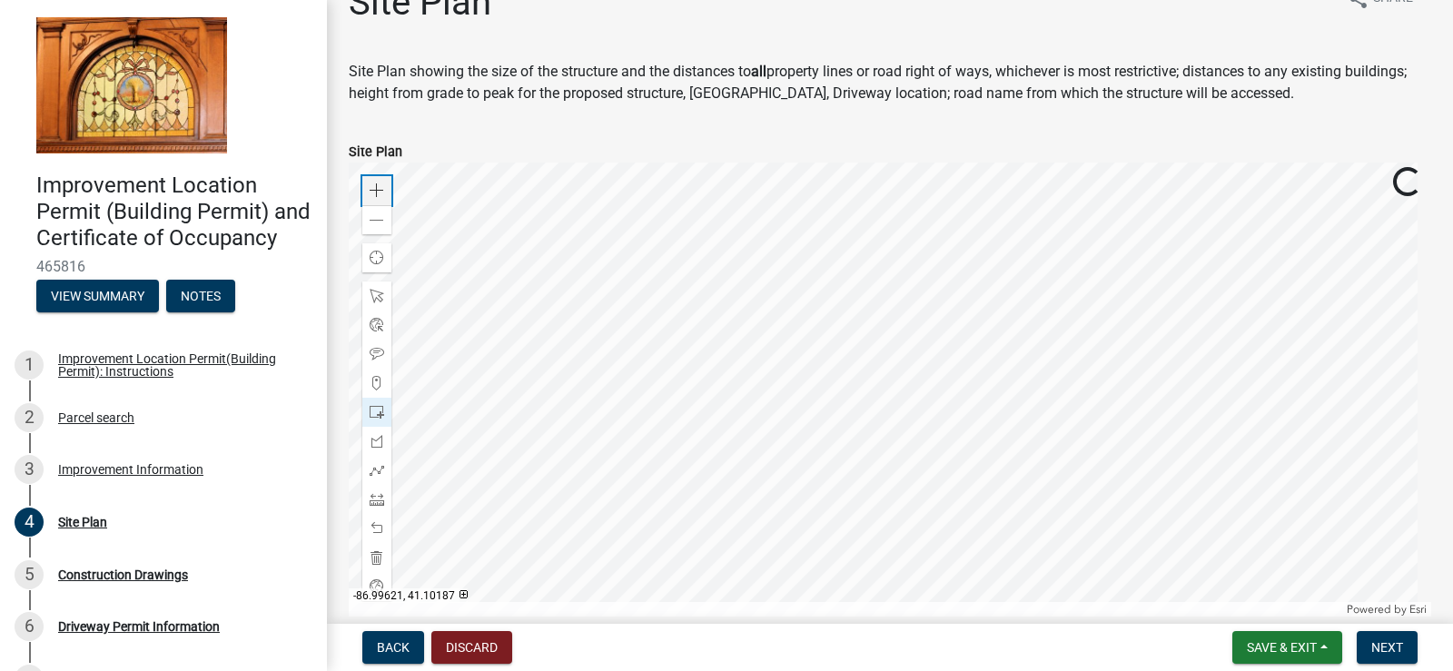
click at [385, 190] on div "Zoom in" at bounding box center [376, 190] width 29 height 29
click at [385, 188] on div "Zoom in" at bounding box center [376, 190] width 29 height 29
click at [1123, 371] on div at bounding box center [890, 390] width 1082 height 454
click at [1123, 440] on div at bounding box center [890, 390] width 1082 height 454
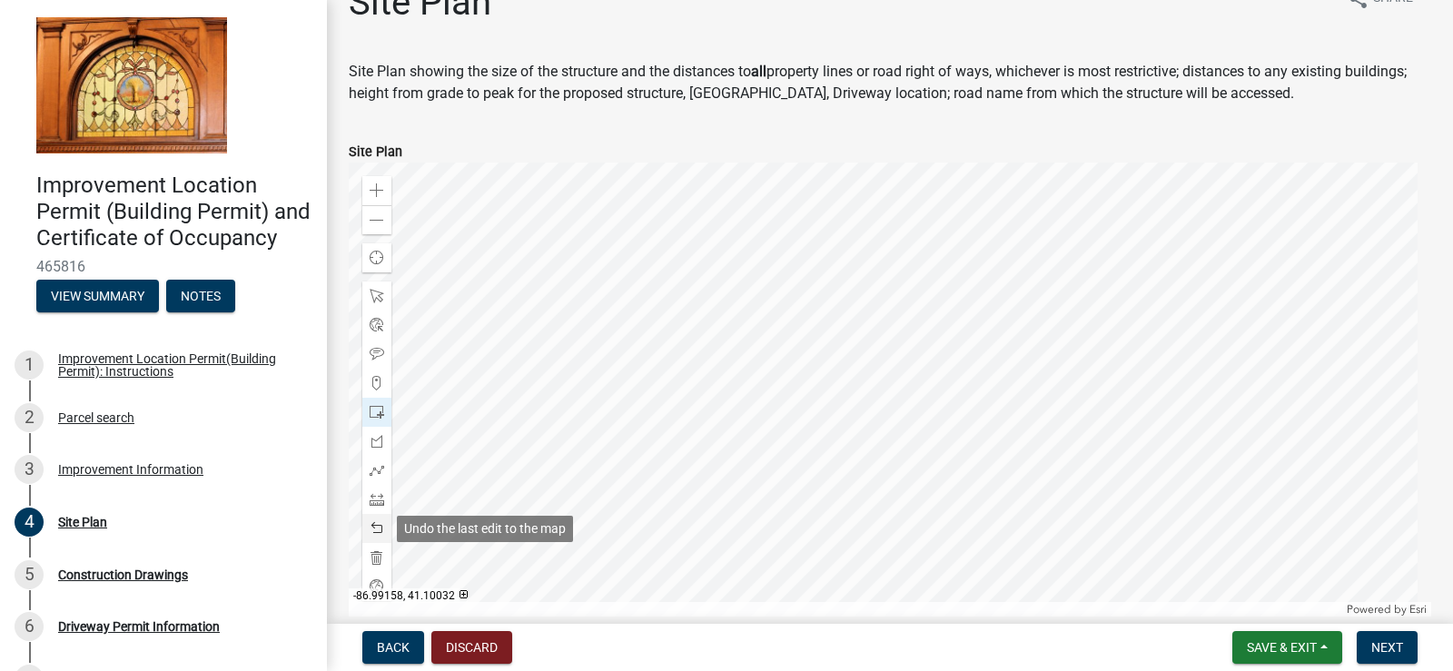
click at [374, 531] on span at bounding box center [377, 528] width 15 height 15
click at [374, 530] on span at bounding box center [377, 528] width 15 height 15
click at [379, 525] on span at bounding box center [377, 528] width 15 height 15
click at [979, 287] on div at bounding box center [890, 390] width 1082 height 454
click at [1020, 244] on div at bounding box center [890, 390] width 1082 height 454
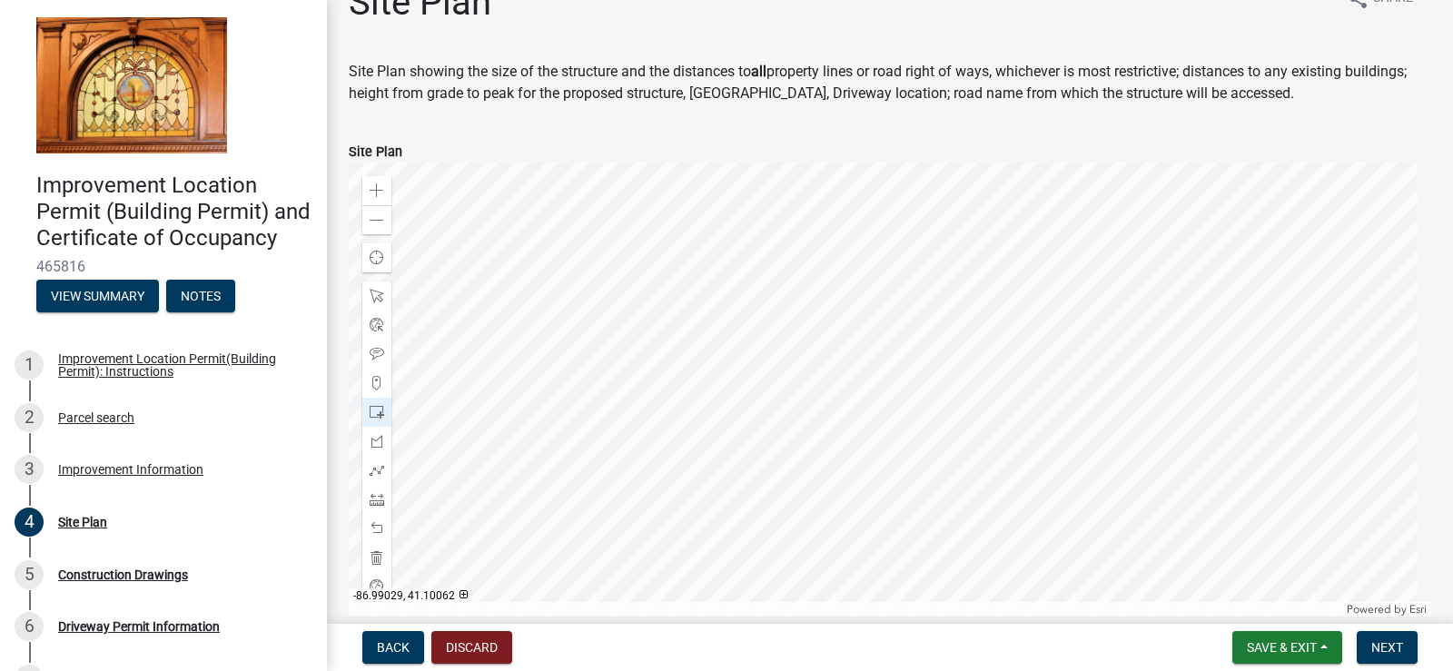
click at [1007, 252] on div at bounding box center [890, 390] width 1082 height 454
click at [374, 526] on span at bounding box center [377, 528] width 15 height 15
click at [379, 524] on span at bounding box center [377, 528] width 15 height 15
click at [382, 519] on div at bounding box center [376, 528] width 29 height 29
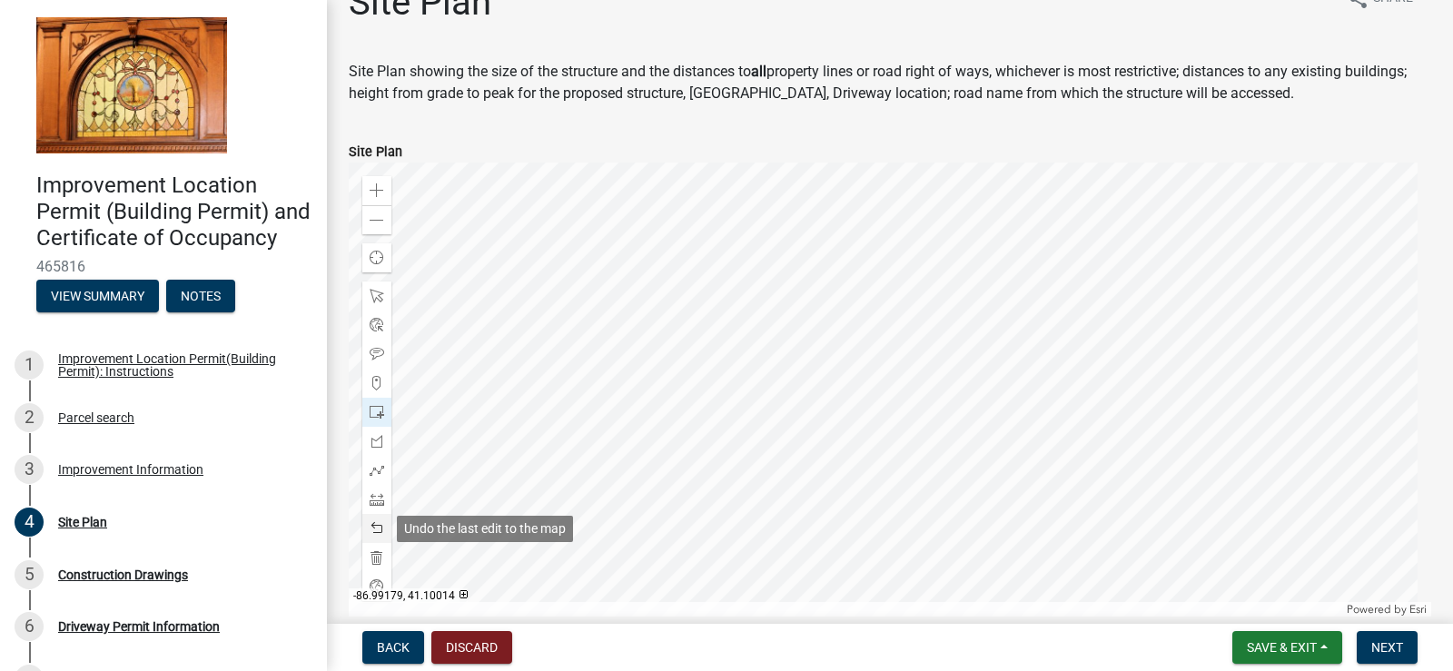
click at [382, 519] on div at bounding box center [376, 528] width 29 height 29
click at [379, 496] on span at bounding box center [377, 499] width 15 height 15
click at [921, 270] on div at bounding box center [890, 390] width 1082 height 454
click at [913, 363] on div at bounding box center [890, 390] width 1082 height 454
click at [917, 491] on div at bounding box center [890, 390] width 1082 height 454
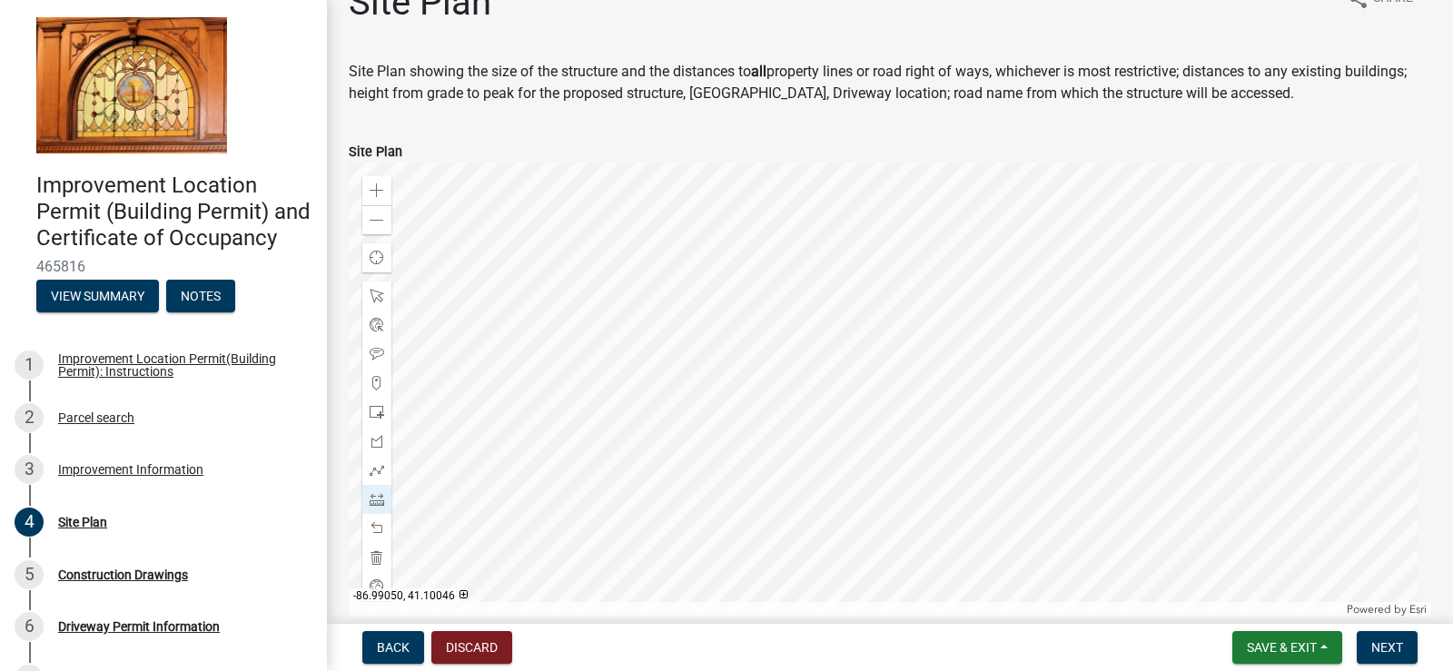
click at [909, 534] on div at bounding box center [890, 390] width 1082 height 454
click at [371, 522] on span at bounding box center [377, 528] width 15 height 15
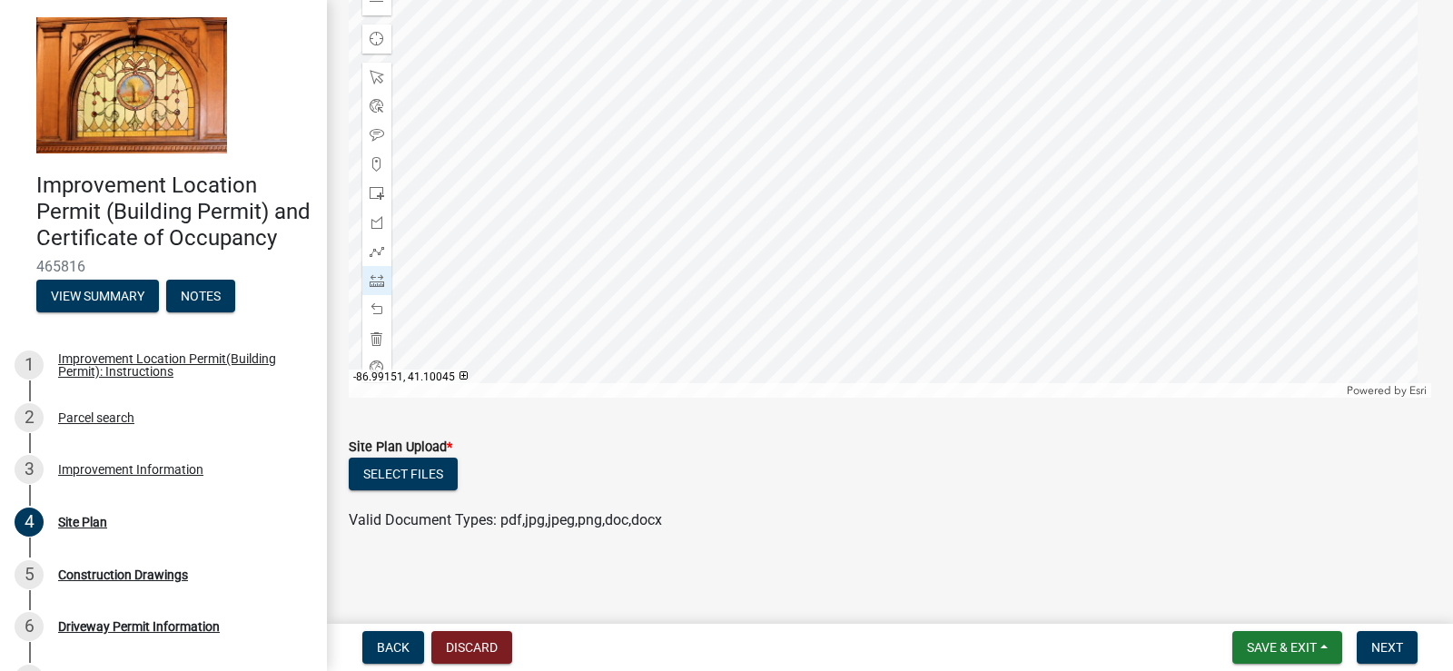
scroll to position [141, 0]
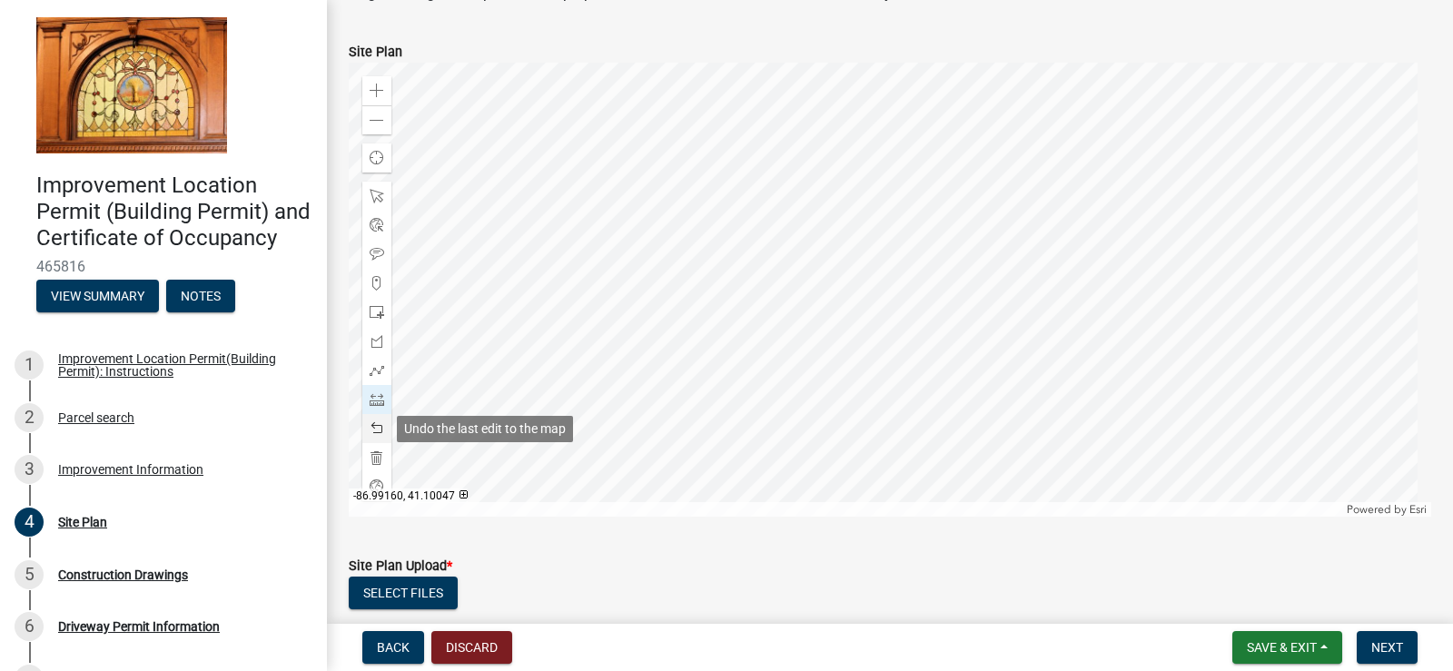
click at [374, 422] on span at bounding box center [377, 428] width 15 height 15
click at [410, 587] on button "Select files" at bounding box center [403, 592] width 109 height 33
click at [375, 369] on span at bounding box center [377, 370] width 15 height 15
click at [918, 358] on div at bounding box center [890, 290] width 1082 height 454
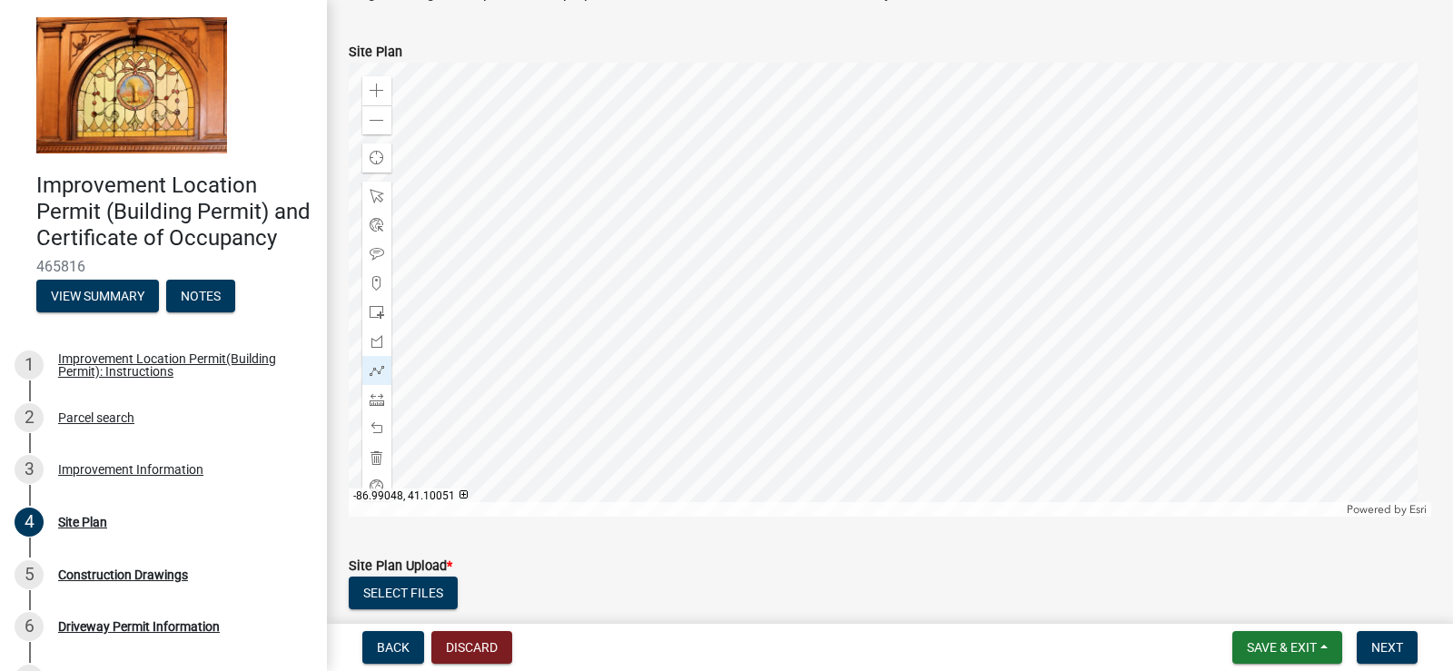
click at [920, 403] on div at bounding box center [890, 290] width 1082 height 454
click at [922, 401] on div at bounding box center [890, 290] width 1082 height 454
click at [923, 400] on div at bounding box center [890, 290] width 1082 height 454
click at [910, 400] on div at bounding box center [890, 290] width 1082 height 454
click at [906, 397] on div at bounding box center [890, 290] width 1082 height 454
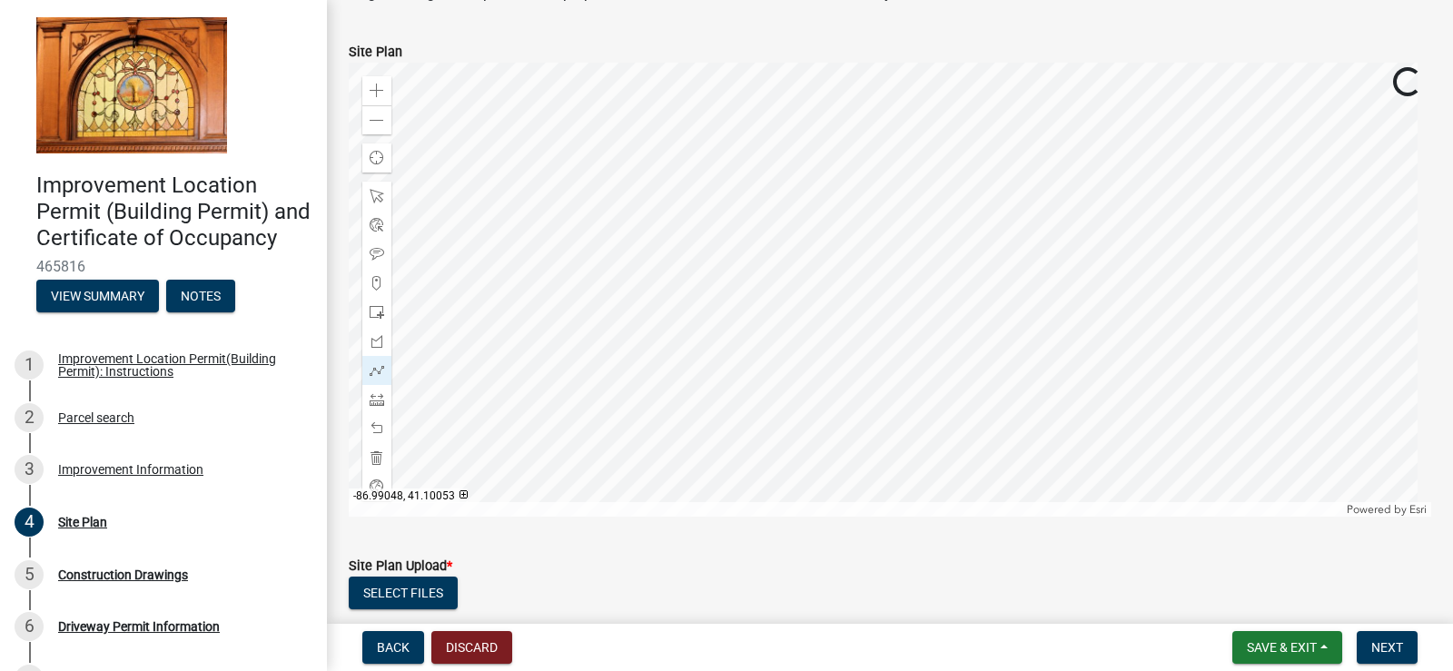
click at [906, 392] on div at bounding box center [890, 290] width 1082 height 454
click at [902, 392] on div at bounding box center [890, 290] width 1082 height 454
click at [892, 386] on div at bounding box center [890, 290] width 1082 height 454
click at [892, 377] on div at bounding box center [890, 290] width 1082 height 454
click at [879, 388] on div at bounding box center [890, 290] width 1082 height 454
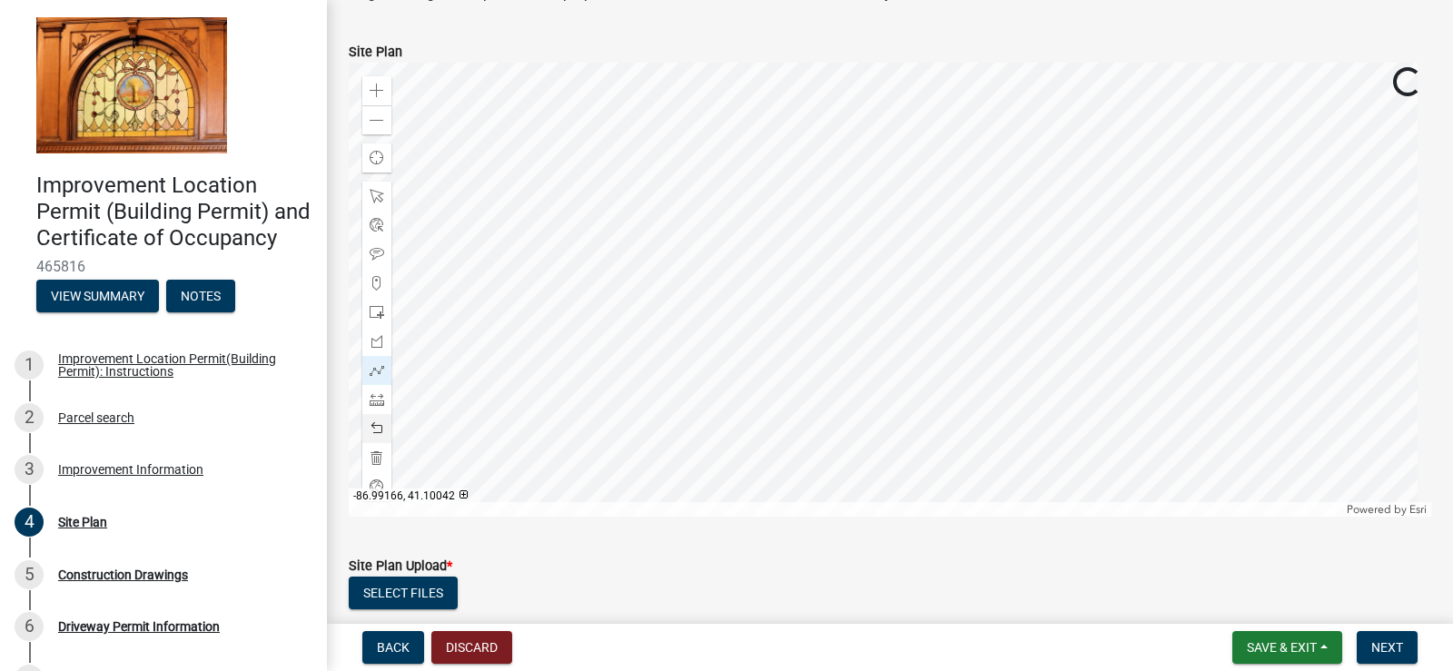
click at [376, 423] on span at bounding box center [377, 428] width 15 height 15
click at [376, 362] on div at bounding box center [376, 370] width 29 height 29
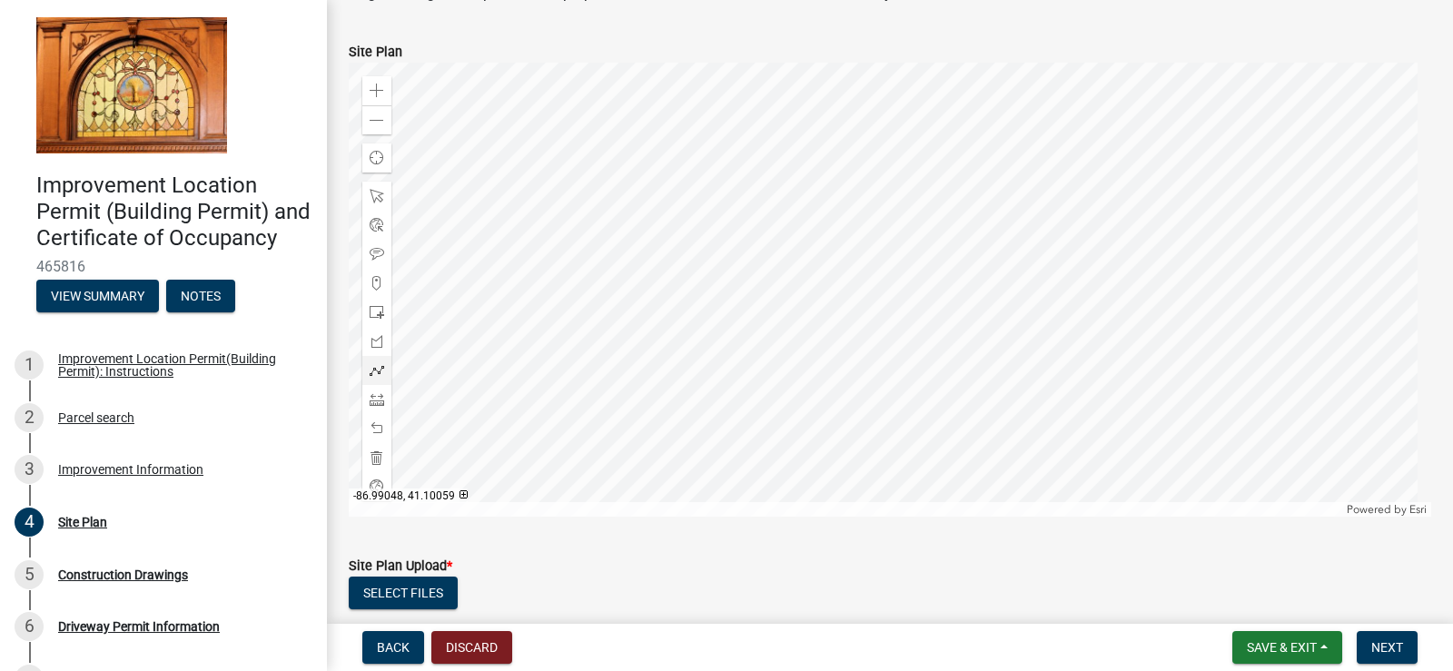
click at [882, 349] on div at bounding box center [890, 290] width 1082 height 454
click at [884, 395] on div at bounding box center [890, 290] width 1082 height 454
click at [882, 389] on div at bounding box center [890, 290] width 1082 height 454
click at [886, 392] on div at bounding box center [890, 290] width 1082 height 454
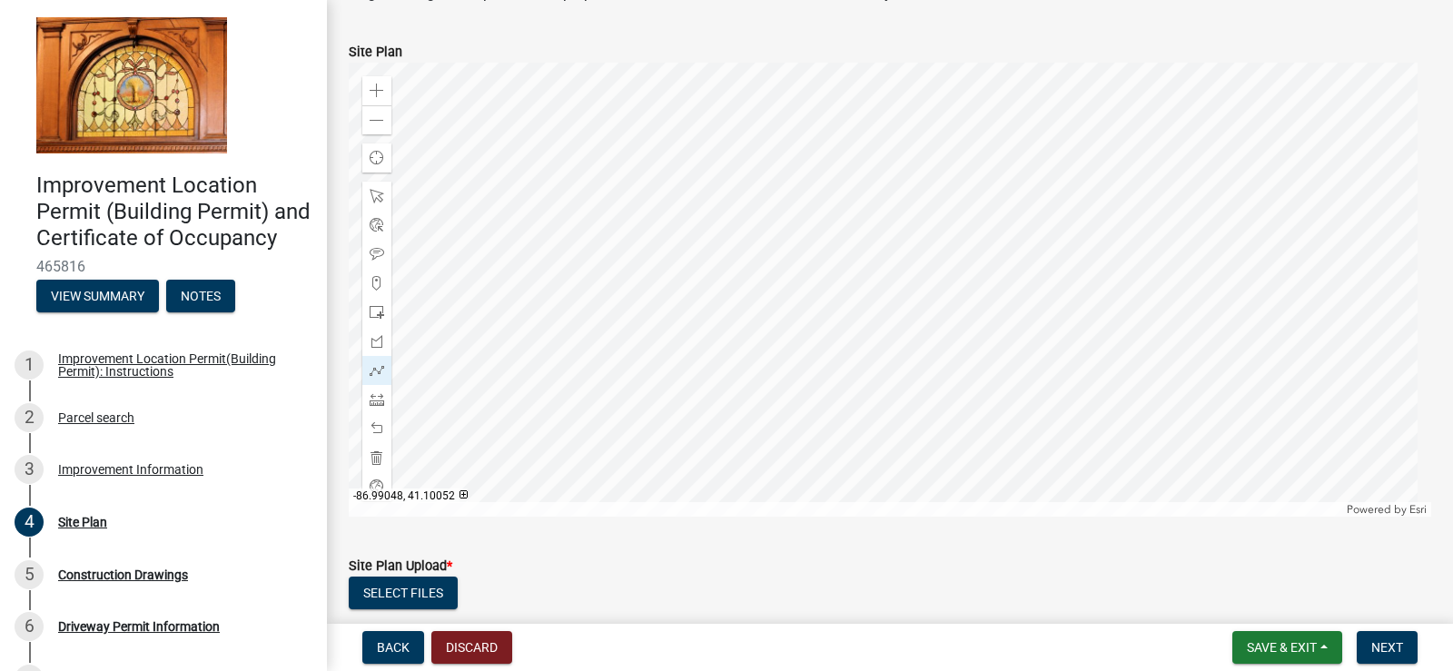
click at [883, 386] on div at bounding box center [890, 290] width 1082 height 454
click at [378, 420] on div at bounding box center [376, 428] width 29 height 29
click at [372, 424] on span at bounding box center [377, 428] width 15 height 15
click at [372, 429] on span at bounding box center [377, 428] width 15 height 15
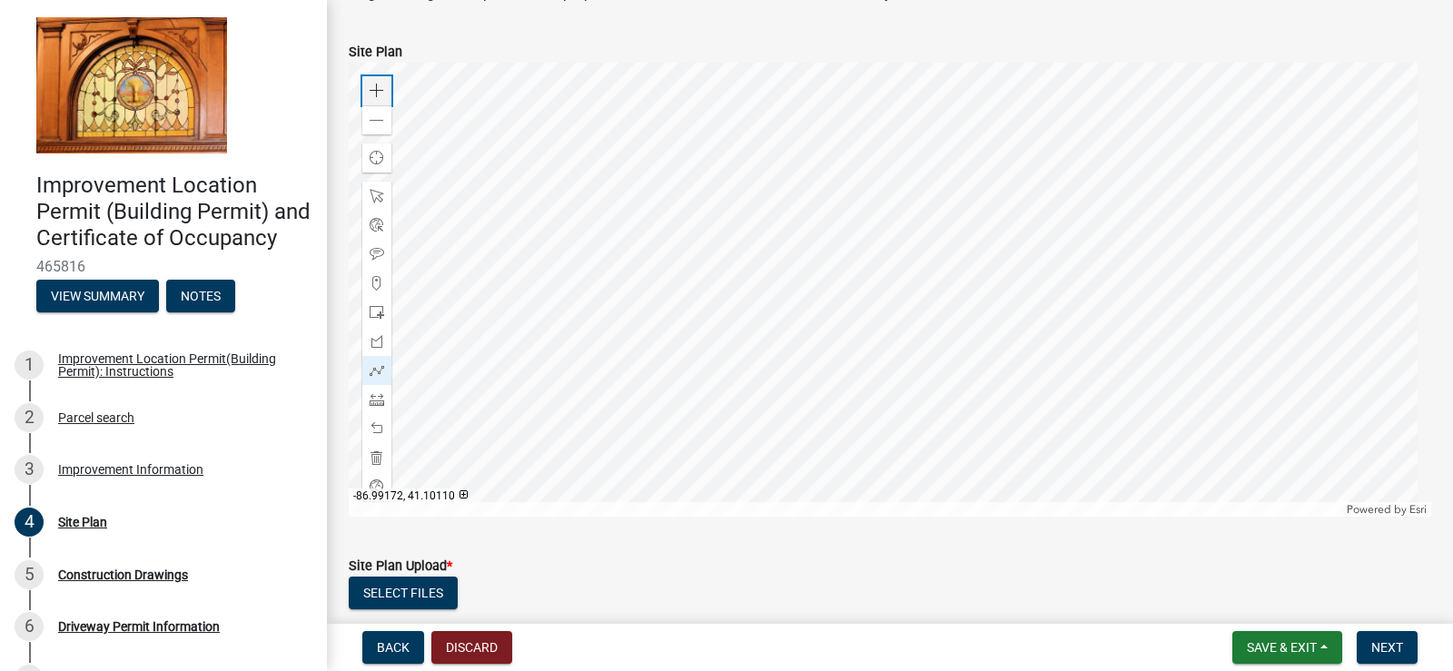
click at [376, 90] on span at bounding box center [377, 91] width 15 height 15
click at [971, 163] on div at bounding box center [890, 290] width 1082 height 454
click at [1137, 206] on div at bounding box center [890, 290] width 1082 height 454
click at [861, 228] on div at bounding box center [890, 290] width 1082 height 454
click at [682, 308] on div at bounding box center [890, 290] width 1082 height 454
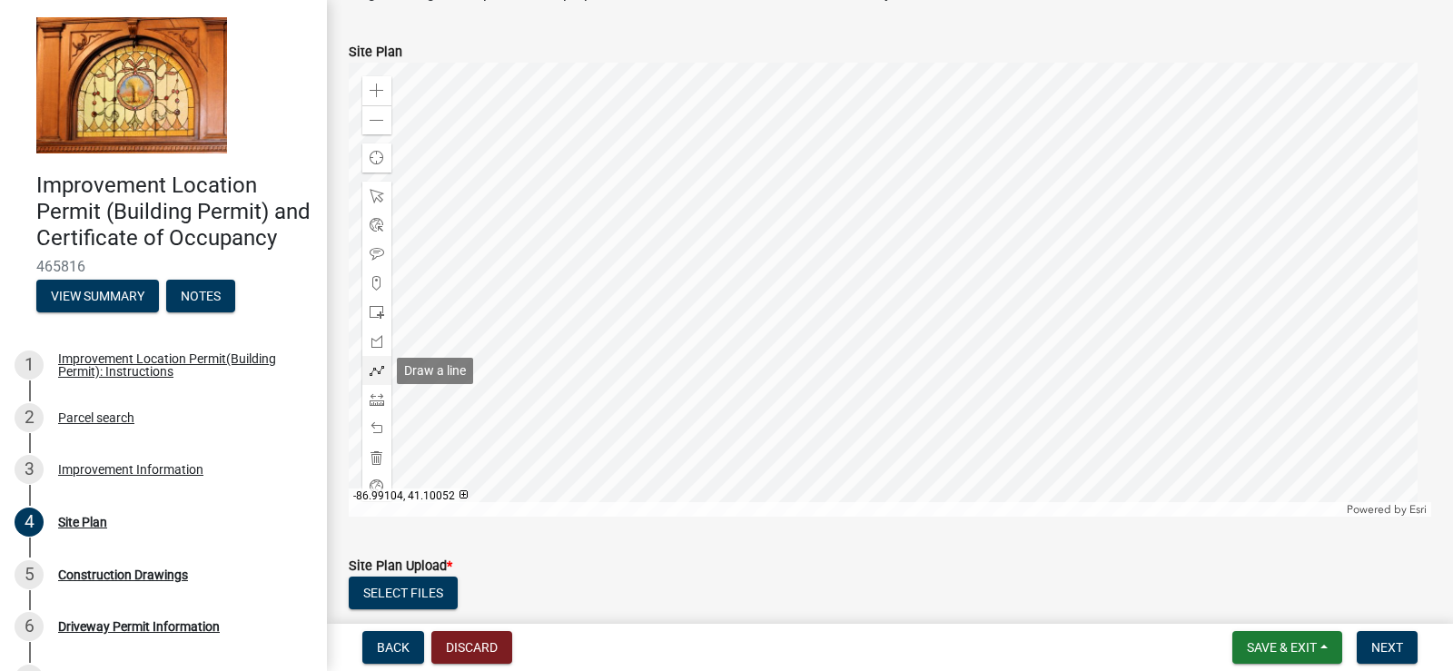
click at [377, 372] on span at bounding box center [377, 370] width 15 height 15
click at [843, 344] on div at bounding box center [890, 290] width 1082 height 454
click at [378, 369] on span at bounding box center [377, 370] width 15 height 15
click at [372, 370] on span at bounding box center [377, 370] width 15 height 15
click at [377, 366] on span at bounding box center [377, 370] width 15 height 15
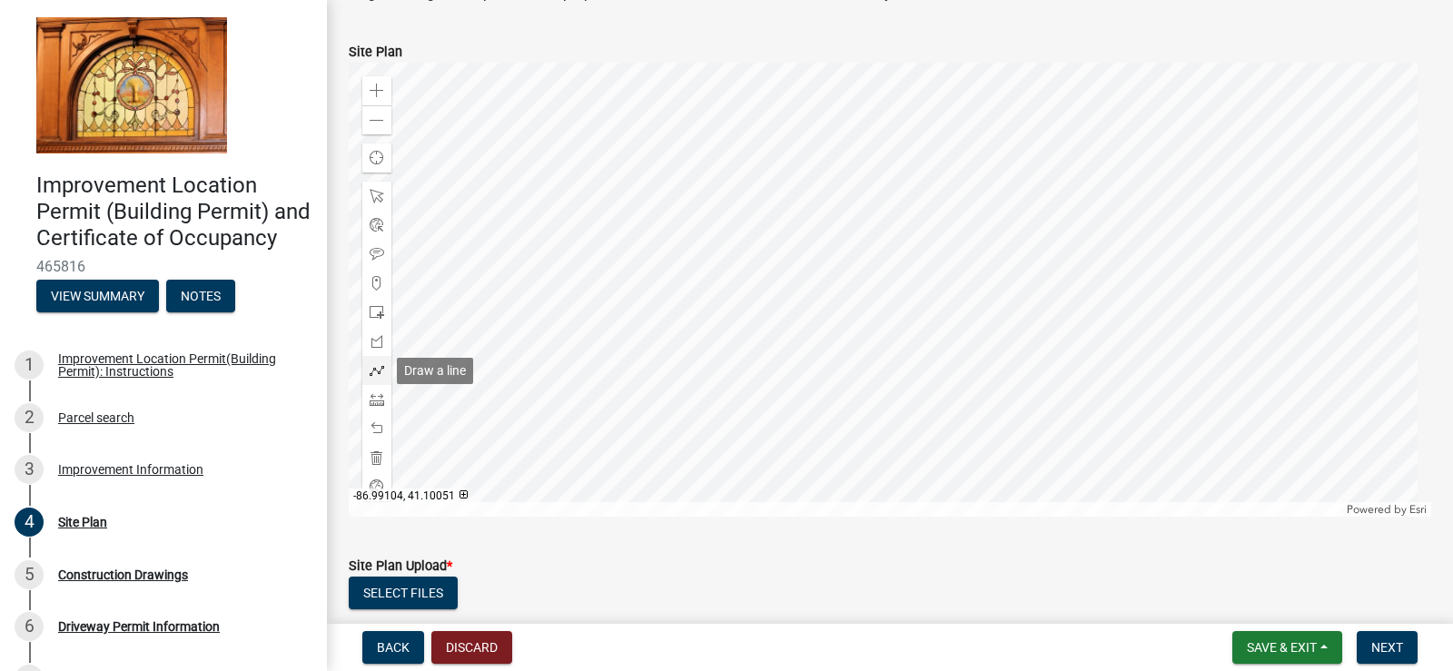
click at [377, 366] on span at bounding box center [377, 370] width 15 height 15
drag, startPoint x: 379, startPoint y: 368, endPoint x: 845, endPoint y: 299, distance: 471.7
click at [845, 299] on div at bounding box center [890, 290] width 1082 height 454
click at [750, 318] on div at bounding box center [890, 290] width 1082 height 454
click at [378, 196] on span at bounding box center [377, 196] width 15 height 15
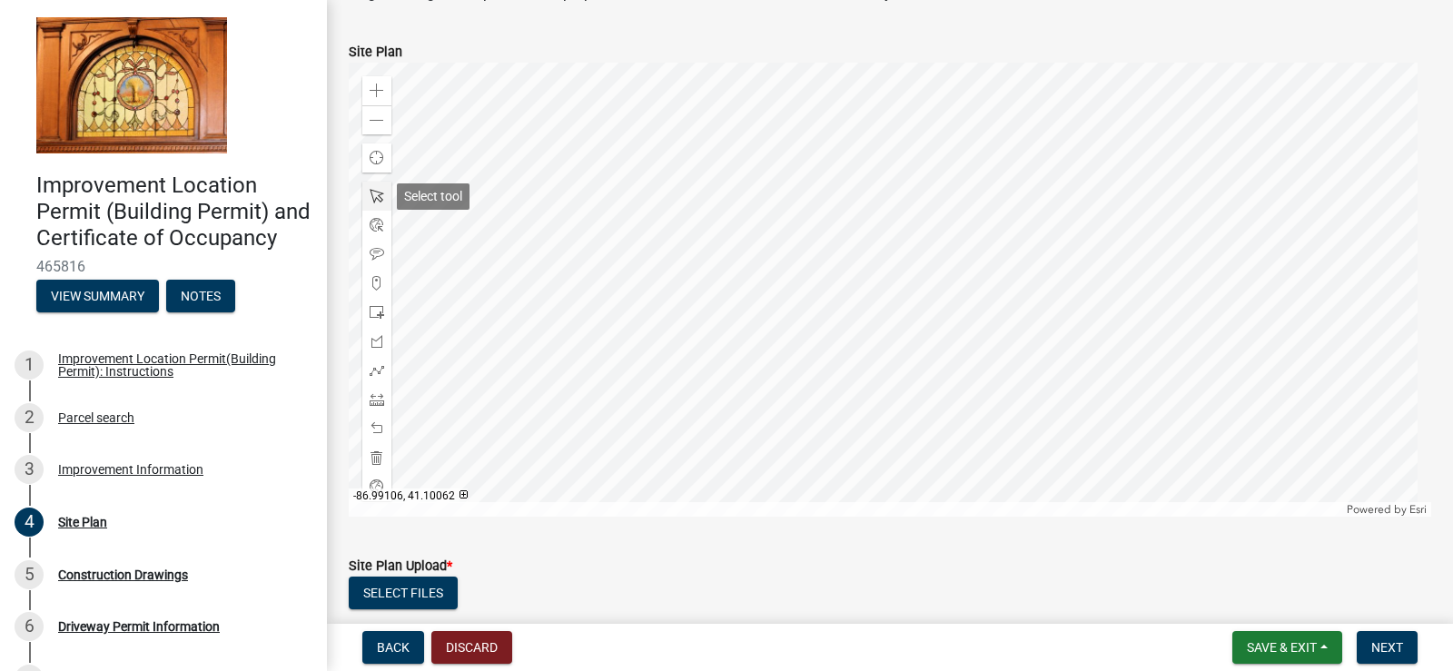
click at [377, 195] on span at bounding box center [377, 196] width 15 height 15
click at [382, 312] on span at bounding box center [377, 312] width 15 height 15
click at [854, 383] on div at bounding box center [890, 290] width 1082 height 454
click at [859, 313] on div at bounding box center [890, 290] width 1082 height 454
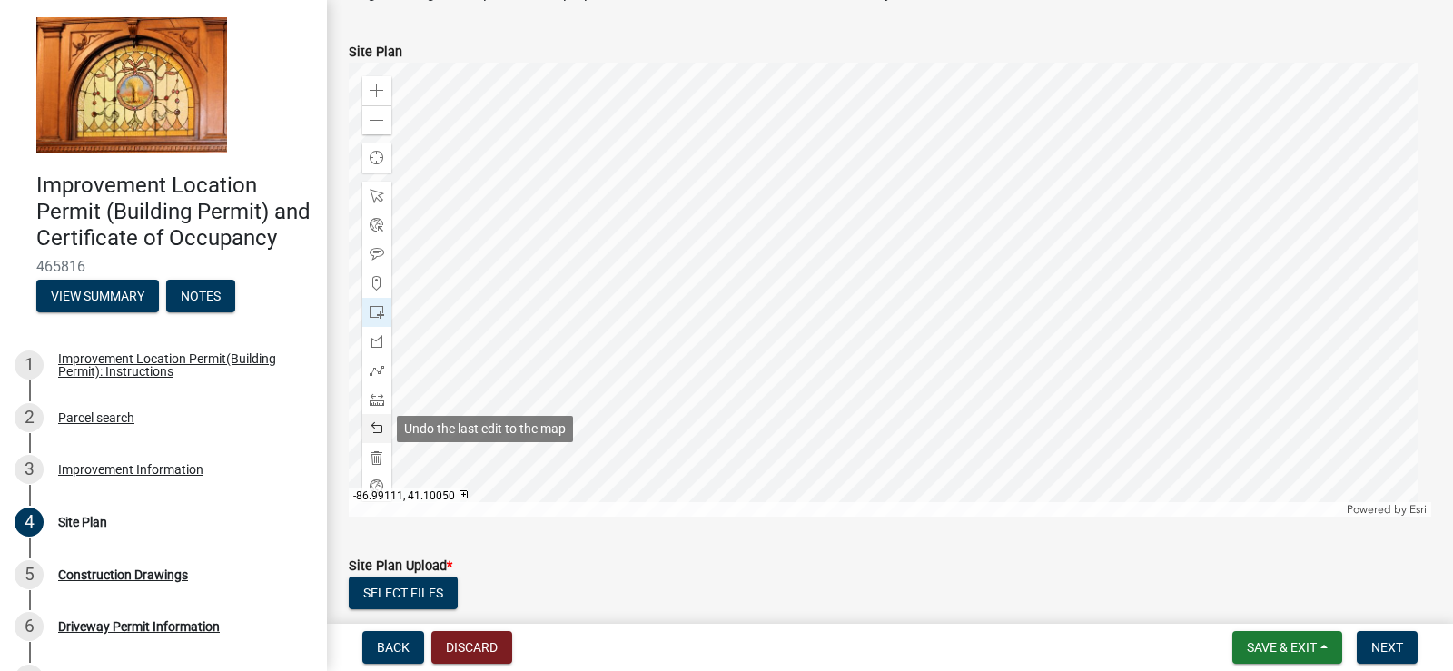
click at [378, 429] on span at bounding box center [377, 428] width 15 height 15
click at [378, 428] on span at bounding box center [377, 428] width 15 height 15
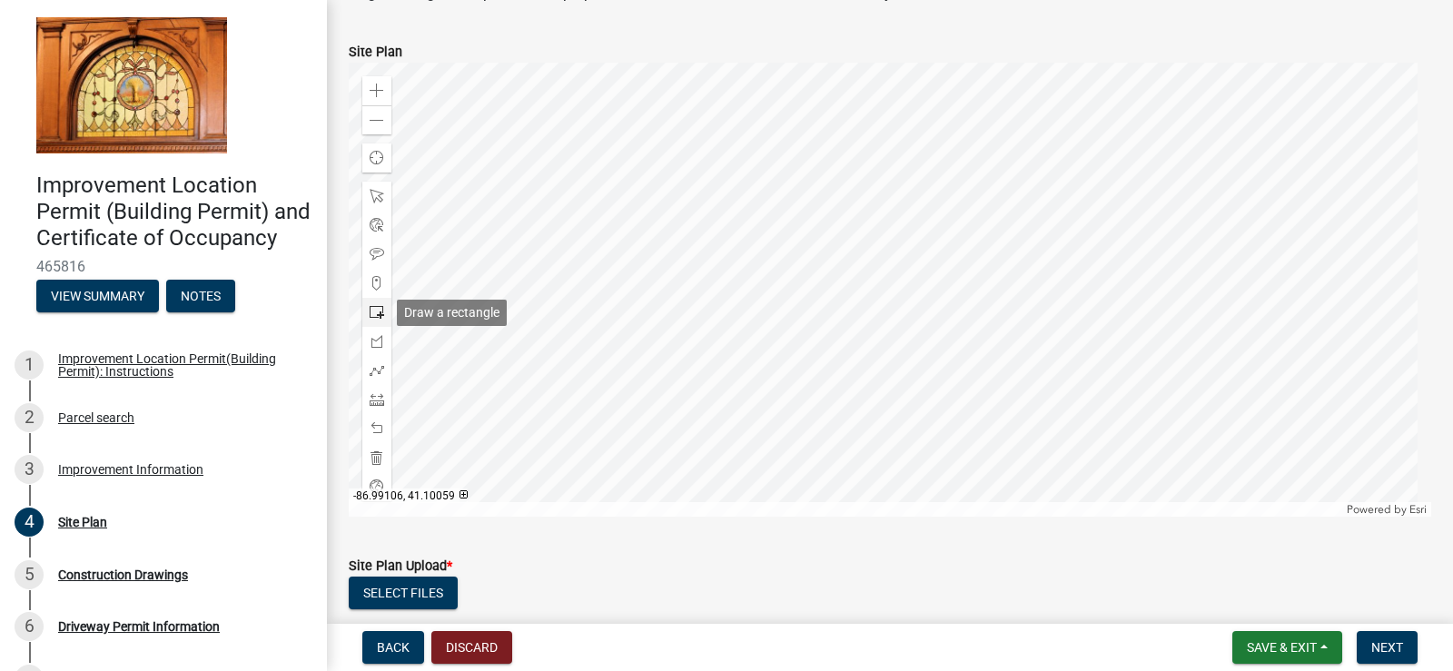
click at [376, 311] on span at bounding box center [377, 312] width 15 height 15
click at [887, 329] on div at bounding box center [890, 290] width 1082 height 454
click at [970, 287] on div at bounding box center [890, 290] width 1082 height 454
click at [921, 370] on div at bounding box center [890, 290] width 1082 height 454
click at [852, 380] on div at bounding box center [890, 290] width 1082 height 454
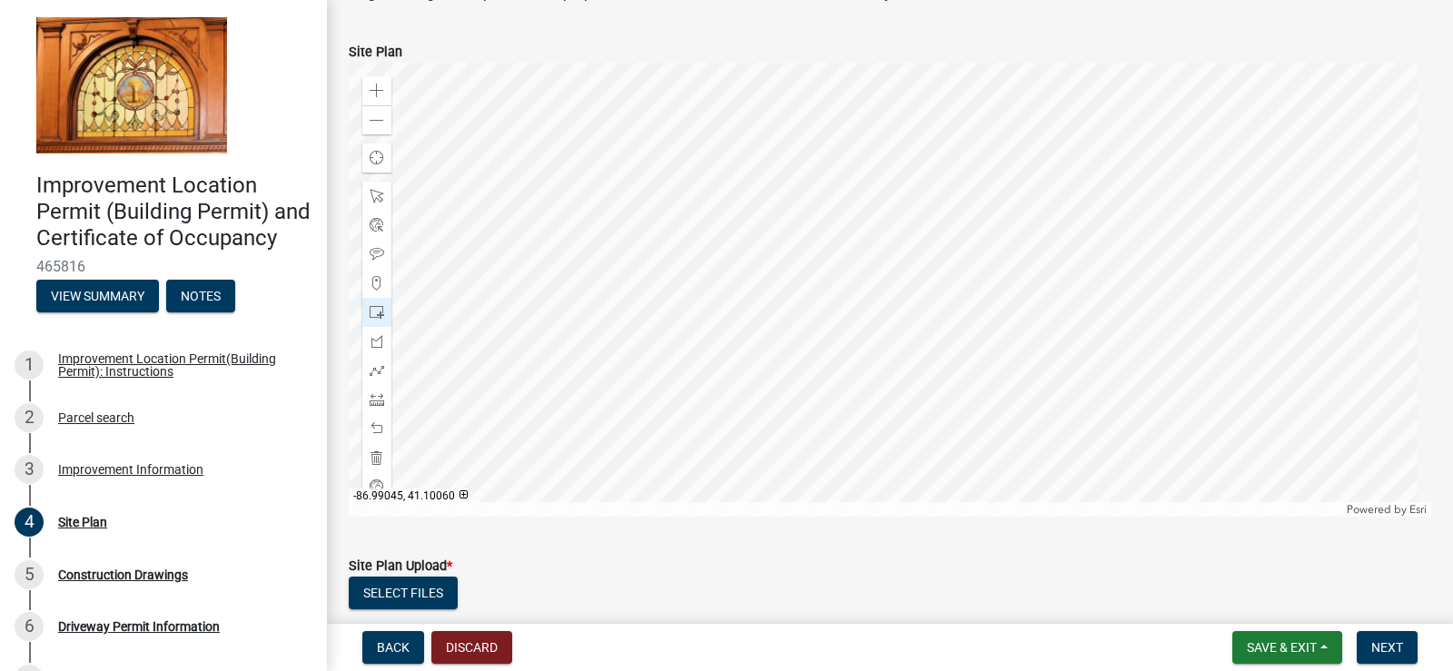
click at [891, 316] on div at bounding box center [890, 290] width 1082 height 454
click at [911, 339] on div at bounding box center [890, 290] width 1082 height 454
click at [379, 424] on span at bounding box center [377, 428] width 15 height 15
click at [377, 425] on span at bounding box center [377, 428] width 15 height 15
click at [381, 421] on span at bounding box center [377, 428] width 15 height 15
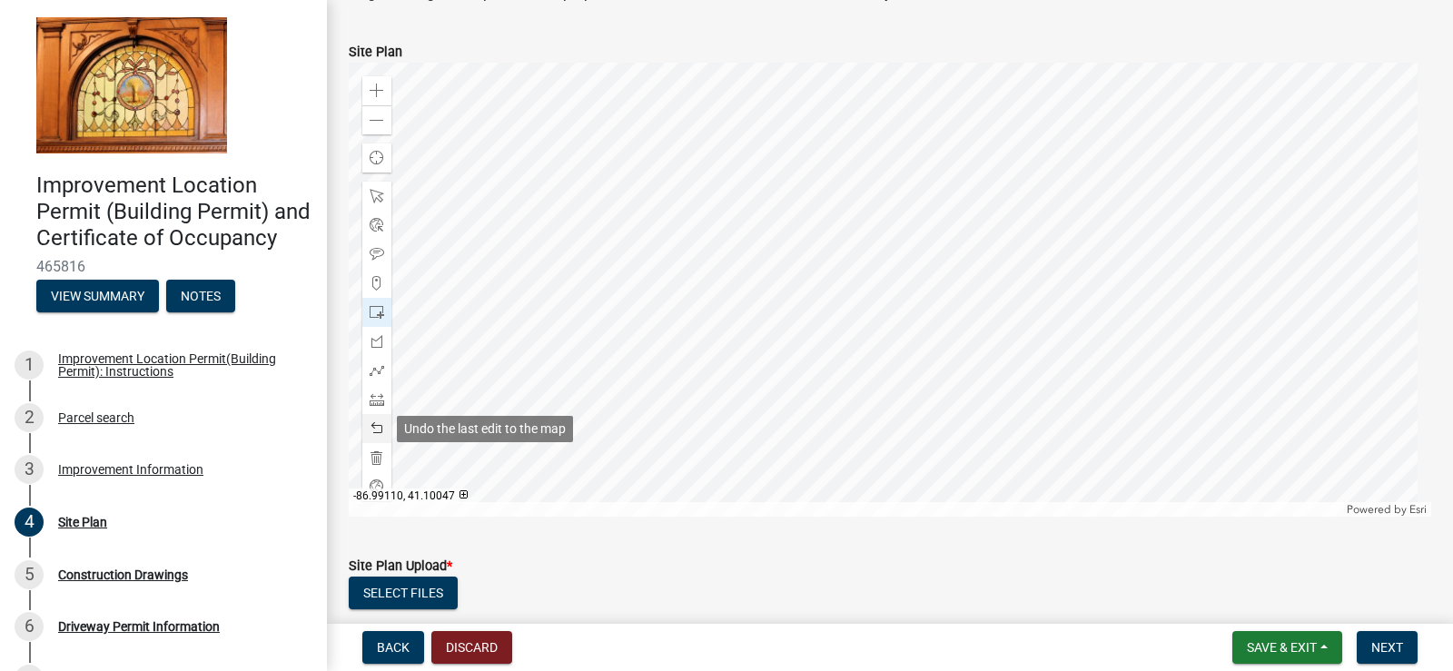
click at [370, 429] on span at bounding box center [377, 428] width 15 height 15
click at [965, 368] on div at bounding box center [890, 290] width 1082 height 454
click at [380, 428] on span at bounding box center [377, 428] width 15 height 15
click at [380, 429] on span at bounding box center [377, 428] width 15 height 15
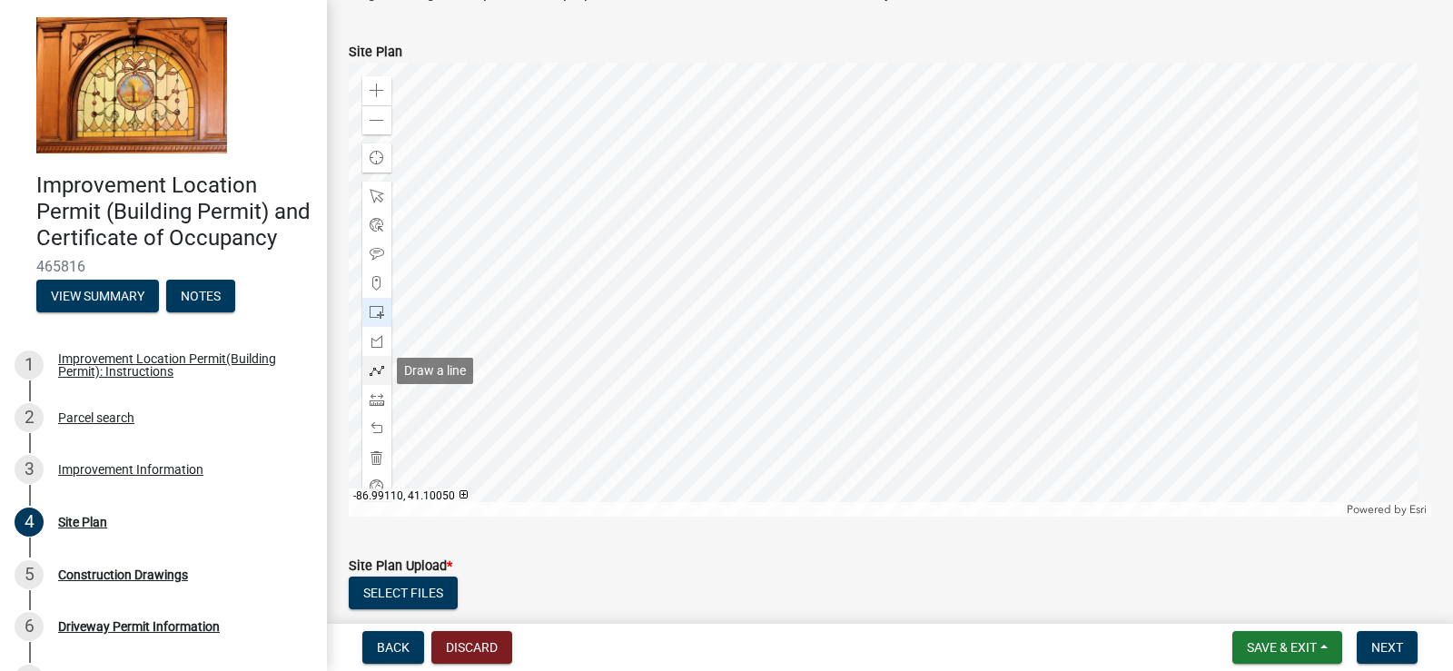
click at [377, 367] on span at bounding box center [377, 370] width 15 height 15
click at [867, 360] on div at bounding box center [890, 290] width 1082 height 454
click at [376, 195] on span at bounding box center [377, 196] width 15 height 15
click at [375, 370] on span at bounding box center [377, 370] width 15 height 15
click at [863, 331] on div at bounding box center [890, 290] width 1082 height 454
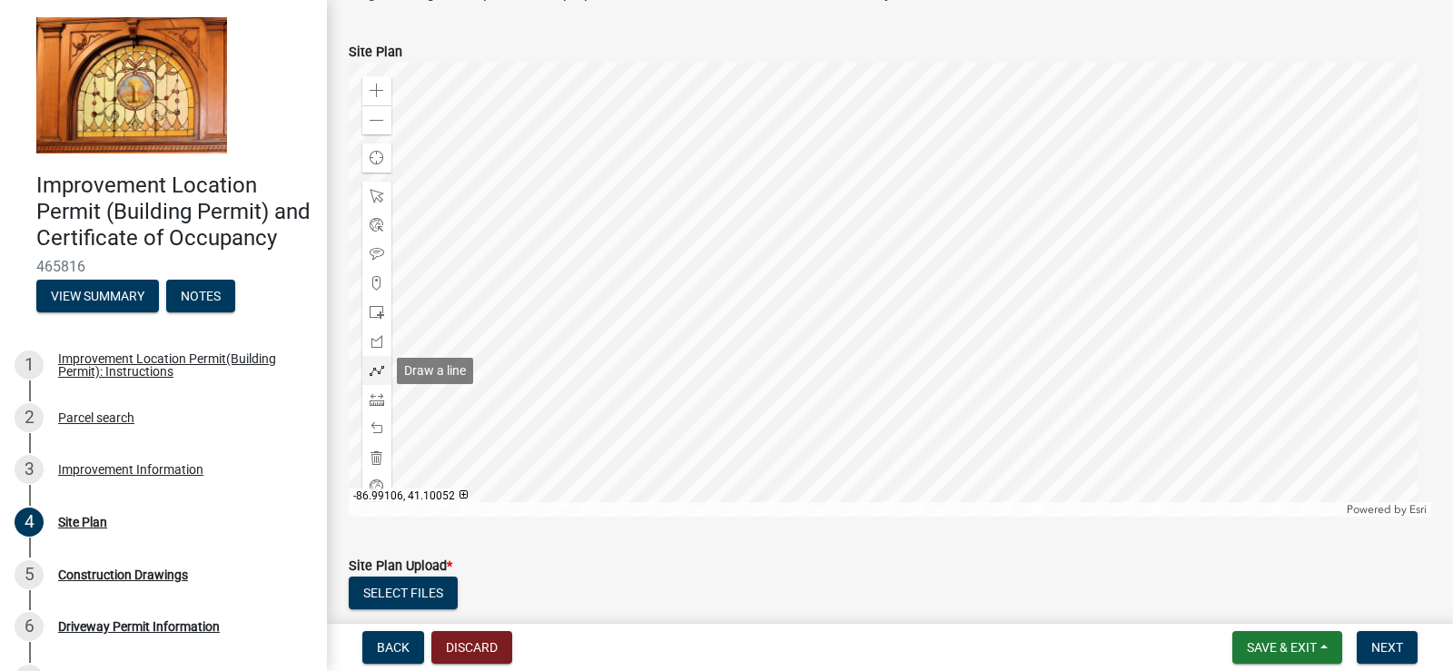
click at [374, 370] on span at bounding box center [377, 370] width 15 height 15
click at [378, 371] on span at bounding box center [377, 370] width 15 height 15
click at [860, 350] on div at bounding box center [890, 290] width 1082 height 454
click at [874, 301] on div "Zoom in Zoom out Find my location Powered by Esri" at bounding box center [890, 290] width 1082 height 454
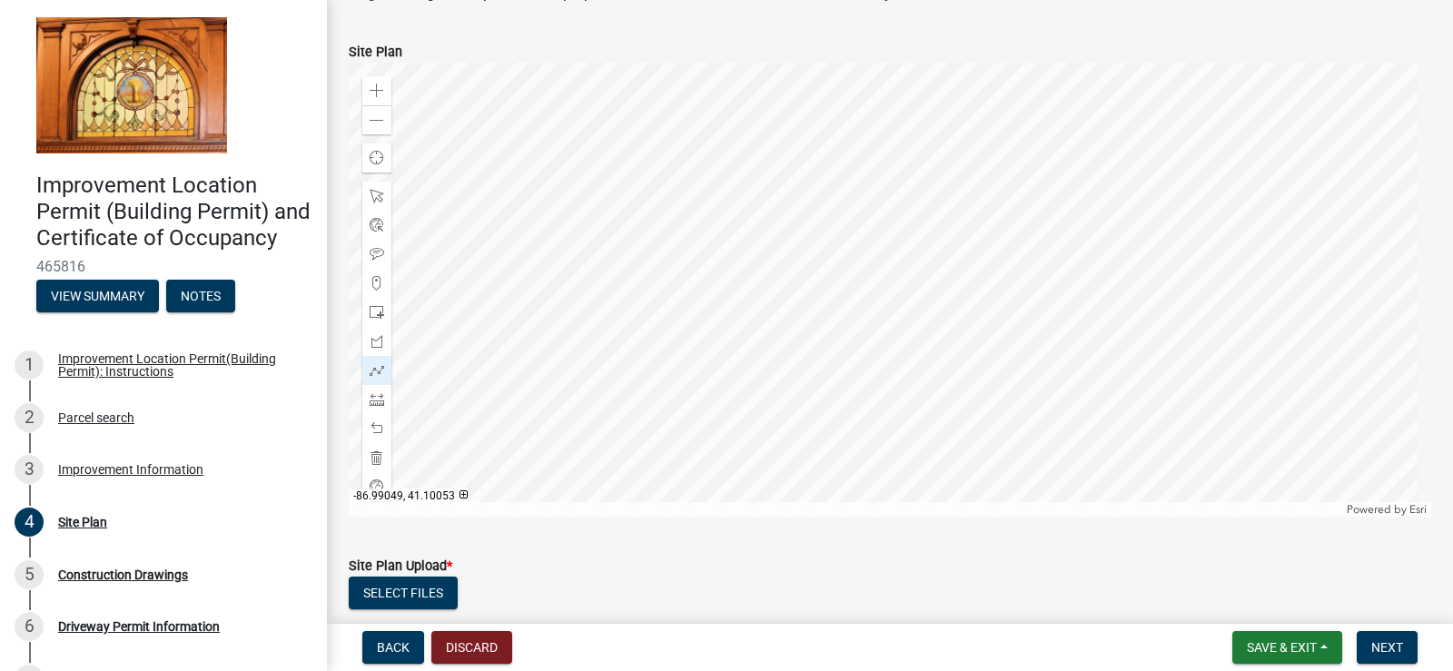
drag, startPoint x: 385, startPoint y: 371, endPoint x: 852, endPoint y: 340, distance: 467.7
click at [852, 340] on div at bounding box center [890, 290] width 1082 height 454
click at [841, 335] on div at bounding box center [890, 290] width 1082 height 454
click at [840, 317] on div at bounding box center [890, 290] width 1082 height 454
click at [840, 261] on div at bounding box center [890, 290] width 1082 height 454
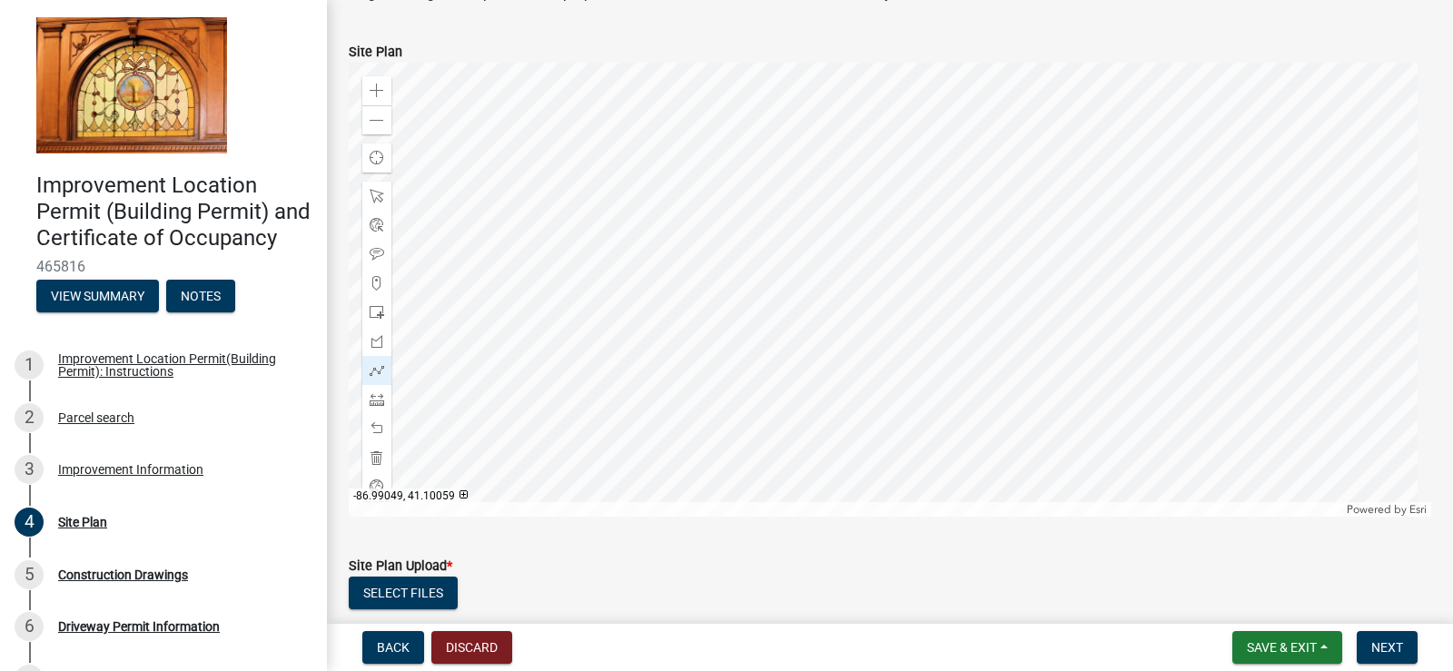
click at [872, 261] on div at bounding box center [890, 290] width 1082 height 454
click at [981, 256] on div at bounding box center [890, 290] width 1082 height 454
click at [980, 261] on div at bounding box center [890, 290] width 1082 height 454
click at [979, 329] on div at bounding box center [890, 290] width 1082 height 454
click at [864, 328] on div at bounding box center [890, 290] width 1082 height 454
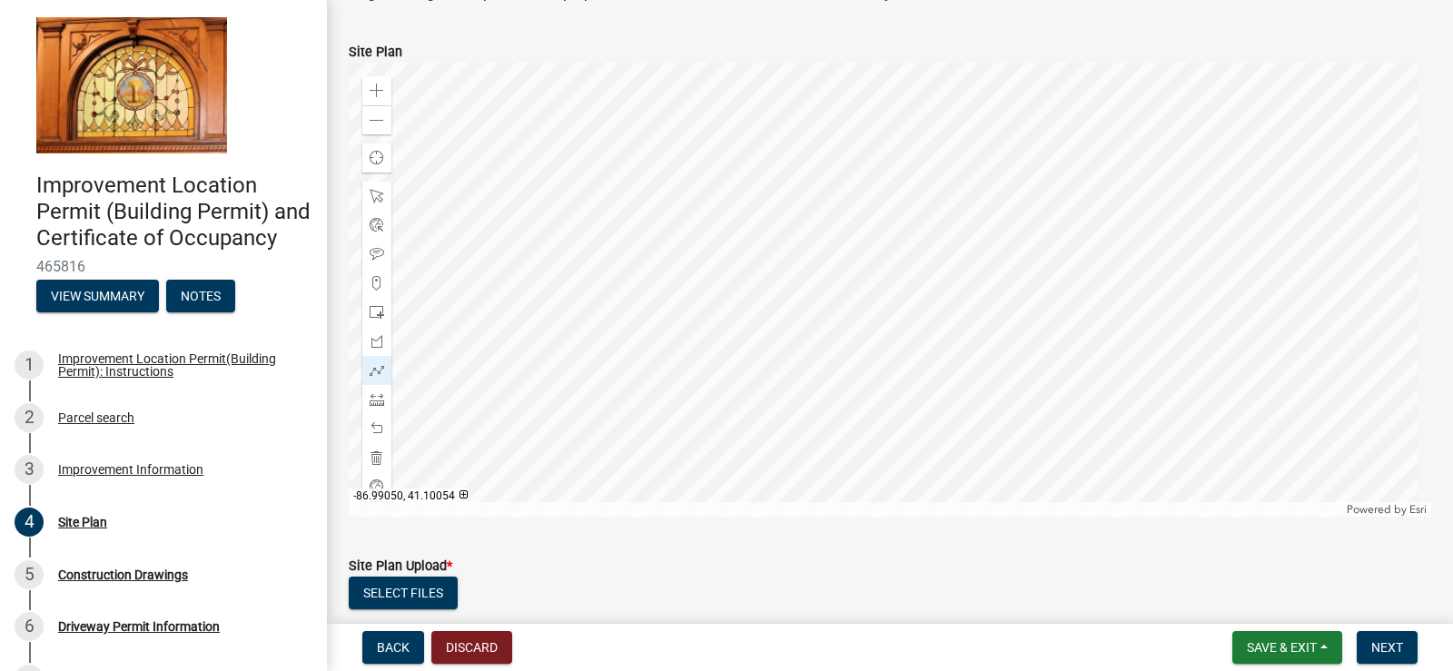
click at [865, 318] on div at bounding box center [890, 290] width 1082 height 454
click at [863, 261] on div at bounding box center [890, 290] width 1082 height 454
click at [865, 260] on div at bounding box center [890, 290] width 1082 height 454
click at [378, 426] on span at bounding box center [377, 428] width 15 height 15
click at [379, 427] on span at bounding box center [377, 428] width 15 height 15
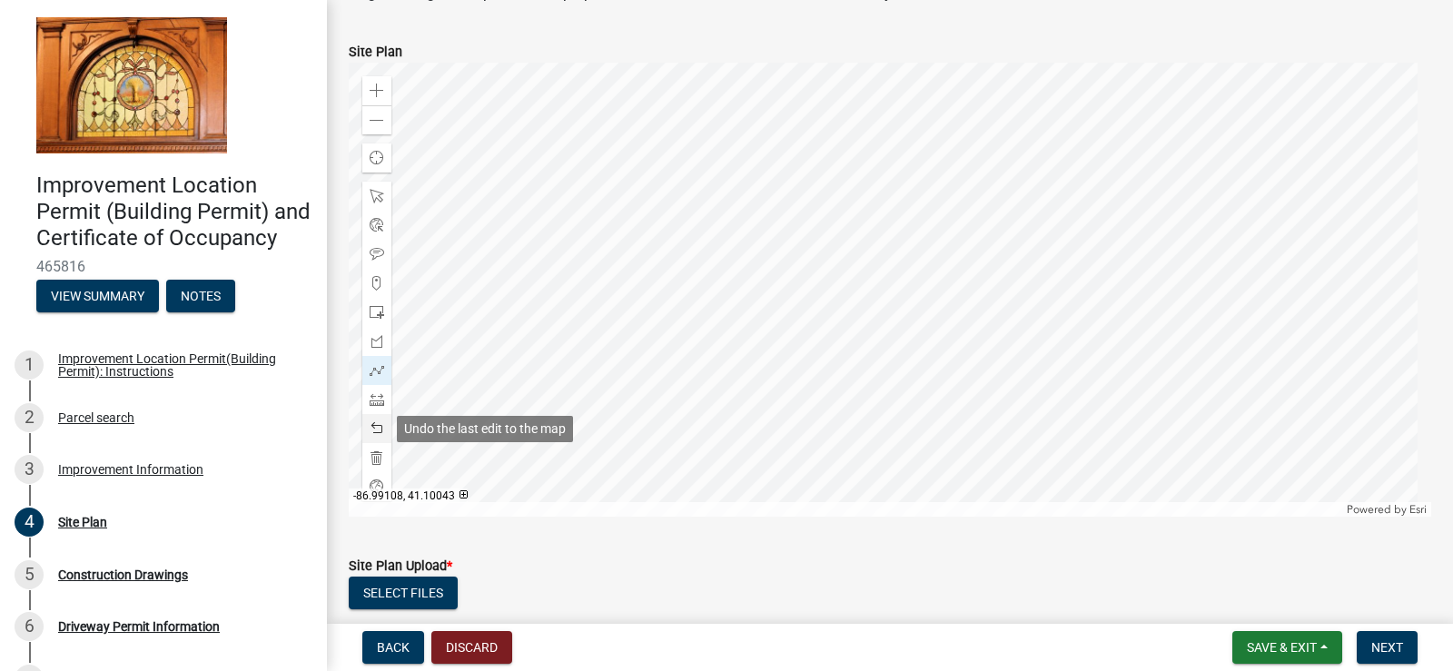
click at [379, 426] on span at bounding box center [377, 428] width 15 height 15
click at [384, 421] on div at bounding box center [376, 428] width 29 height 29
click at [385, 421] on div at bounding box center [376, 428] width 29 height 29
click at [386, 418] on div at bounding box center [376, 428] width 29 height 29
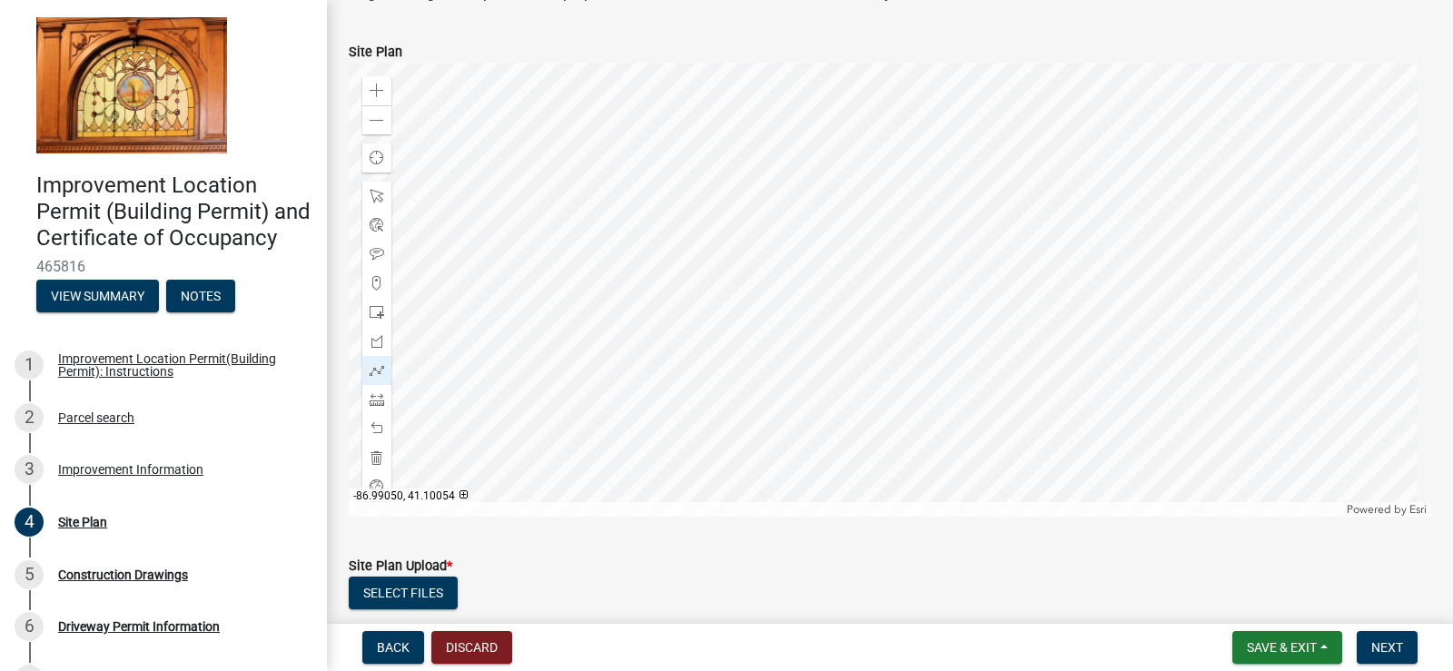
click at [863, 286] on div at bounding box center [890, 290] width 1082 height 454
click at [862, 232] on div at bounding box center [890, 290] width 1082 height 454
click at [977, 233] on div at bounding box center [890, 290] width 1082 height 454
click at [978, 288] on div at bounding box center [890, 290] width 1082 height 454
click at [862, 288] on div at bounding box center [890, 290] width 1082 height 454
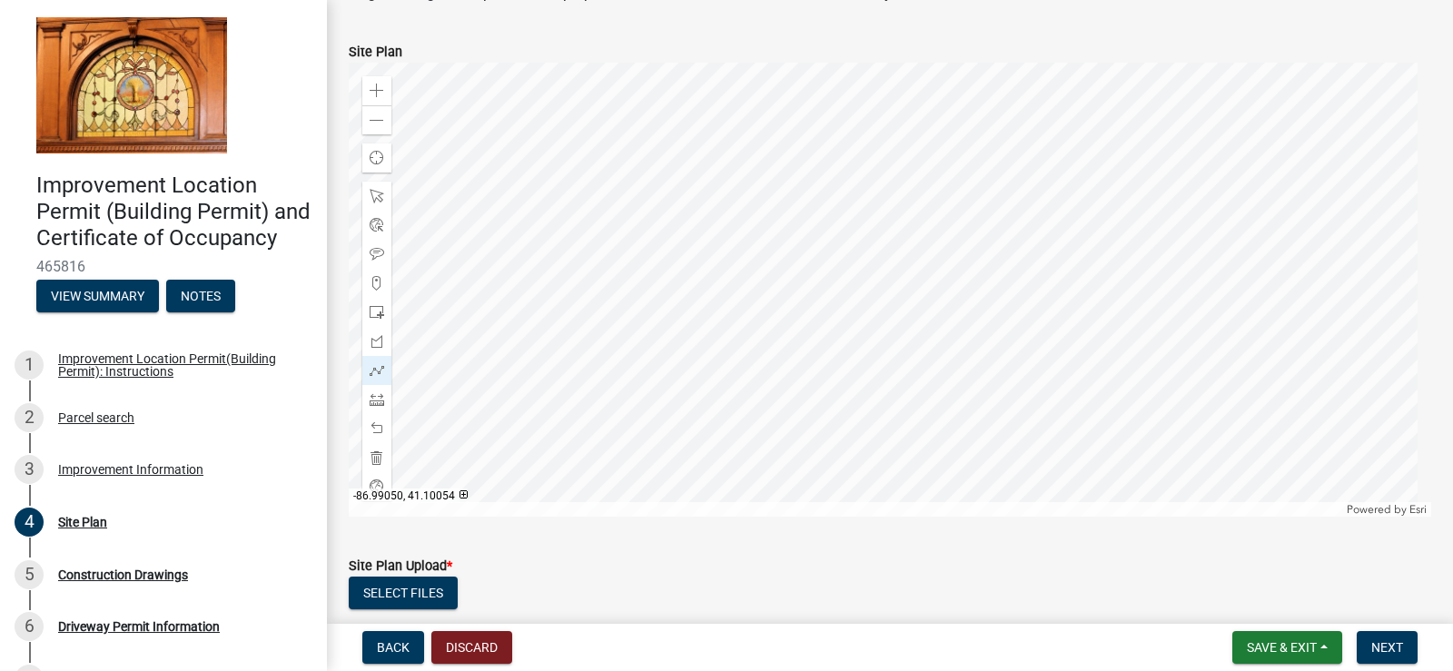
click at [862, 288] on div at bounding box center [890, 290] width 1082 height 454
click at [882, 286] on div at bounding box center [890, 290] width 1082 height 454
click at [885, 235] on div at bounding box center [890, 290] width 1082 height 454
click at [885, 287] on div at bounding box center [890, 290] width 1082 height 454
click at [372, 426] on span at bounding box center [377, 428] width 15 height 15
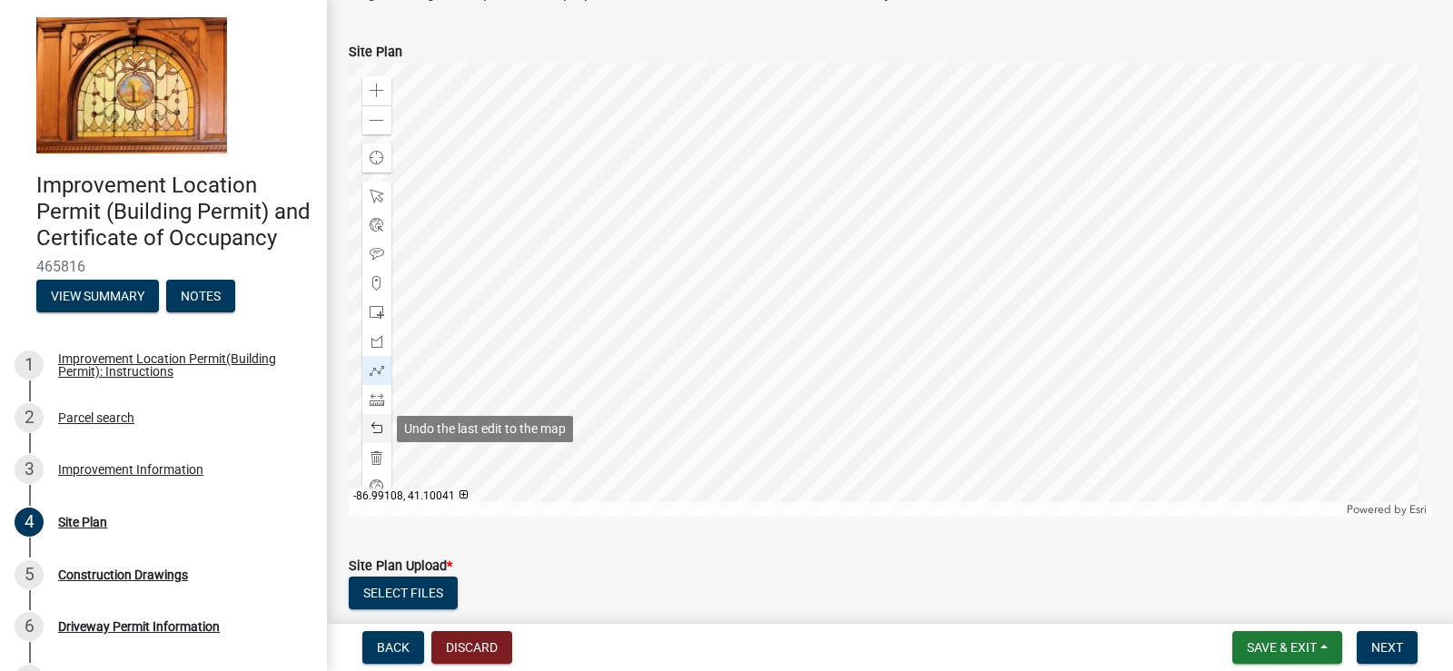
click at [376, 422] on span at bounding box center [377, 428] width 15 height 15
click at [374, 429] on span at bounding box center [377, 428] width 15 height 15
click at [379, 425] on span at bounding box center [377, 428] width 15 height 15
click at [380, 425] on span at bounding box center [377, 428] width 15 height 15
click at [380, 424] on span at bounding box center [377, 428] width 15 height 15
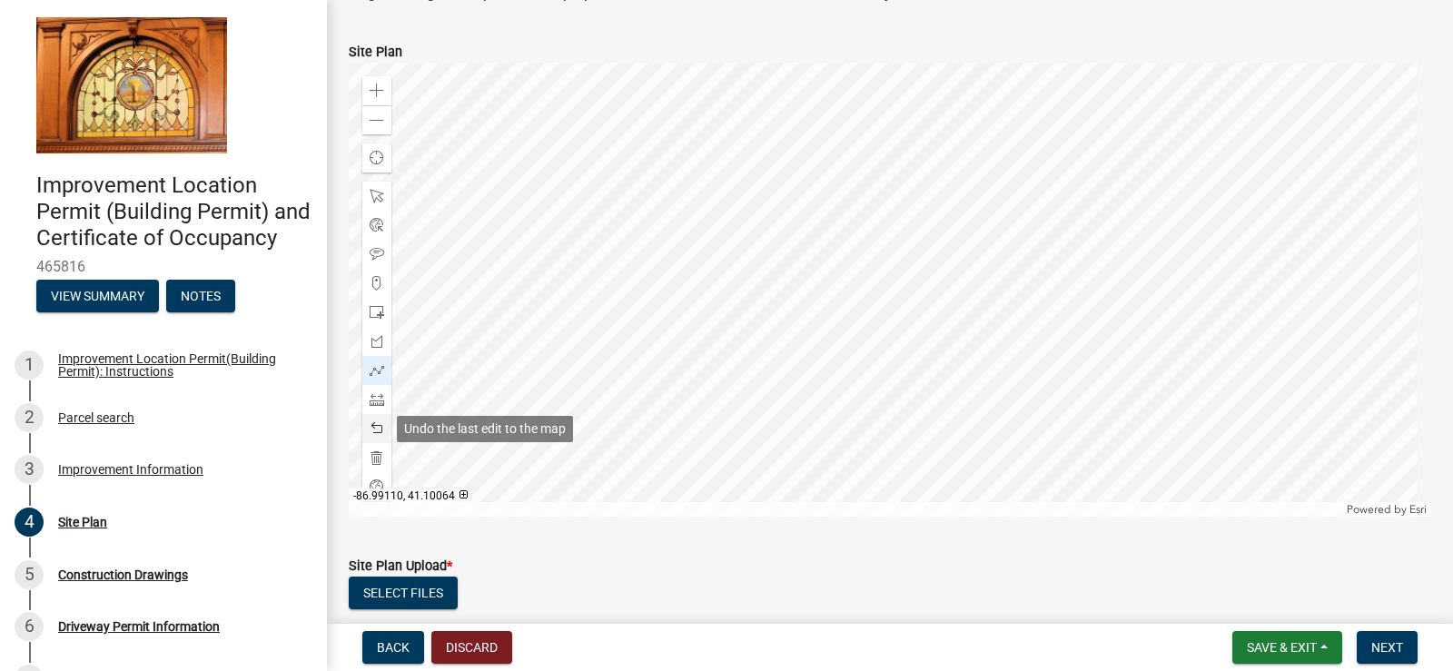
click at [380, 423] on span at bounding box center [377, 428] width 15 height 15
click at [421, 590] on button "Select files" at bounding box center [403, 592] width 109 height 33
click at [433, 591] on button "Select files" at bounding box center [403, 592] width 109 height 33
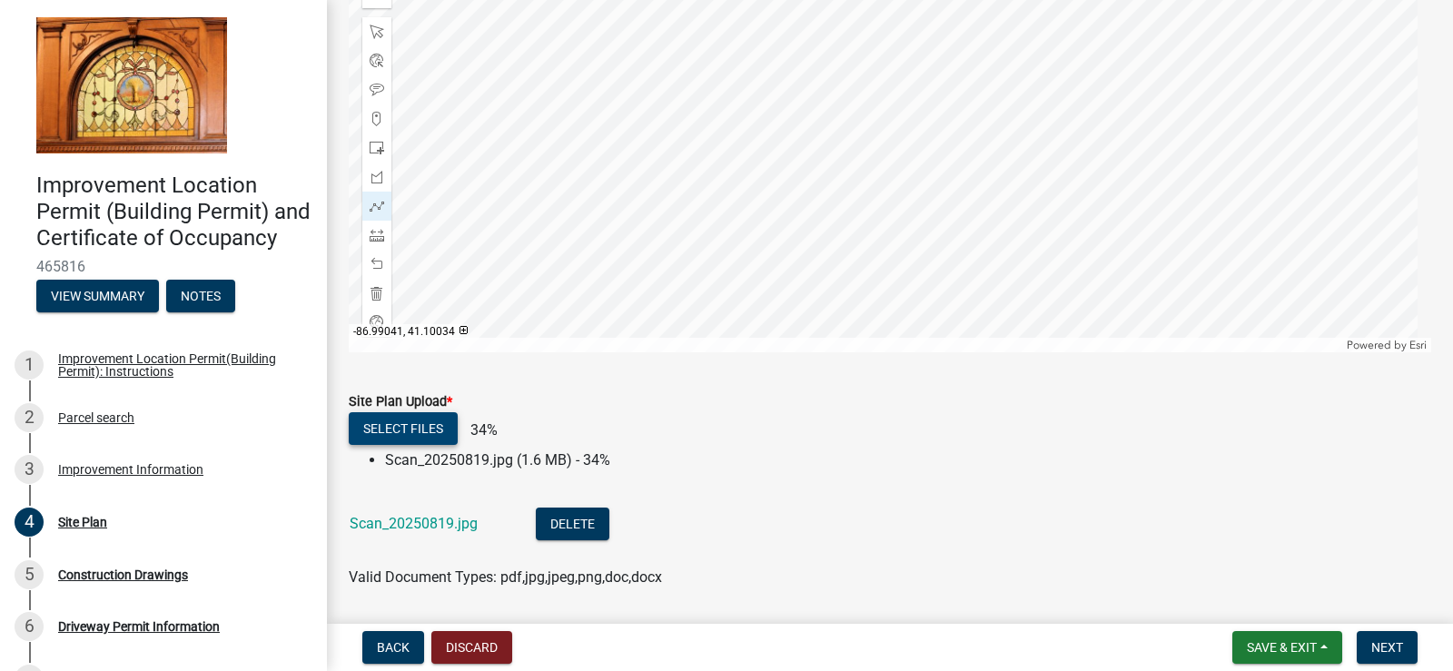
scroll to position [364, 0]
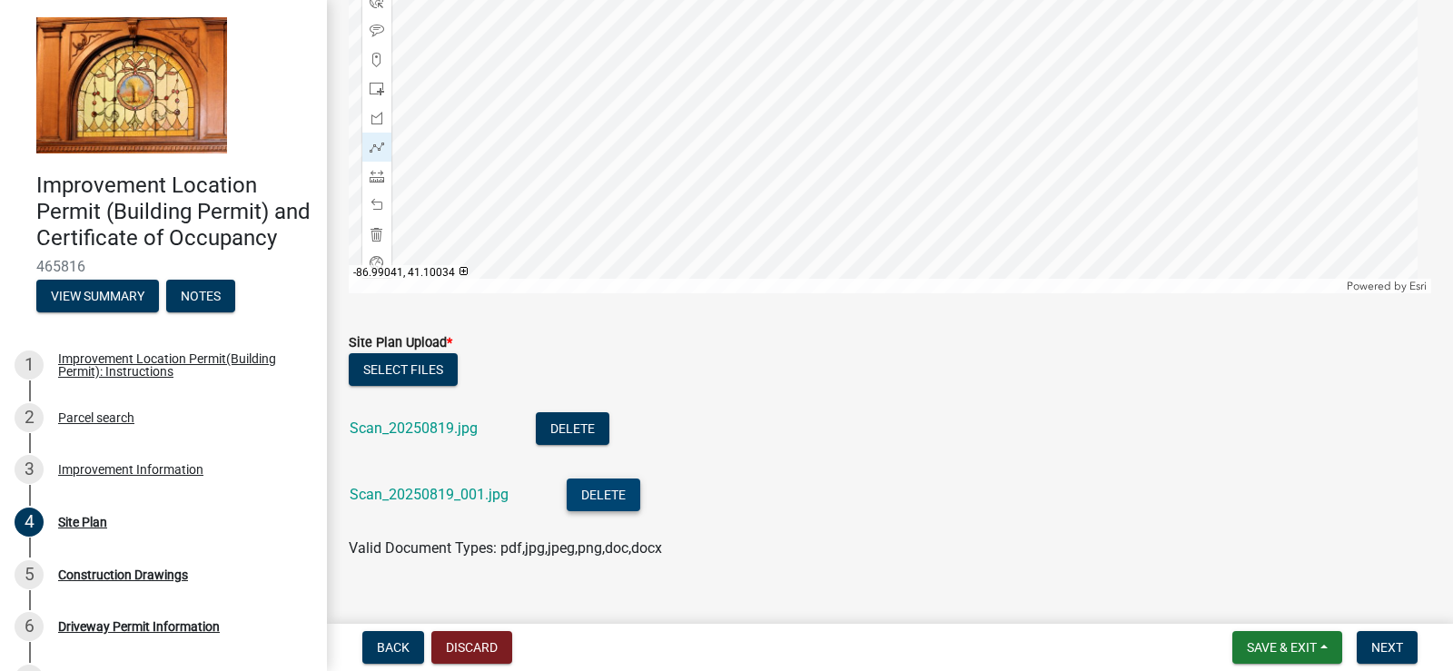
click at [606, 493] on button "Delete" at bounding box center [604, 494] width 74 height 33
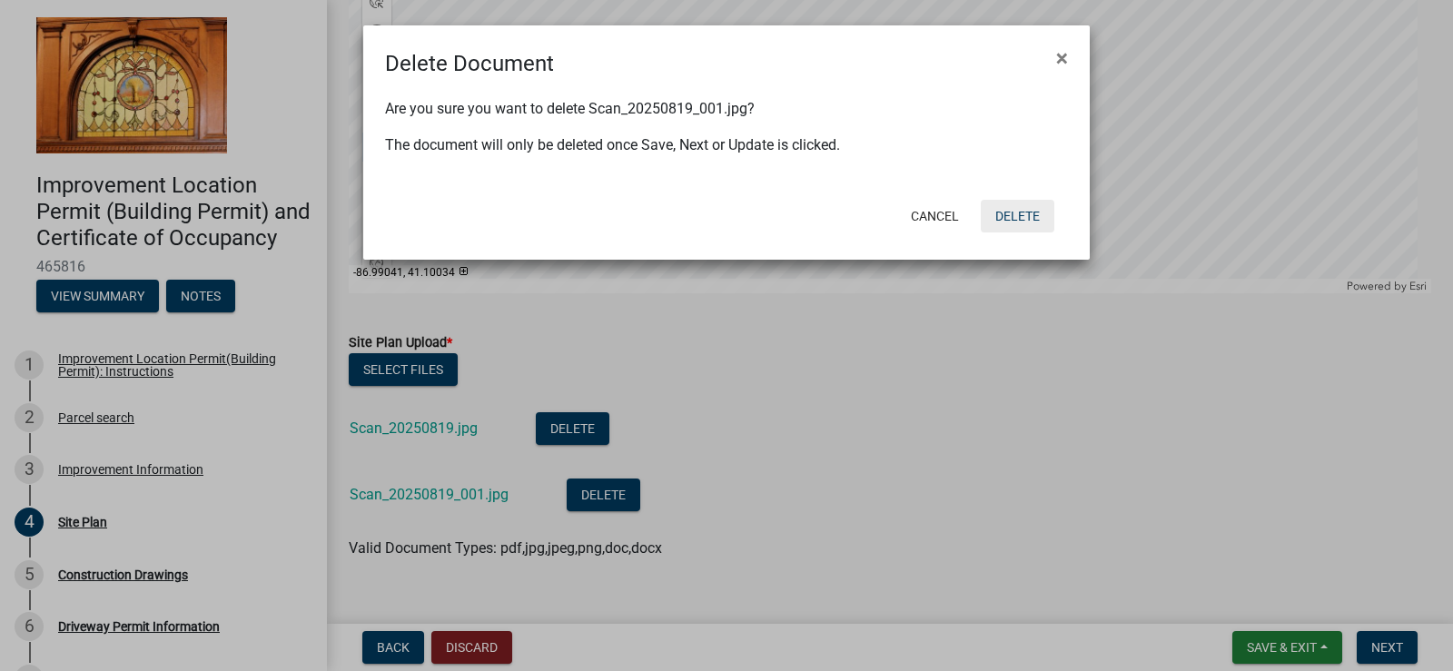
click at [1023, 210] on button "Delete" at bounding box center [1018, 216] width 74 height 33
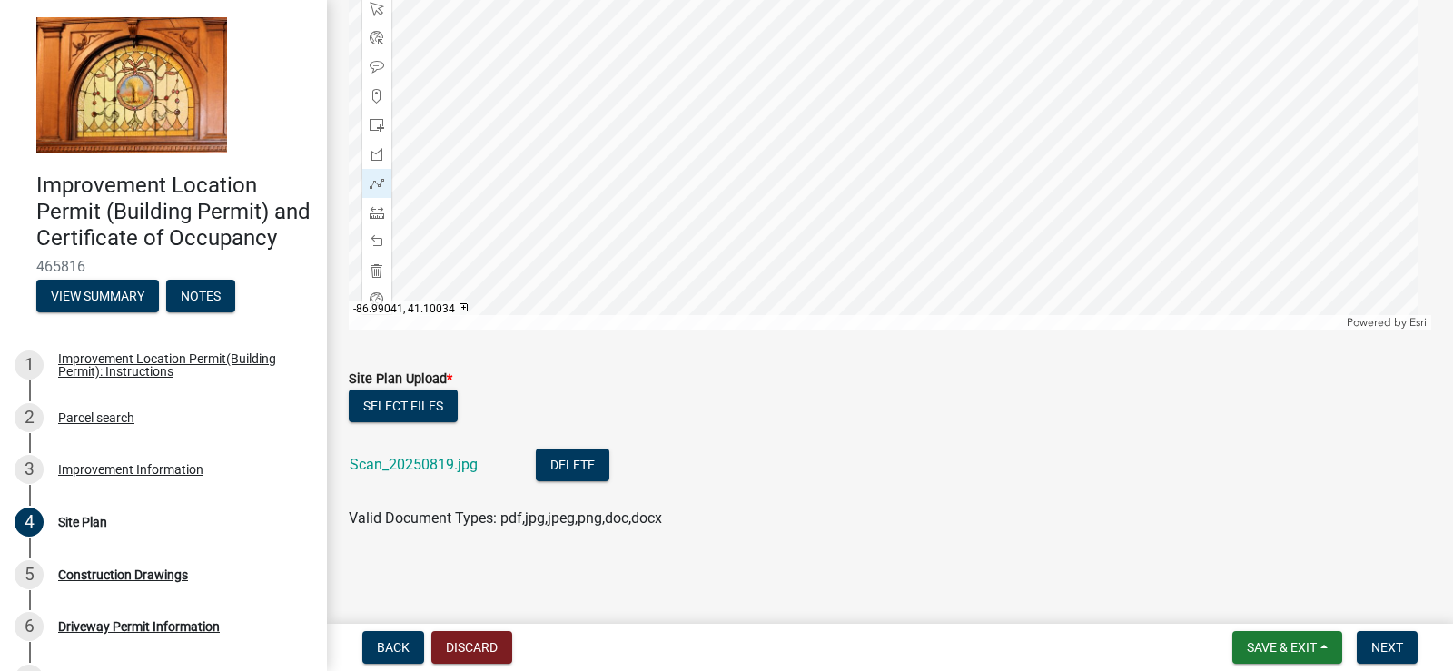
scroll to position [328, 0]
click at [456, 462] on link "Scan_20250819.jpg" at bounding box center [414, 464] width 128 height 17
click at [1397, 645] on span "Next" at bounding box center [1387, 647] width 32 height 15
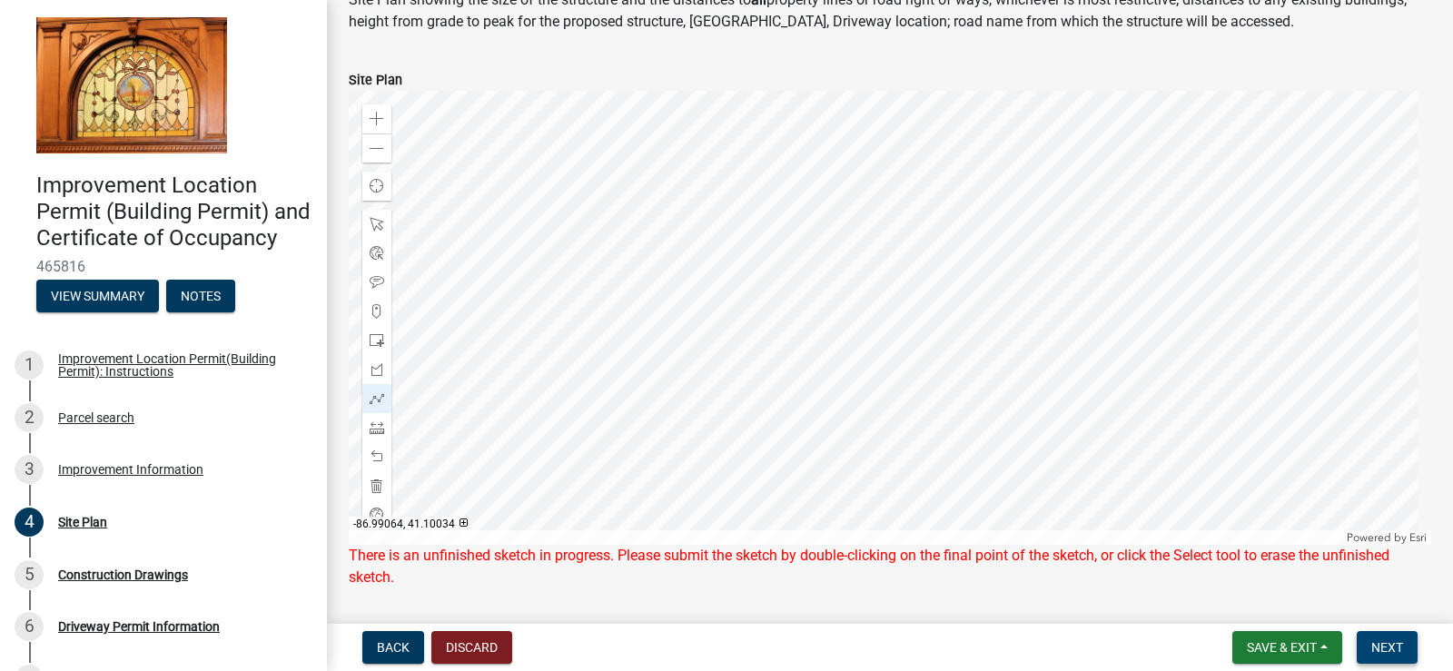
scroll to position [85, 0]
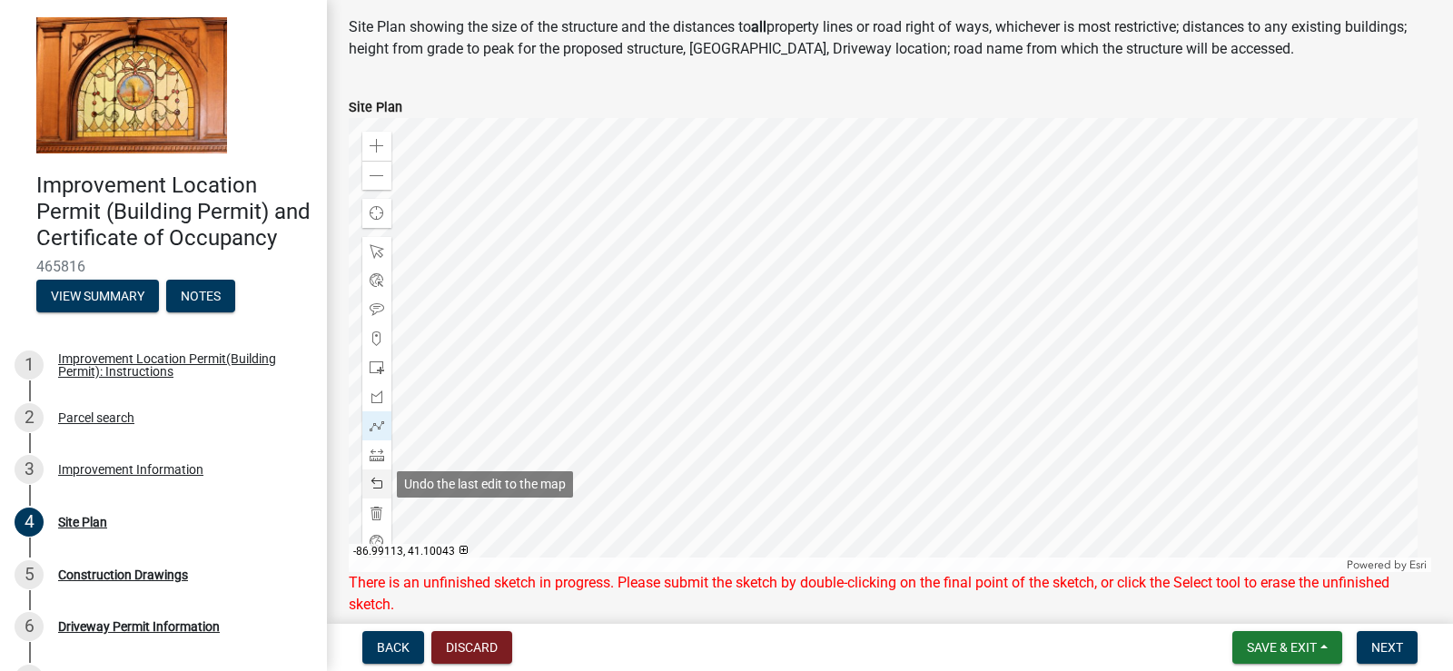
click at [373, 478] on span at bounding box center [377, 484] width 15 height 15
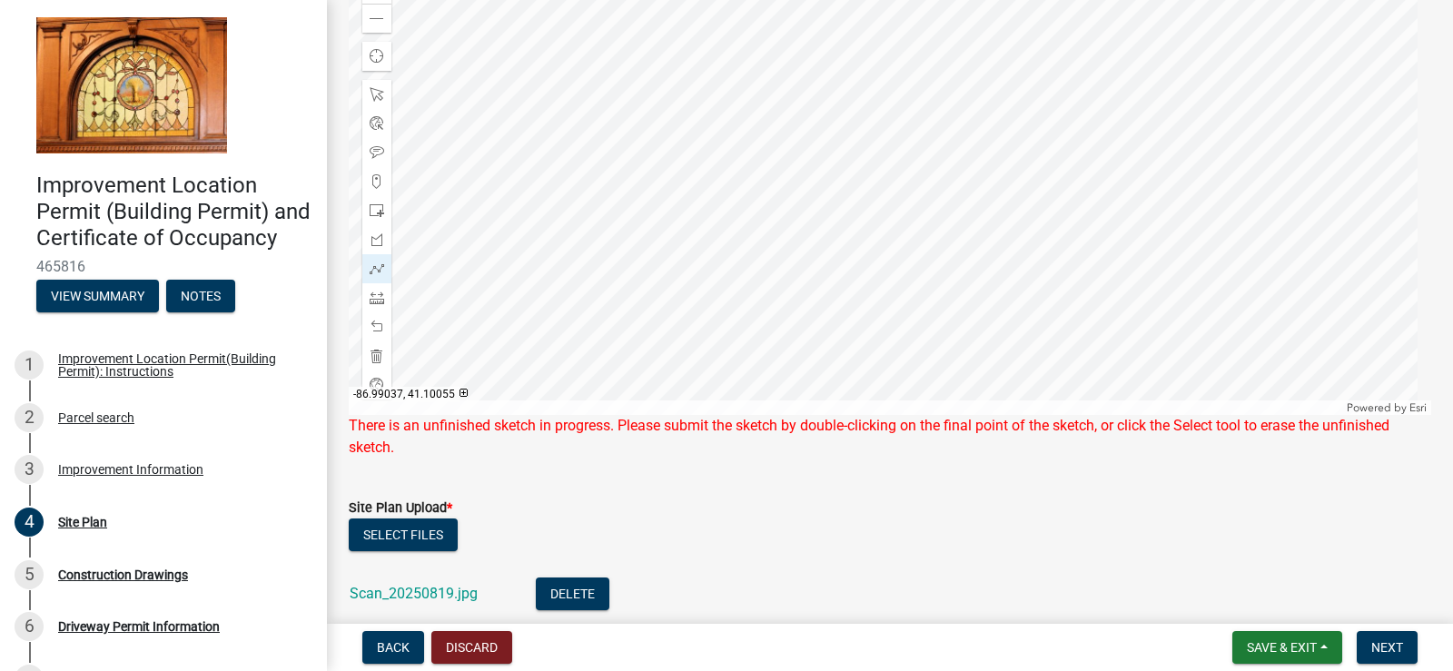
scroll to position [0, 0]
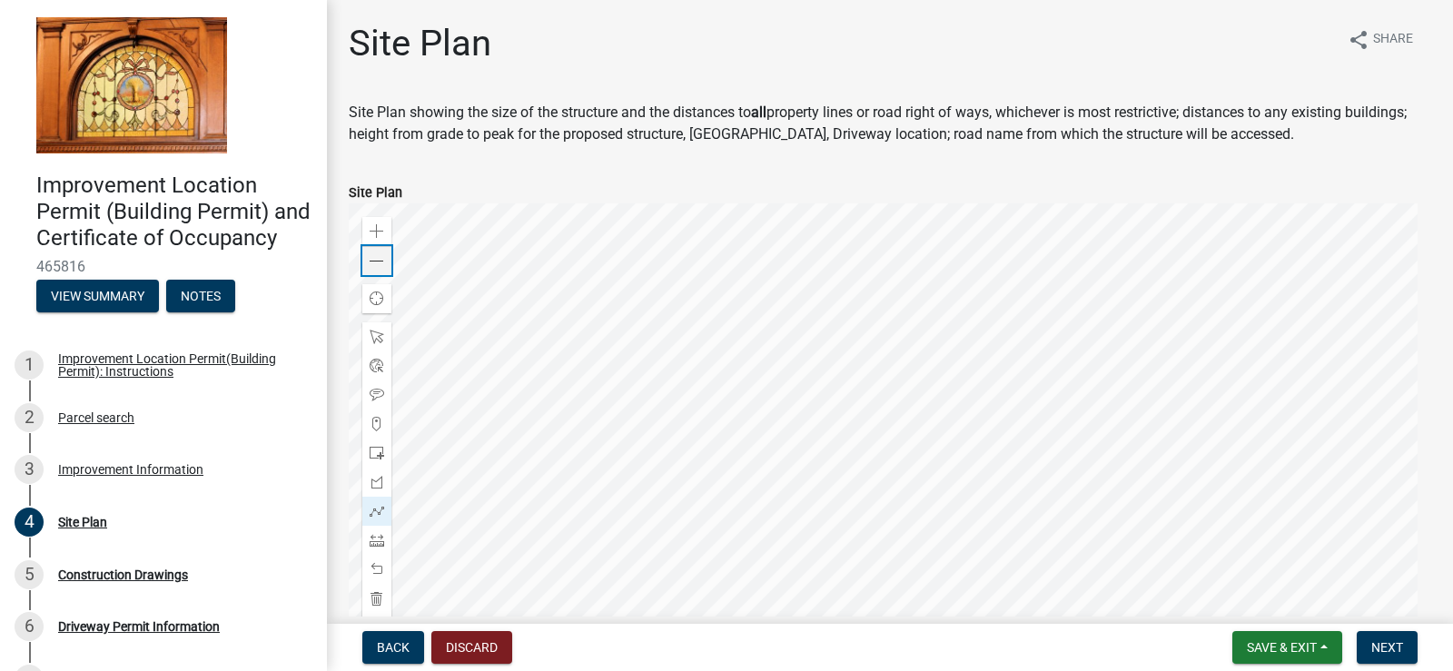
click at [381, 261] on span at bounding box center [377, 261] width 15 height 15
click at [918, 408] on div at bounding box center [890, 430] width 1082 height 454
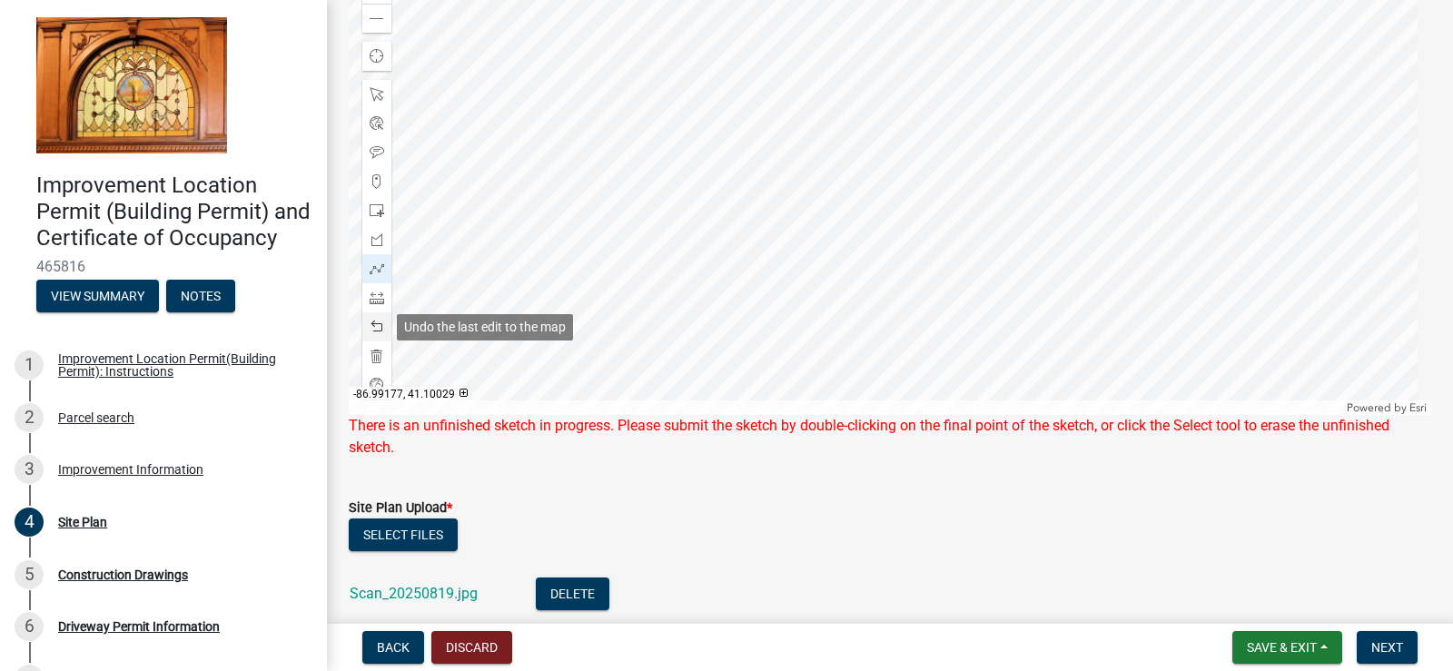
click at [371, 327] on span at bounding box center [377, 327] width 15 height 15
drag, startPoint x: 1385, startPoint y: 644, endPoint x: 916, endPoint y: 558, distance: 477.1
click at [1386, 644] on span "Next" at bounding box center [1387, 647] width 32 height 15
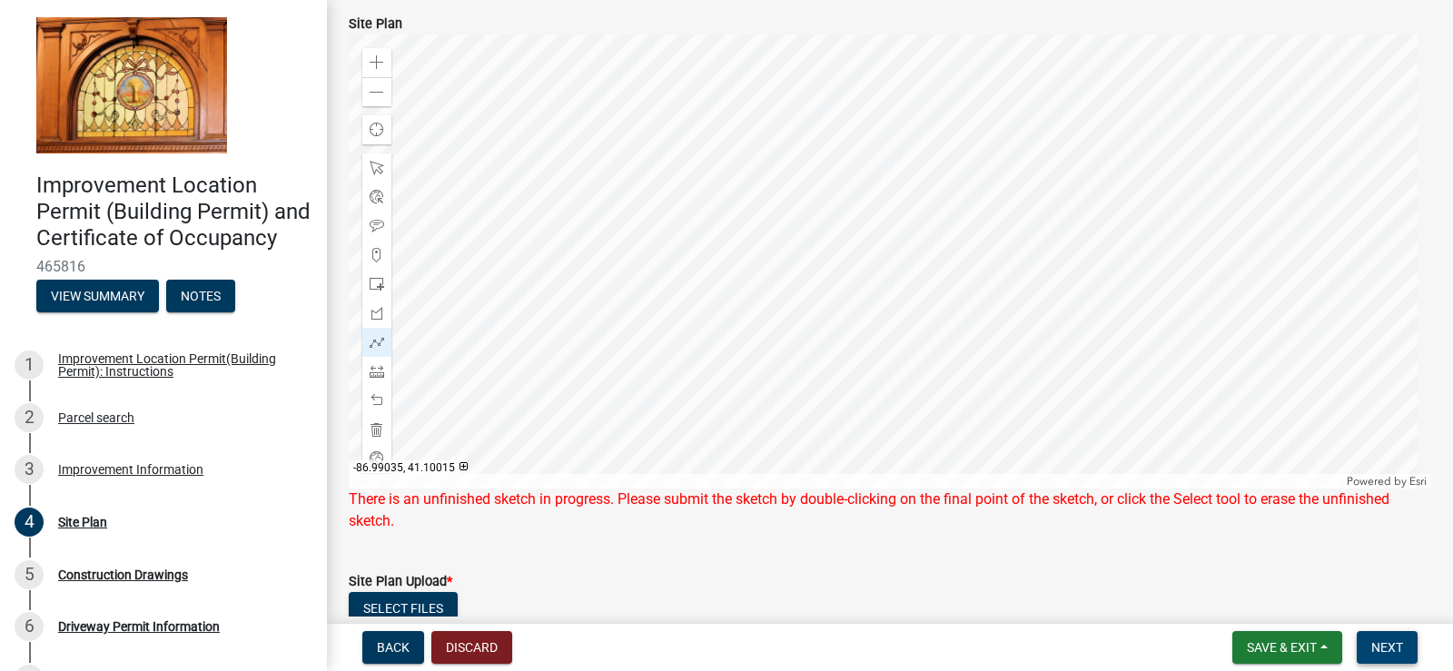
scroll to position [129, 0]
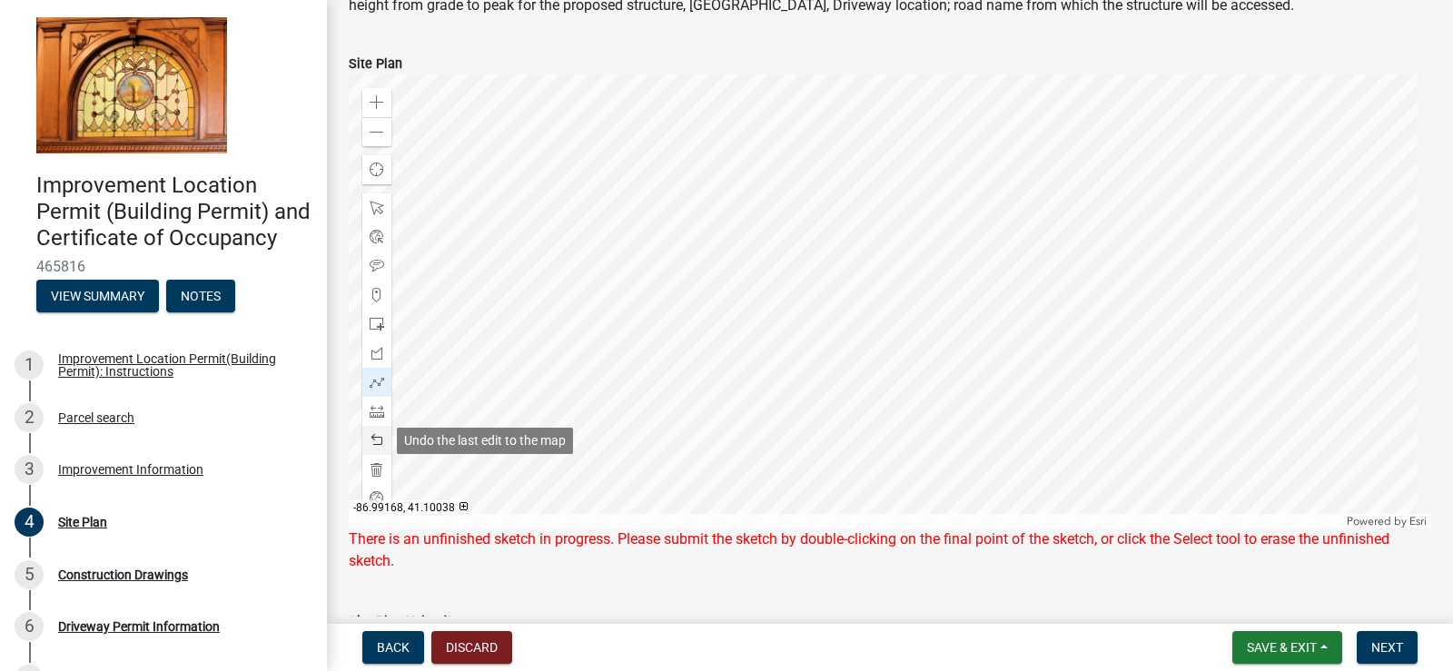
click at [369, 433] on div at bounding box center [376, 440] width 29 height 29
click at [376, 433] on span at bounding box center [377, 440] width 15 height 15
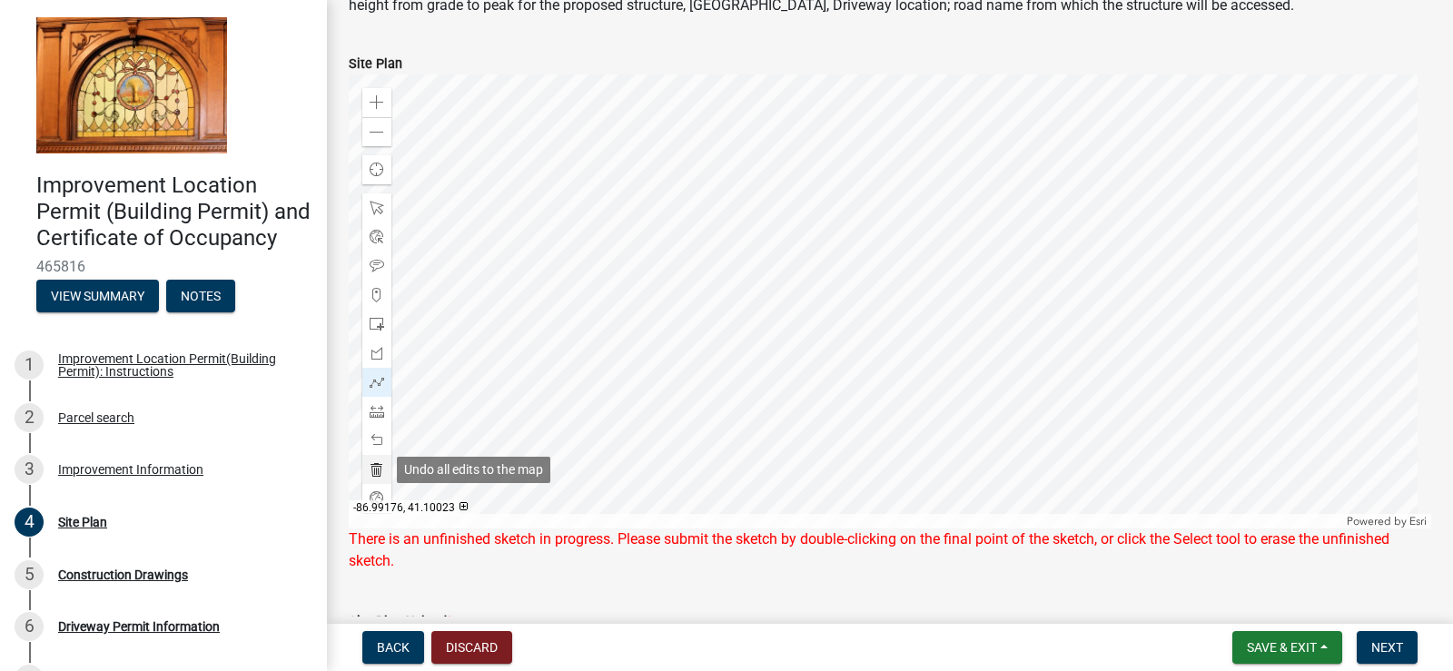
click at [381, 468] on span at bounding box center [377, 469] width 15 height 15
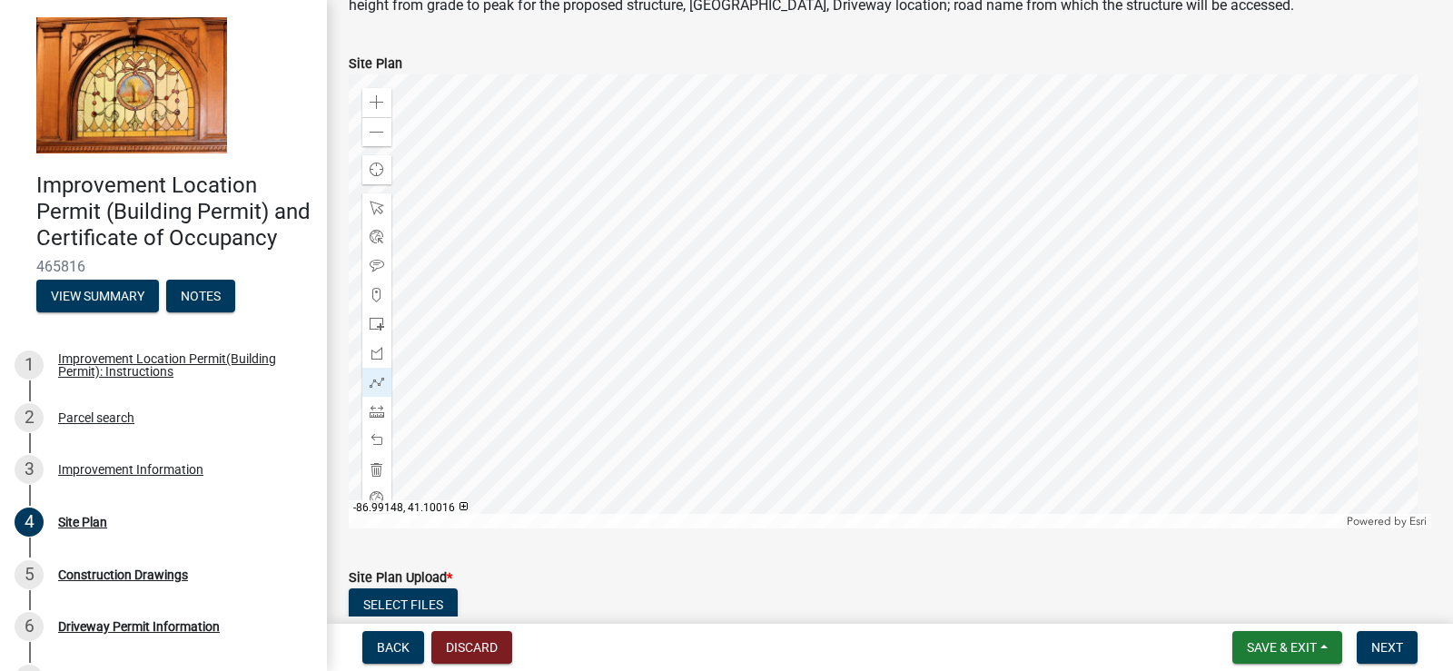
scroll to position [251, 0]
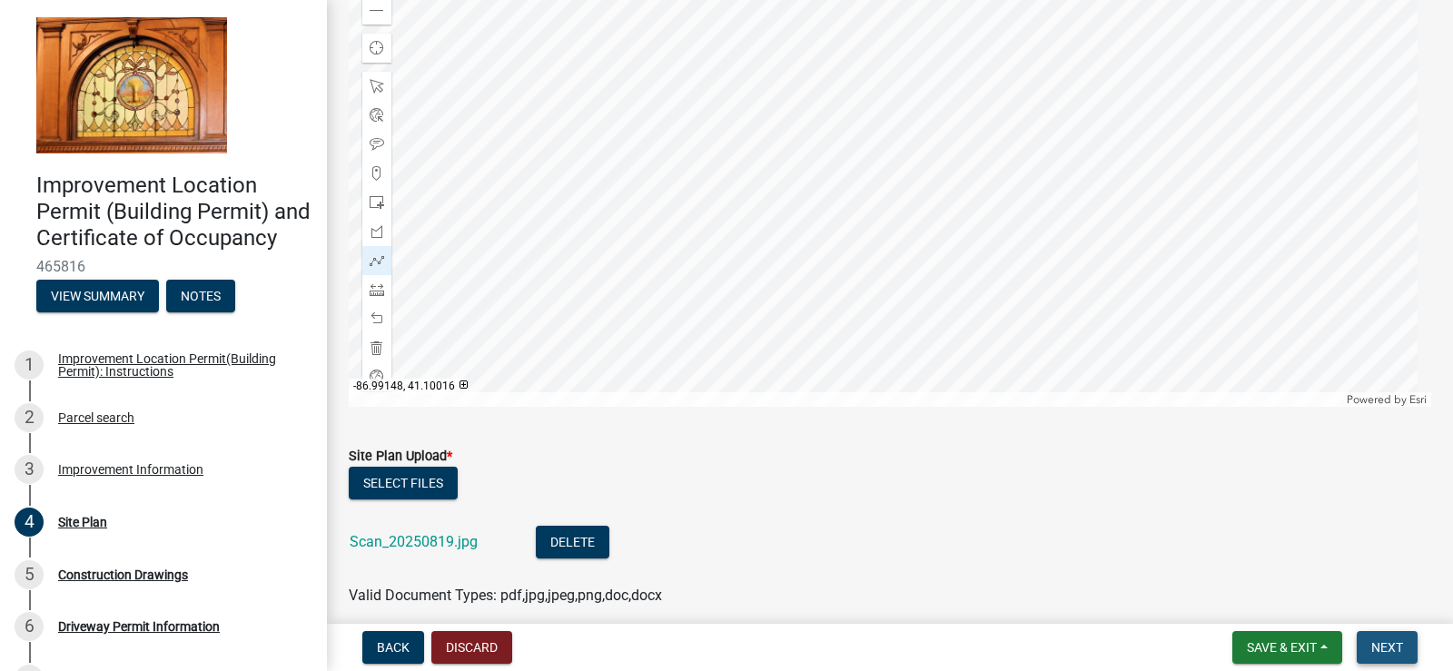
drag, startPoint x: 1400, startPoint y: 645, endPoint x: 912, endPoint y: 477, distance: 516.5
click at [1399, 645] on span "Next" at bounding box center [1387, 647] width 32 height 15
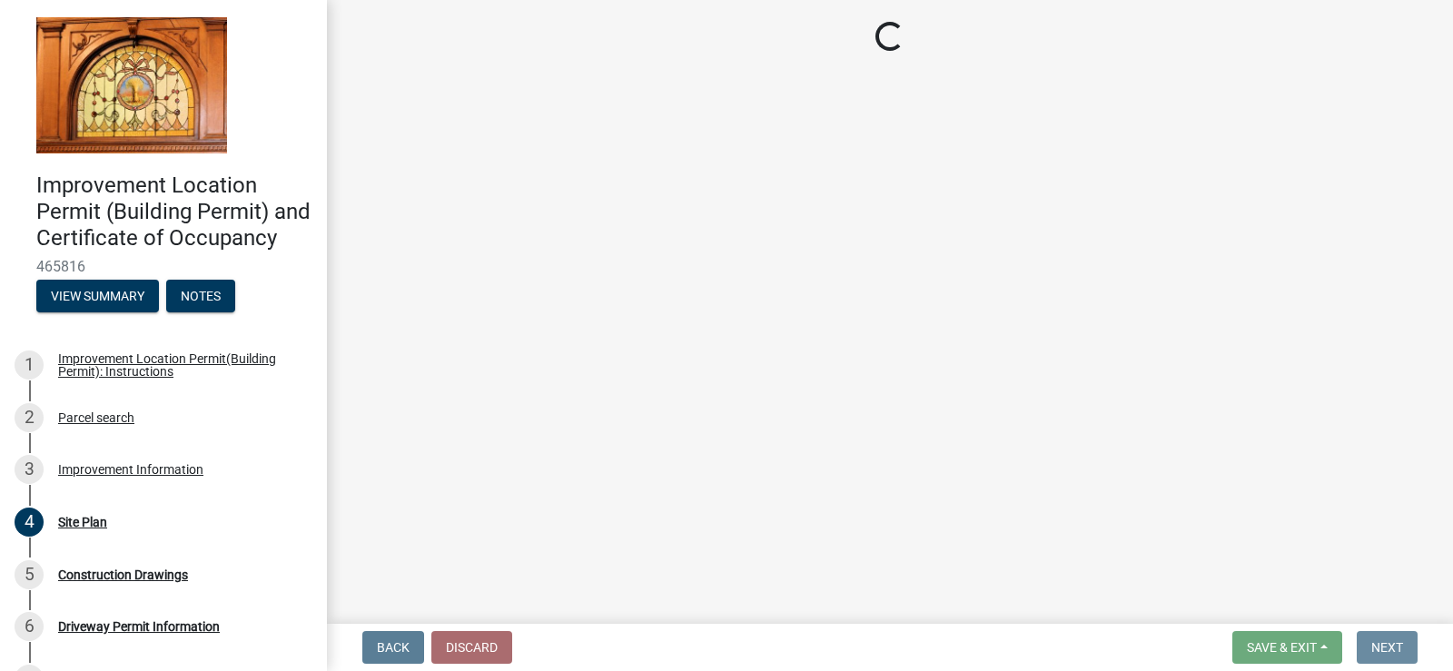
scroll to position [0, 0]
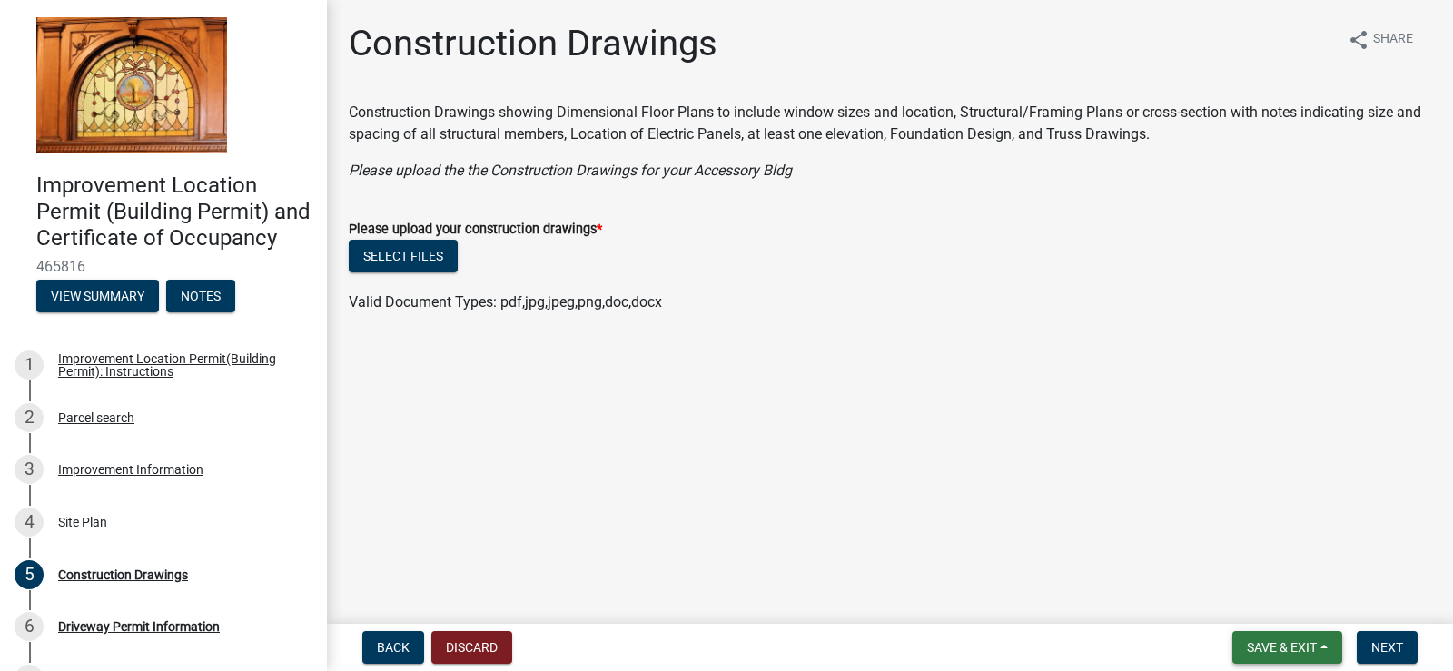
click at [1289, 645] on span "Save & Exit" at bounding box center [1282, 647] width 70 height 15
click at [1241, 548] on button "Save" at bounding box center [1269, 557] width 145 height 44
click at [396, 642] on span "Back" at bounding box center [393, 647] width 33 height 15
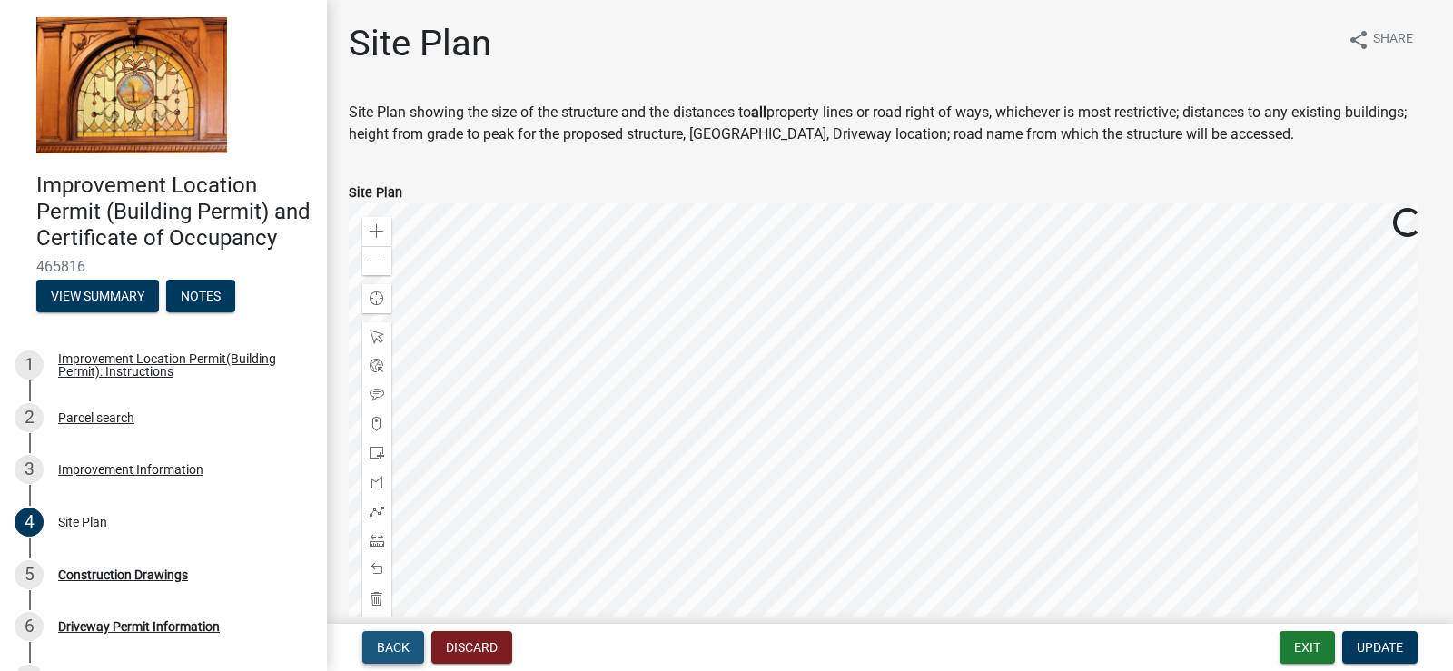
click at [393, 642] on span "Back" at bounding box center [393, 647] width 33 height 15
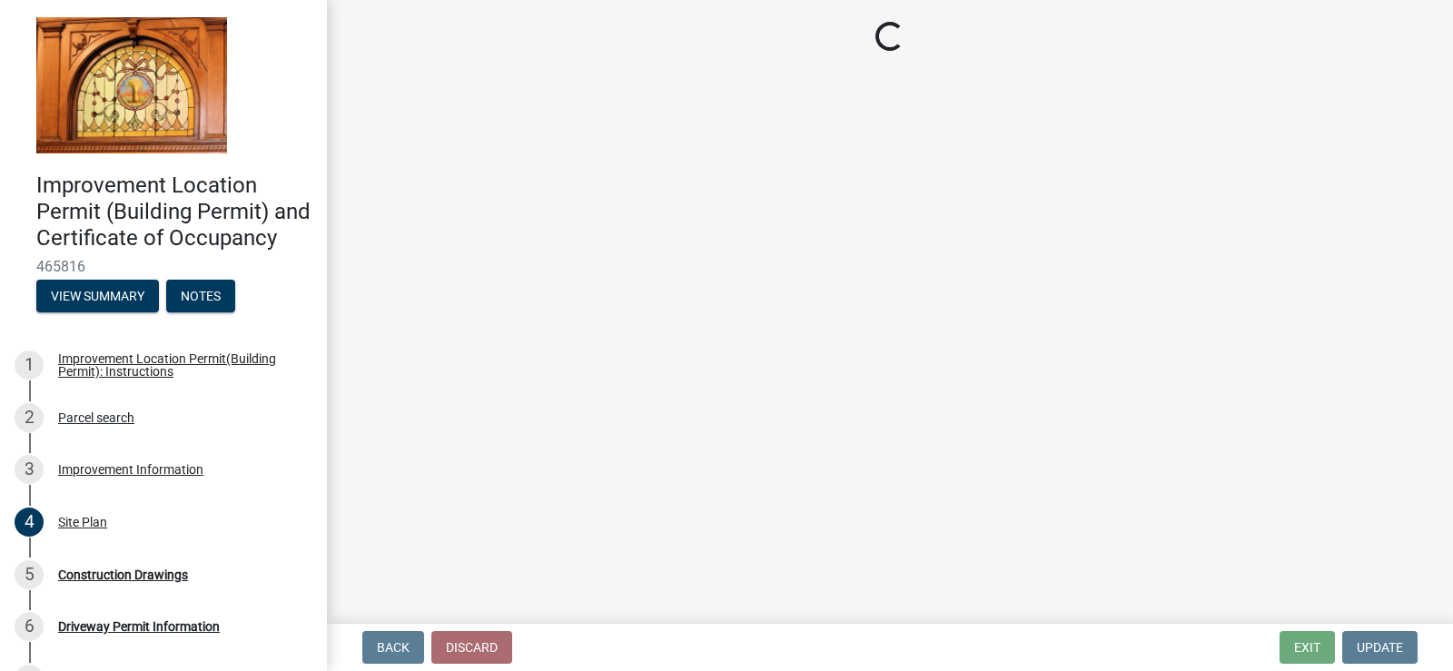
select select "8bbf6709-b682-4859-bc26-bad637e1a2ad"
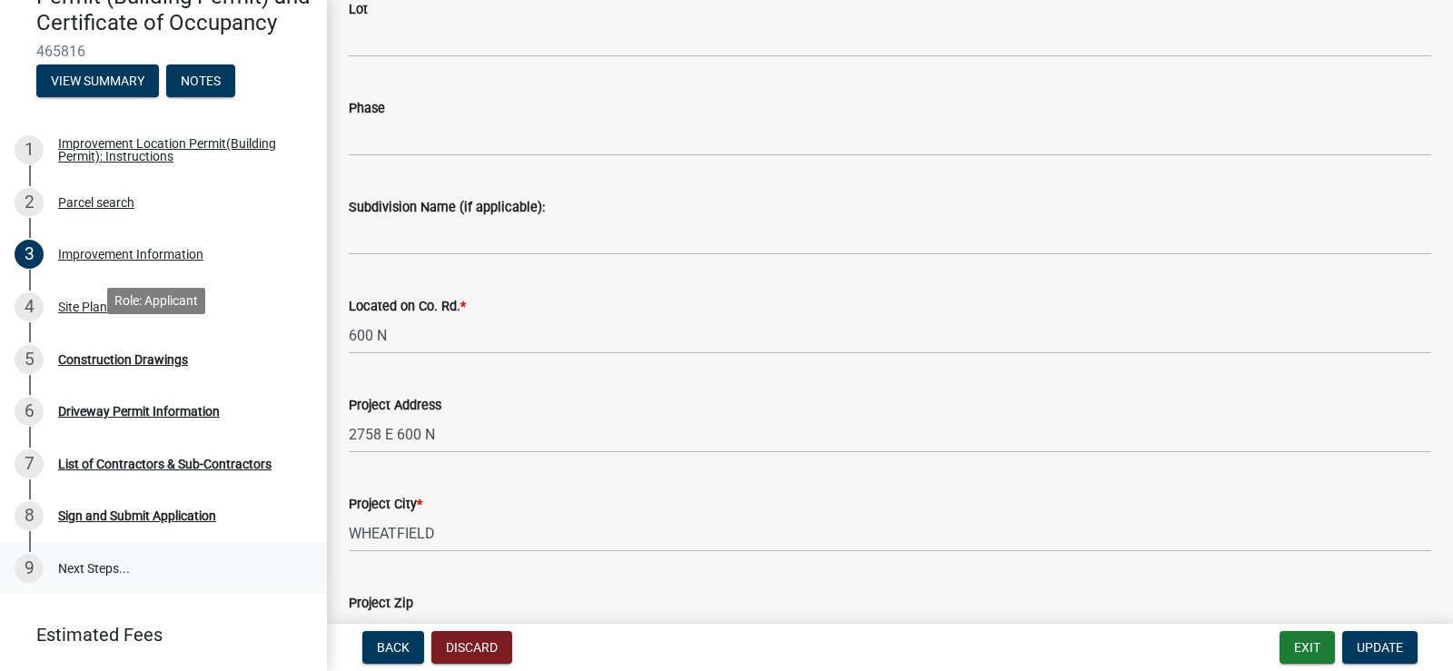
scroll to position [295, 0]
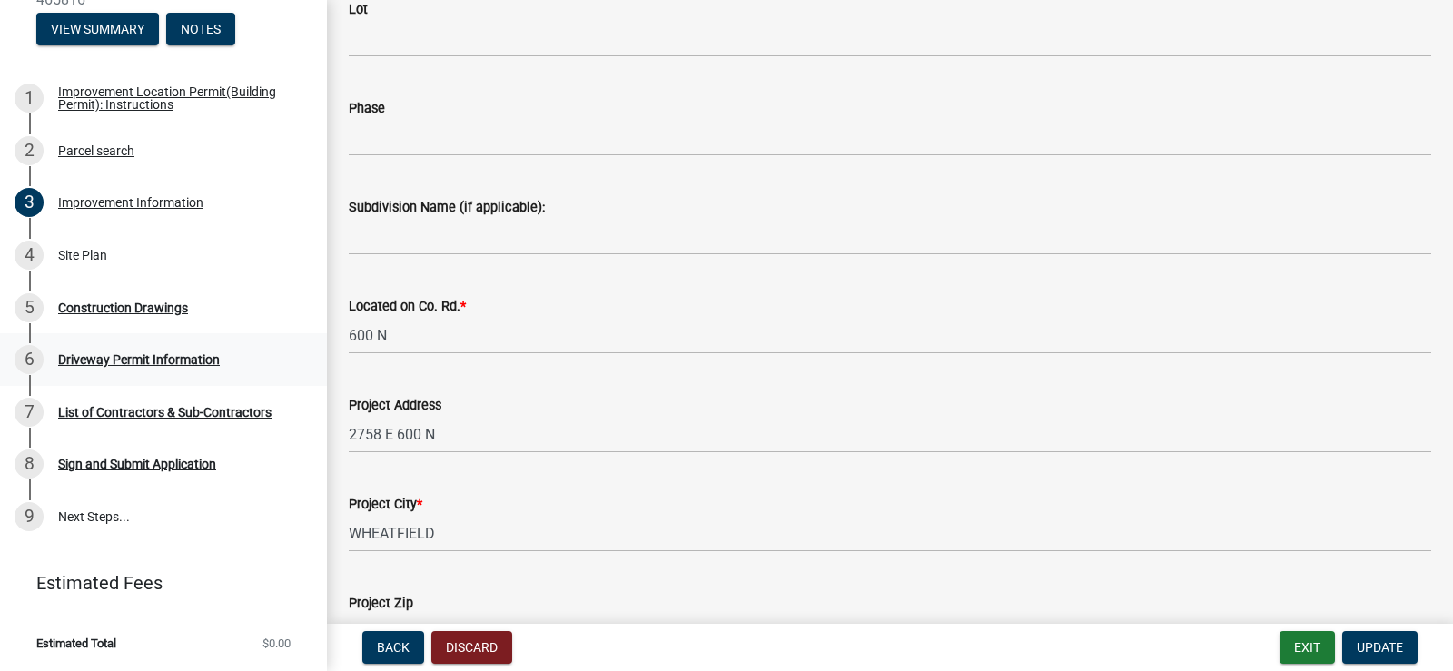
click at [163, 353] on div "Driveway Permit Information" at bounding box center [139, 359] width 162 height 13
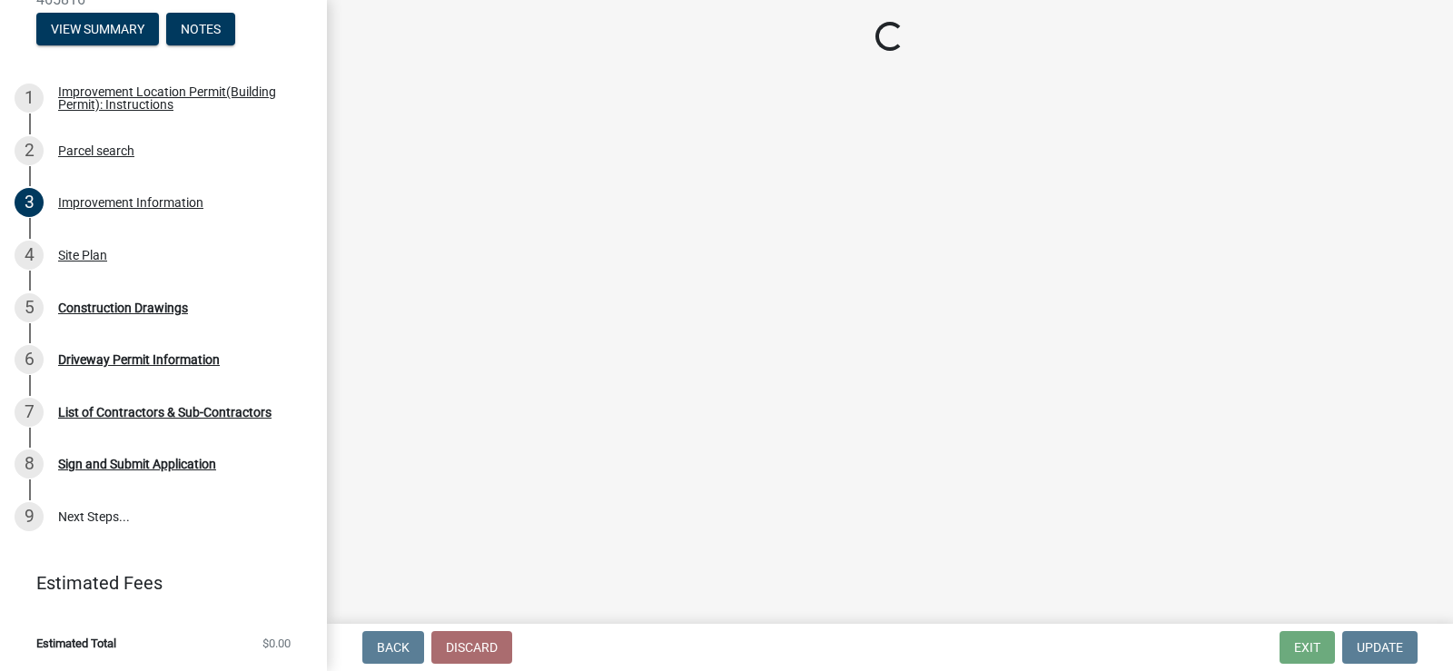
scroll to position [0, 0]
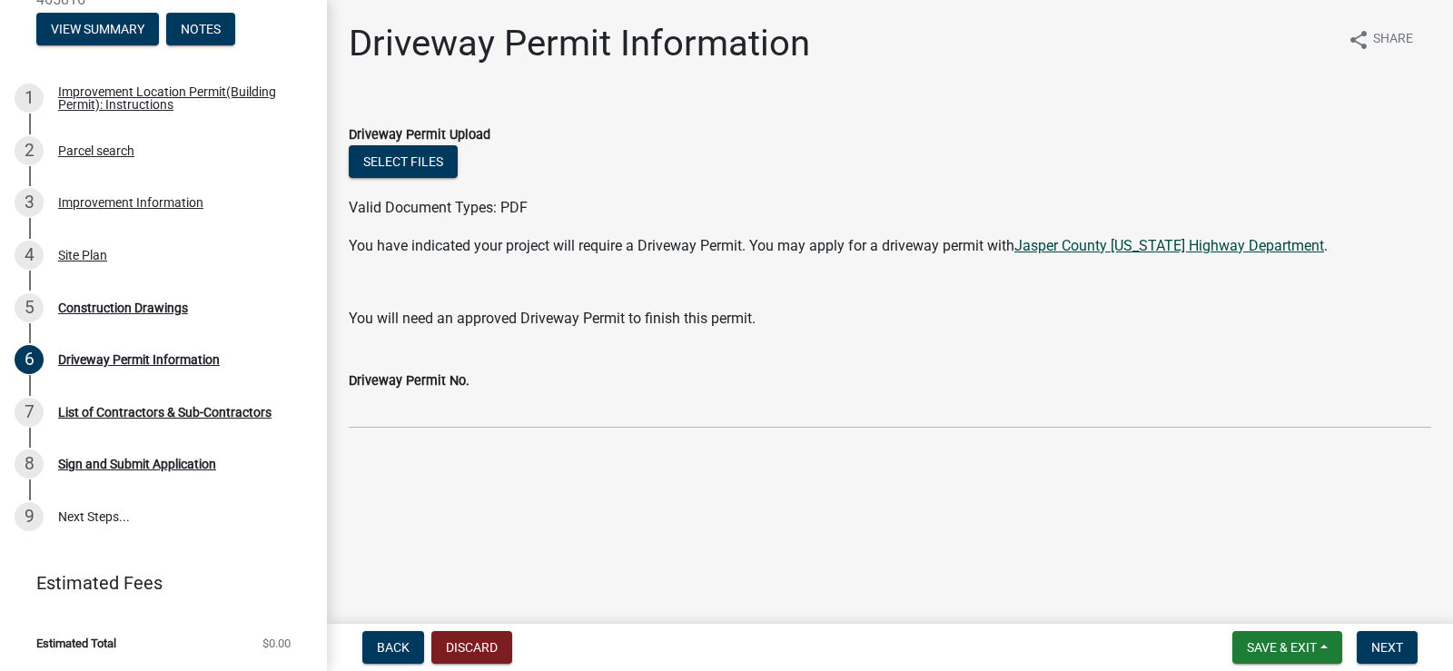
click at [1189, 239] on link "Jasper County Indiana Highway Department" at bounding box center [1169, 245] width 310 height 17
click at [98, 406] on div "List of Contractors & Sub-Contractors" at bounding box center [164, 412] width 213 height 13
click at [103, 411] on div "List of Contractors & Sub-Contractors" at bounding box center [164, 412] width 213 height 13
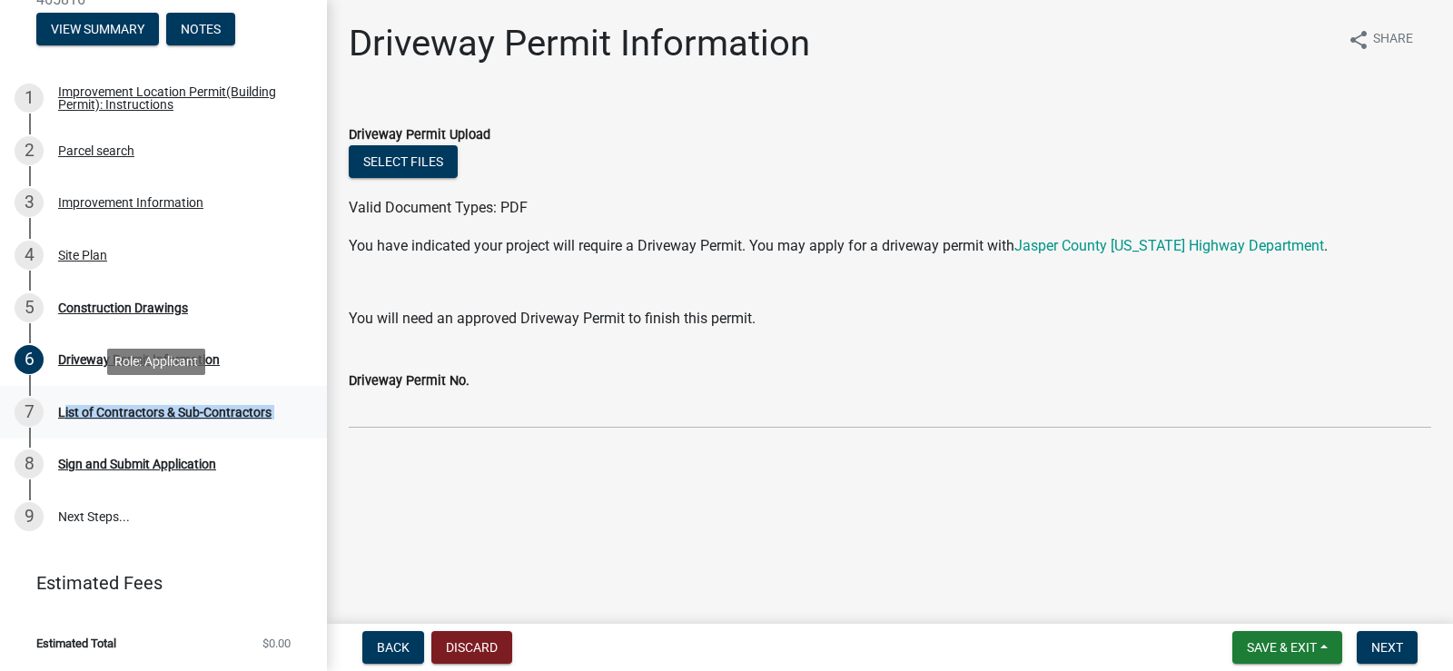
click at [103, 411] on div "List of Contractors & Sub-Contractors" at bounding box center [164, 412] width 213 height 13
click at [77, 413] on div "List of Contractors & Sub-Contractors" at bounding box center [164, 412] width 213 height 13
click at [1005, 488] on main "Driveway Permit Information share Share Driveway Permit Upload Select files Val…" at bounding box center [890, 308] width 1126 height 616
drag, startPoint x: 1406, startPoint y: 636, endPoint x: 1146, endPoint y: 537, distance: 278.7
click at [1405, 636] on button "Next" at bounding box center [1386, 647] width 61 height 33
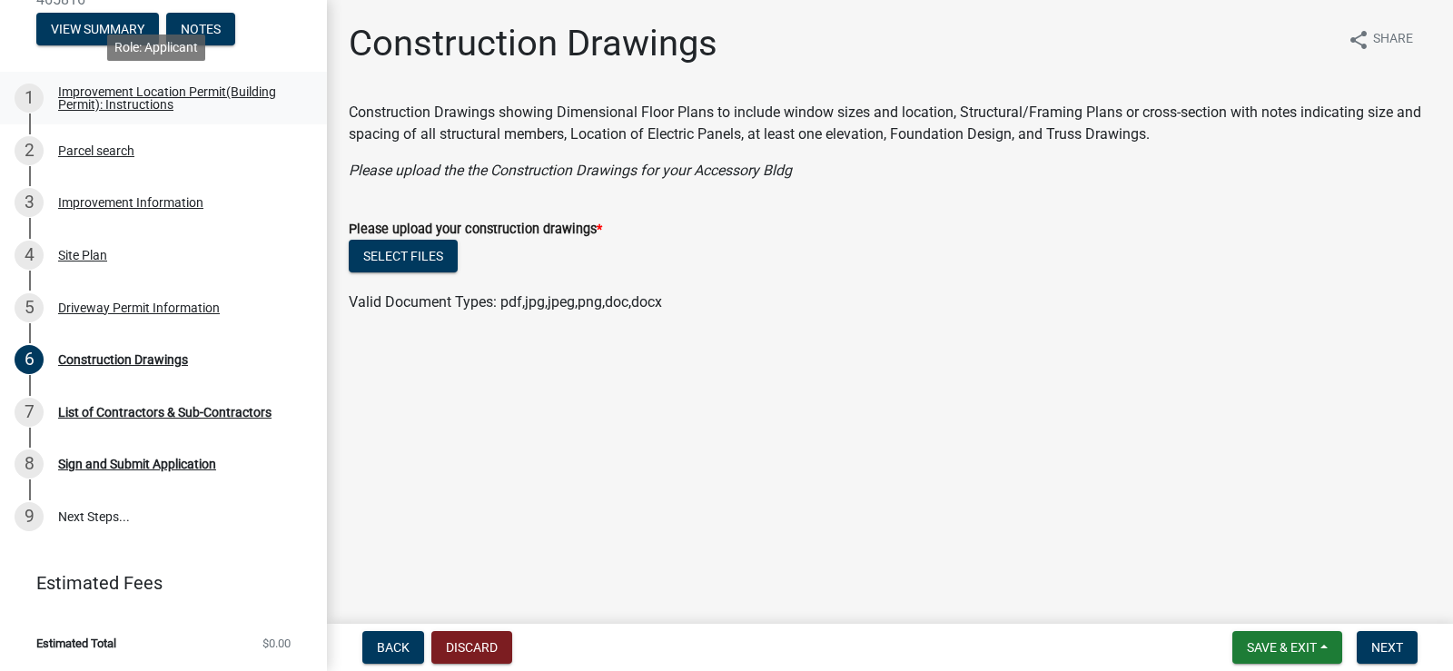
click at [114, 90] on div "Improvement Location Permit(Building Permit): Instructions" at bounding box center [178, 97] width 240 height 25
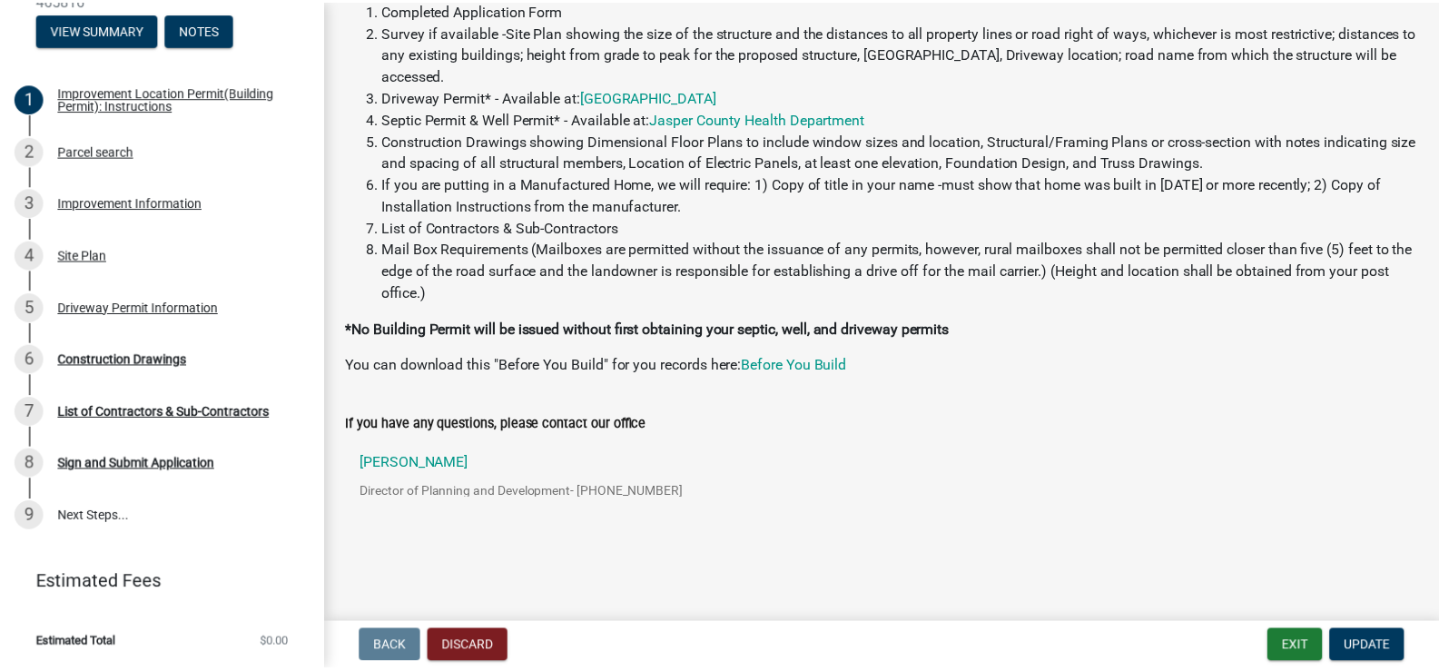
scroll to position [201, 0]
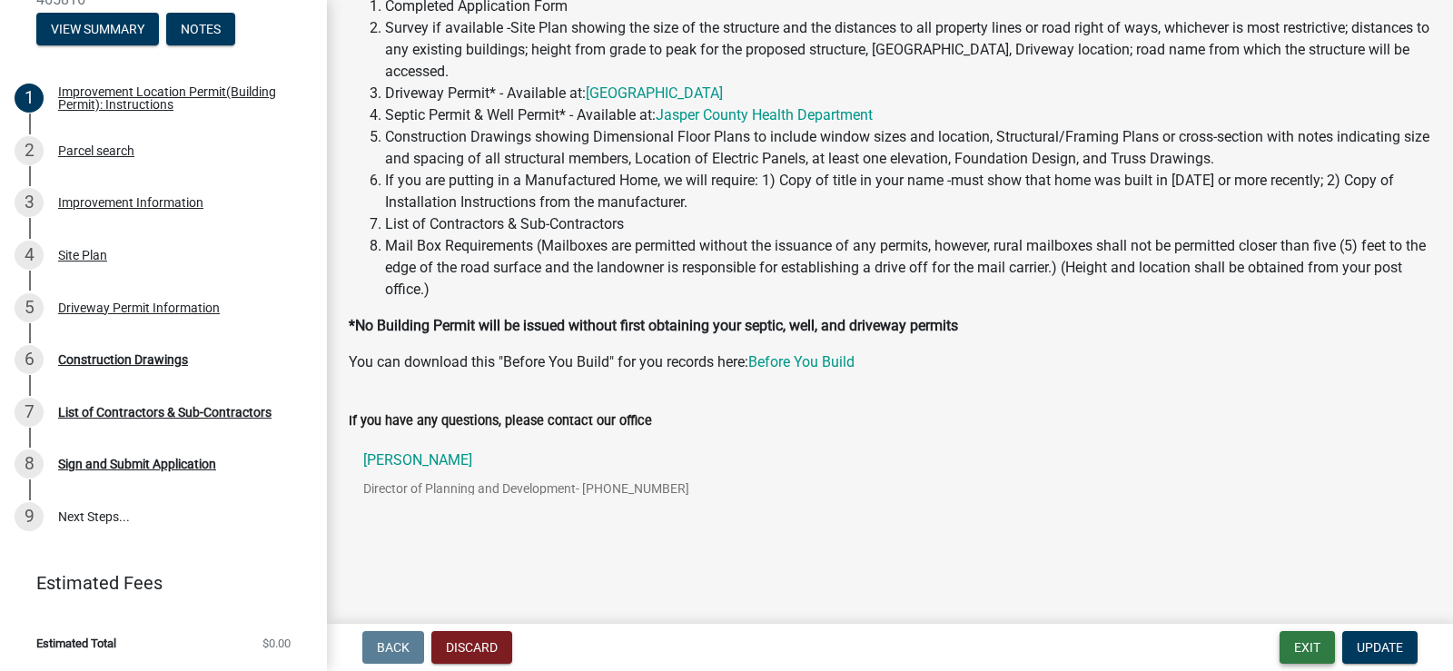
click at [1315, 642] on button "Exit" at bounding box center [1306, 647] width 55 height 33
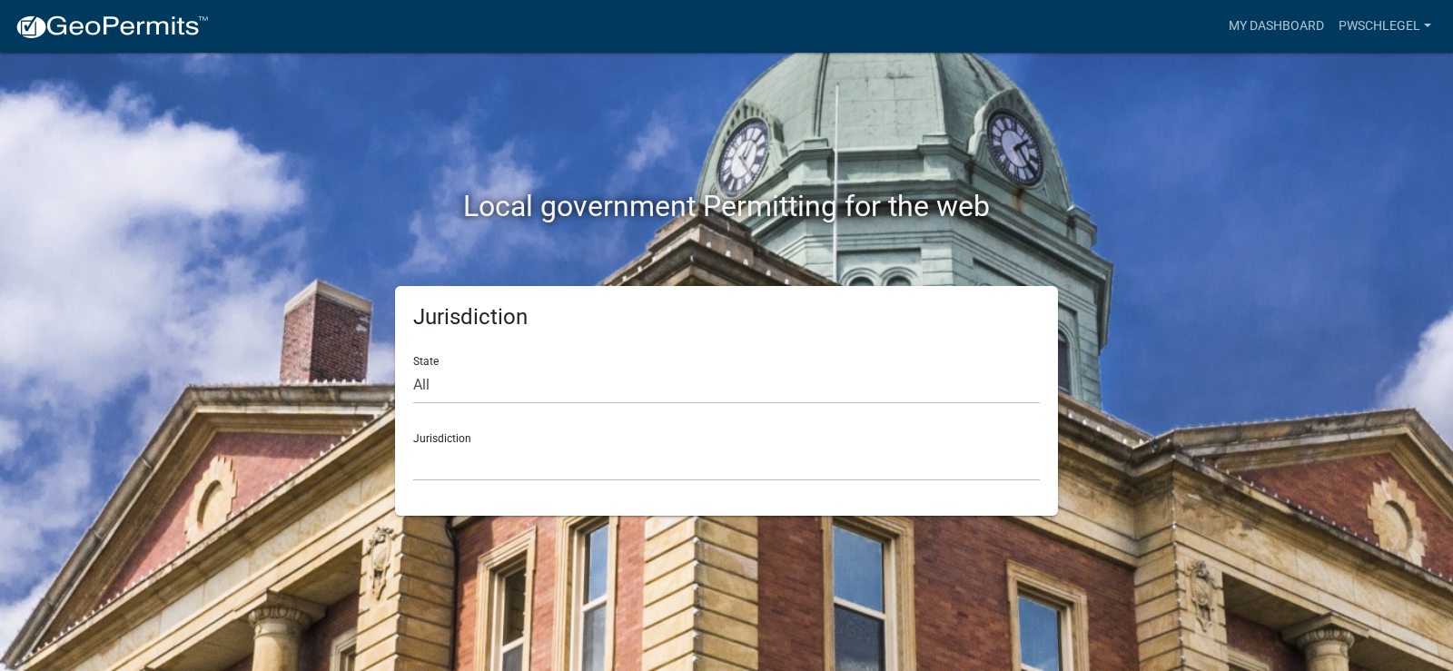
drag, startPoint x: 1305, startPoint y: 1, endPoint x: 904, endPoint y: 38, distance: 402.1
click at [904, 38] on div "My Dashboard pwschlegel Account Logout" at bounding box center [830, 26] width 1215 height 34
click at [452, 385] on select "All Colorado Georgia Indiana Iowa Kansas Minnesota Ohio South Carolina Wisconsin" at bounding box center [726, 385] width 626 height 37
select select "Indiana"
click at [413, 367] on select "All Colorado Georgia Indiana Iowa Kansas Minnesota Ohio South Carolina Wisconsin" at bounding box center [726, 385] width 626 height 37
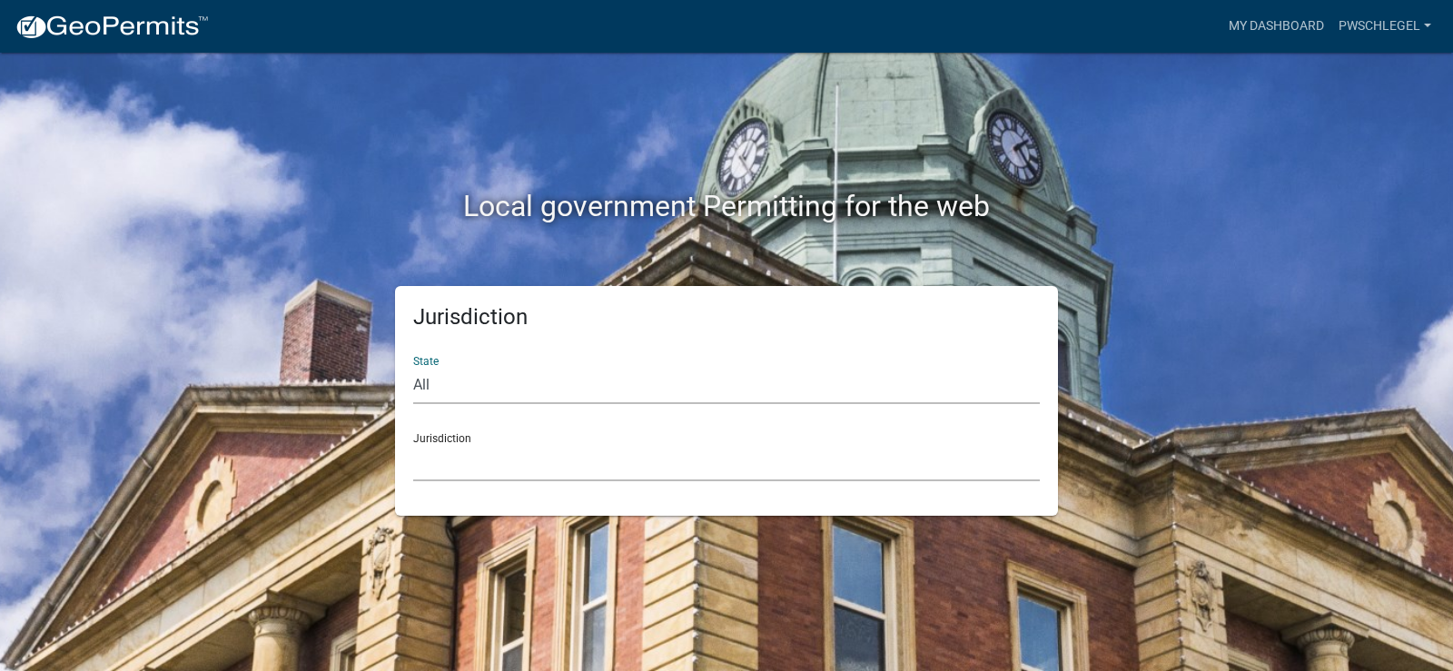
click at [616, 466] on select "City of Charlestown, Indiana City of Jeffersonville, Indiana City of Logansport…" at bounding box center [726, 462] width 626 height 37
